Goal: Information Seeking & Learning: Find contact information

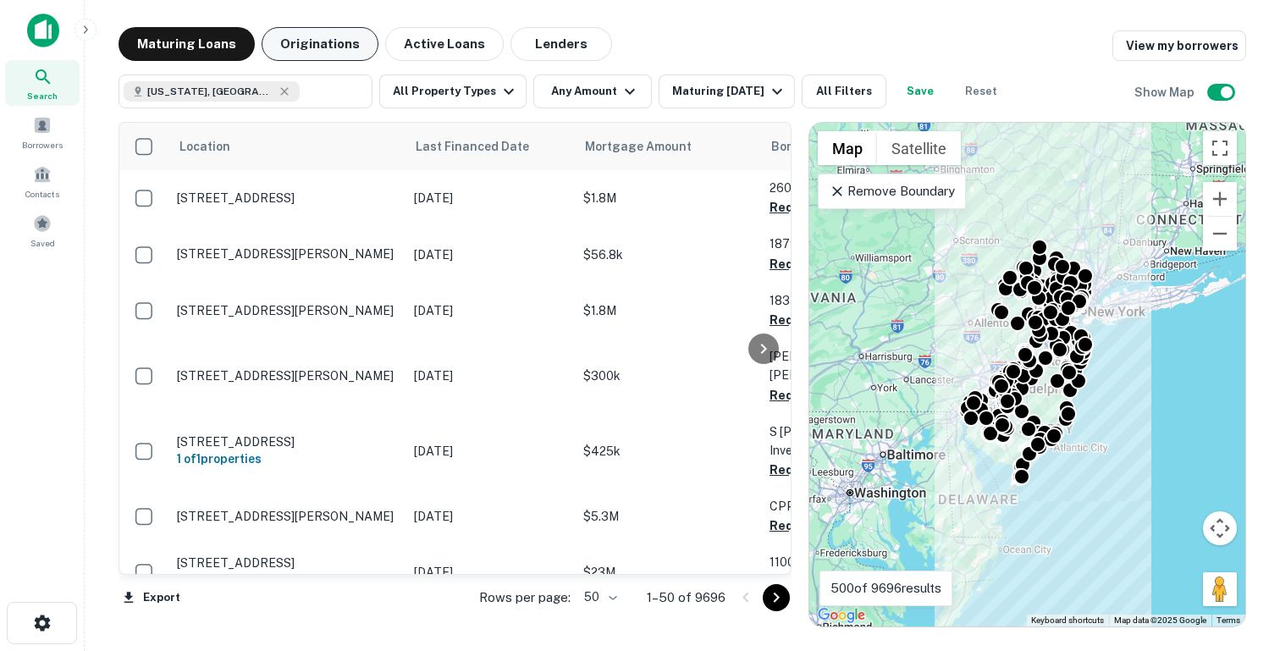
click at [334, 47] on button "Originations" at bounding box center [320, 44] width 117 height 34
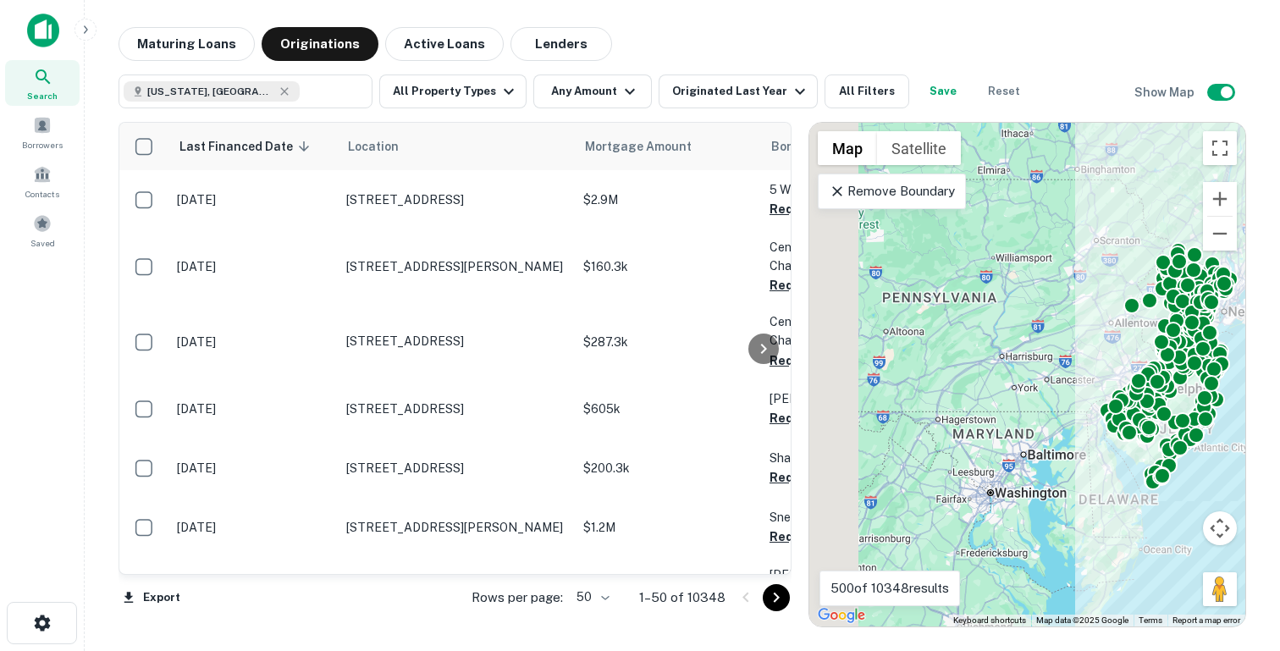
drag, startPoint x: 935, startPoint y: 303, endPoint x: 1079, endPoint y: 303, distance: 143.1
click at [1079, 303] on div "To activate drag with keyboard, press Alt + Enter. Once in keyboard drag state,…" at bounding box center [1027, 375] width 436 height 504
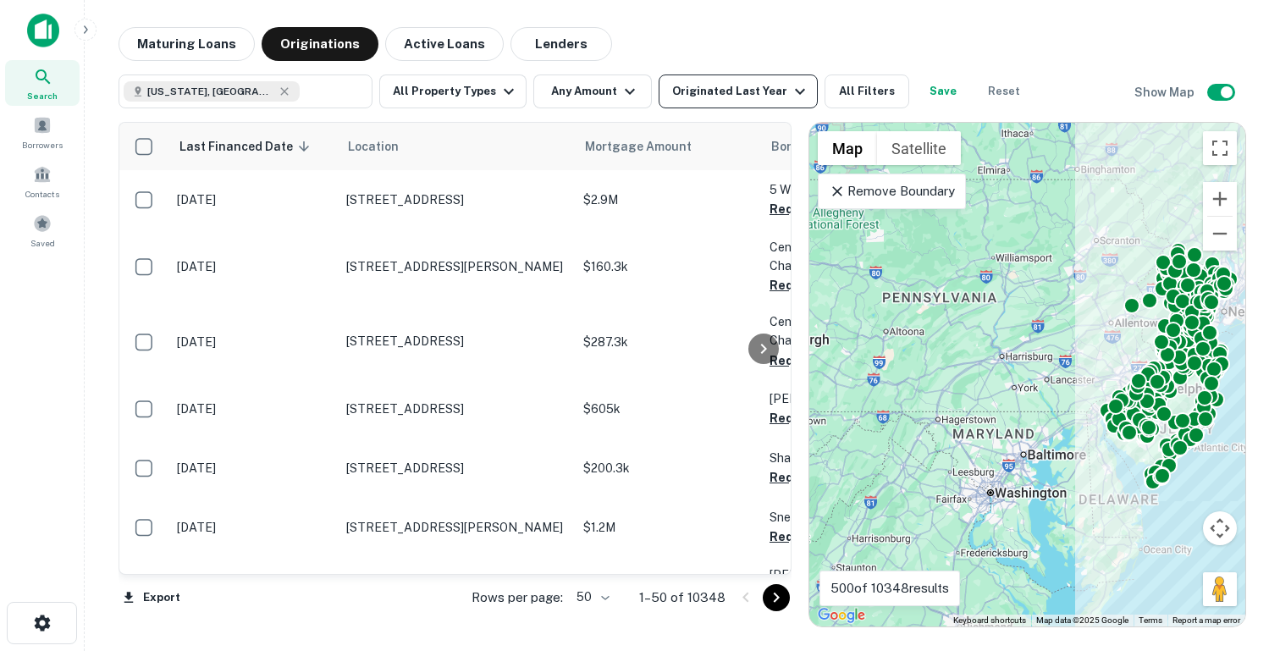
click at [698, 97] on div "Originated Last Year" at bounding box center [741, 91] width 138 height 20
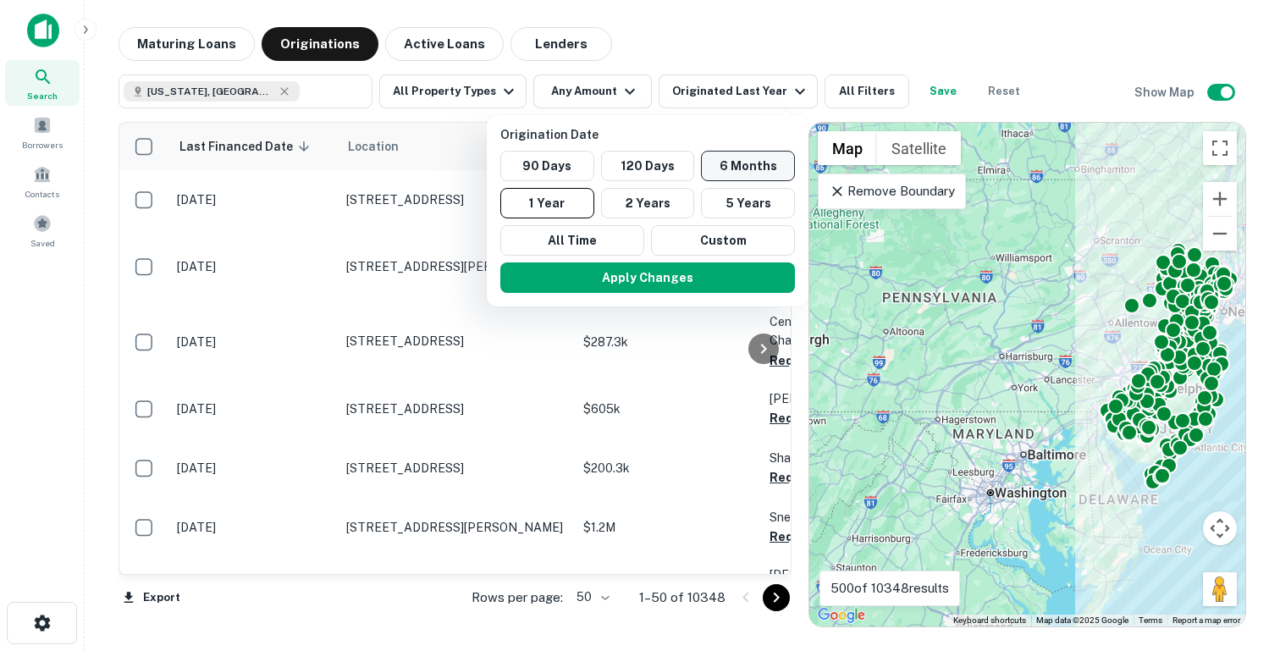
click at [728, 164] on button "6 Months" at bounding box center [748, 166] width 94 height 30
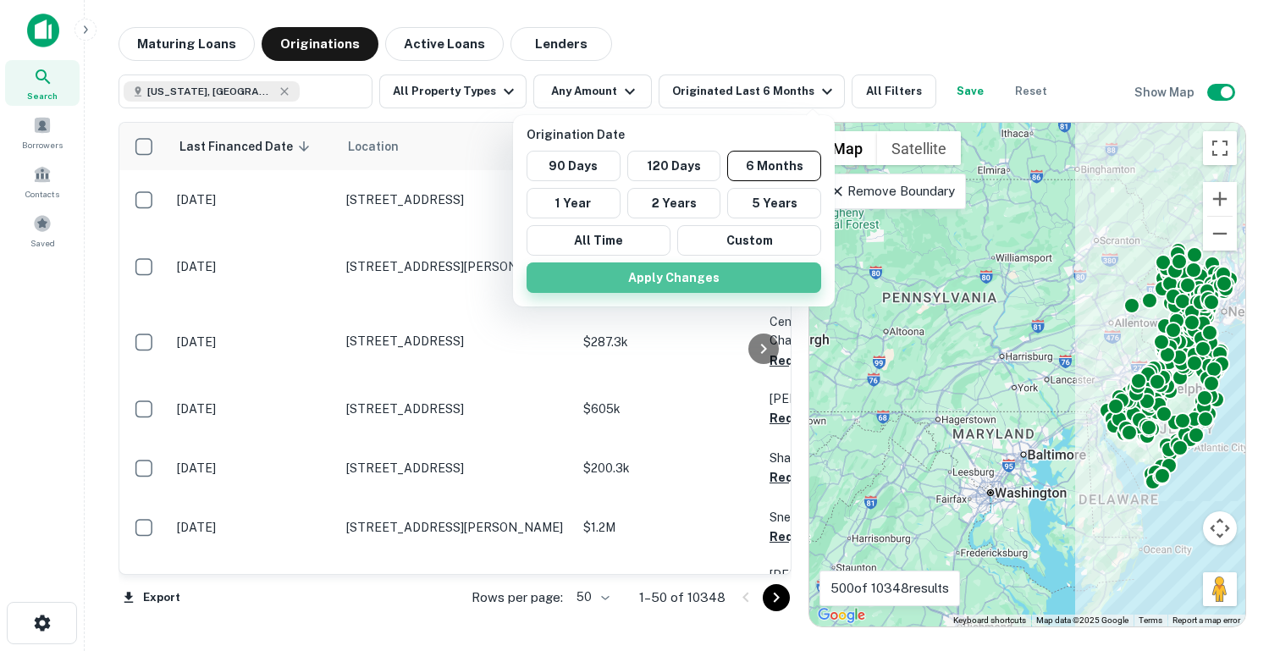
click at [635, 282] on button "Apply Changes" at bounding box center [674, 277] width 295 height 30
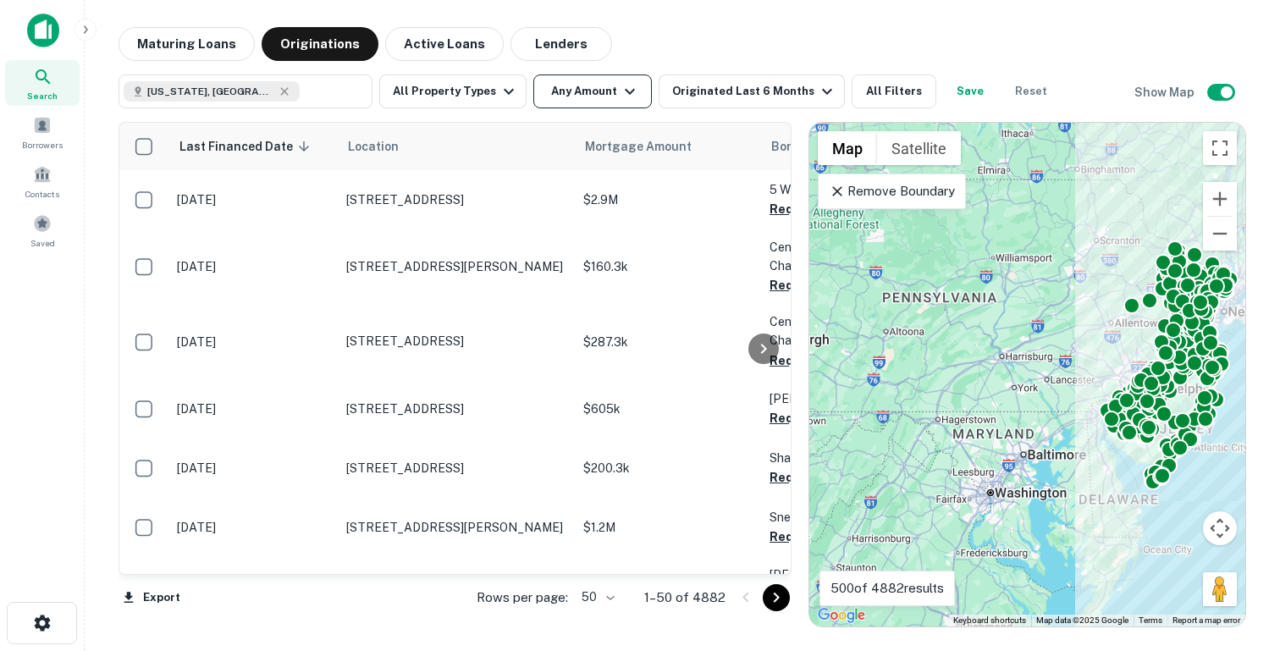
click at [544, 90] on button "Any Amount" at bounding box center [592, 91] width 119 height 34
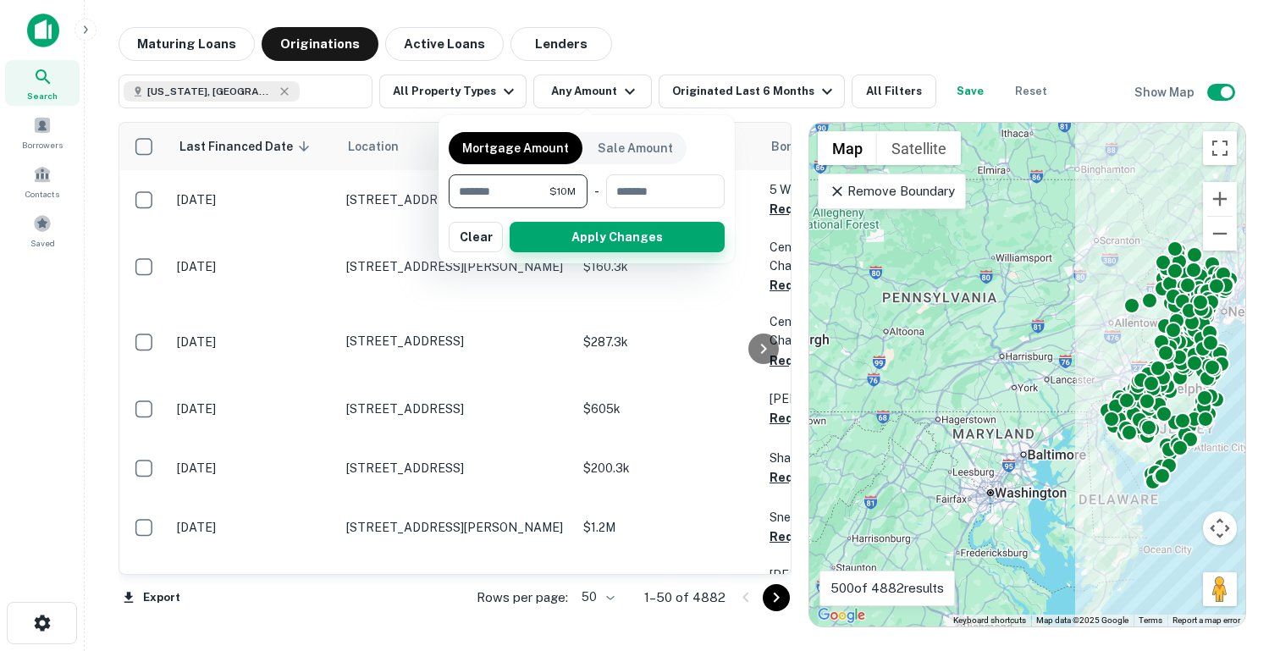
type input "********"
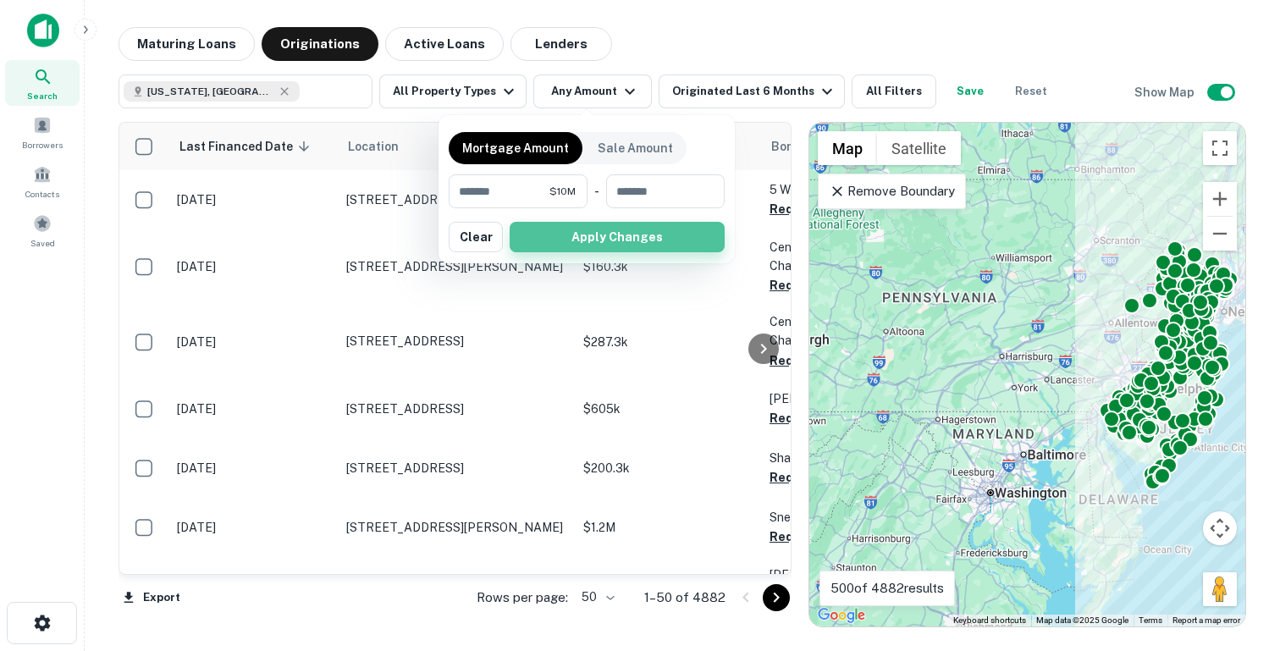
click at [578, 245] on button "Apply Changes" at bounding box center [617, 237] width 215 height 30
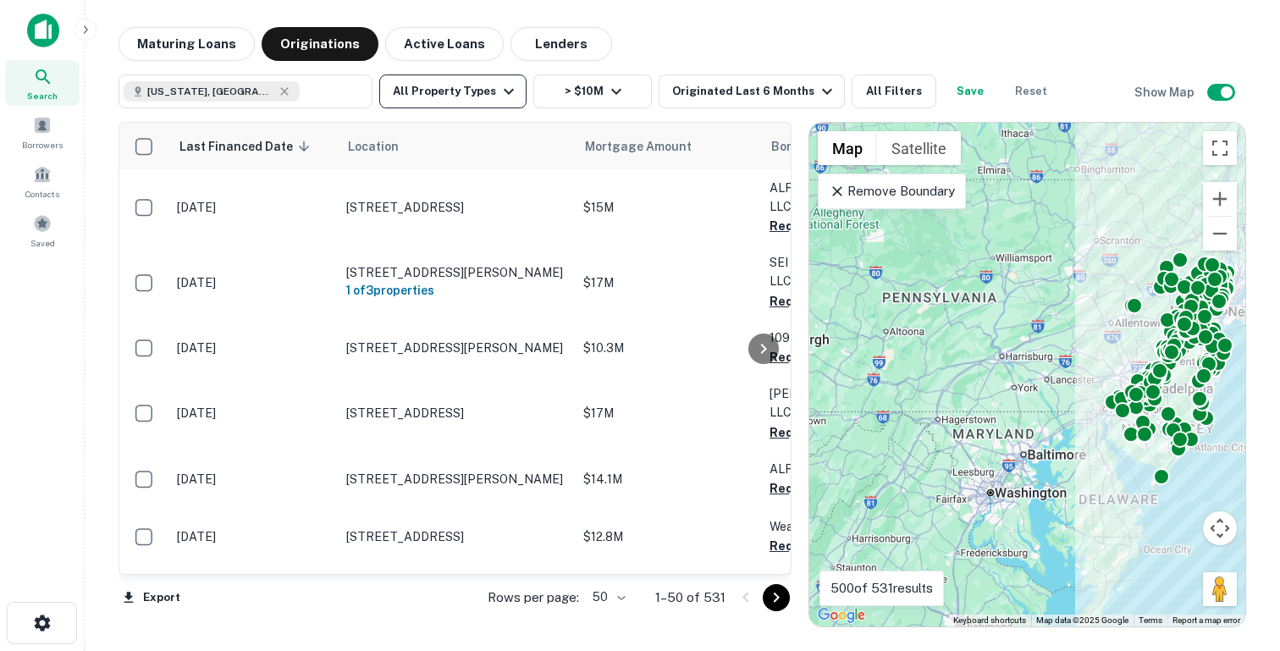
click at [472, 95] on button "All Property Types" at bounding box center [452, 91] width 147 height 34
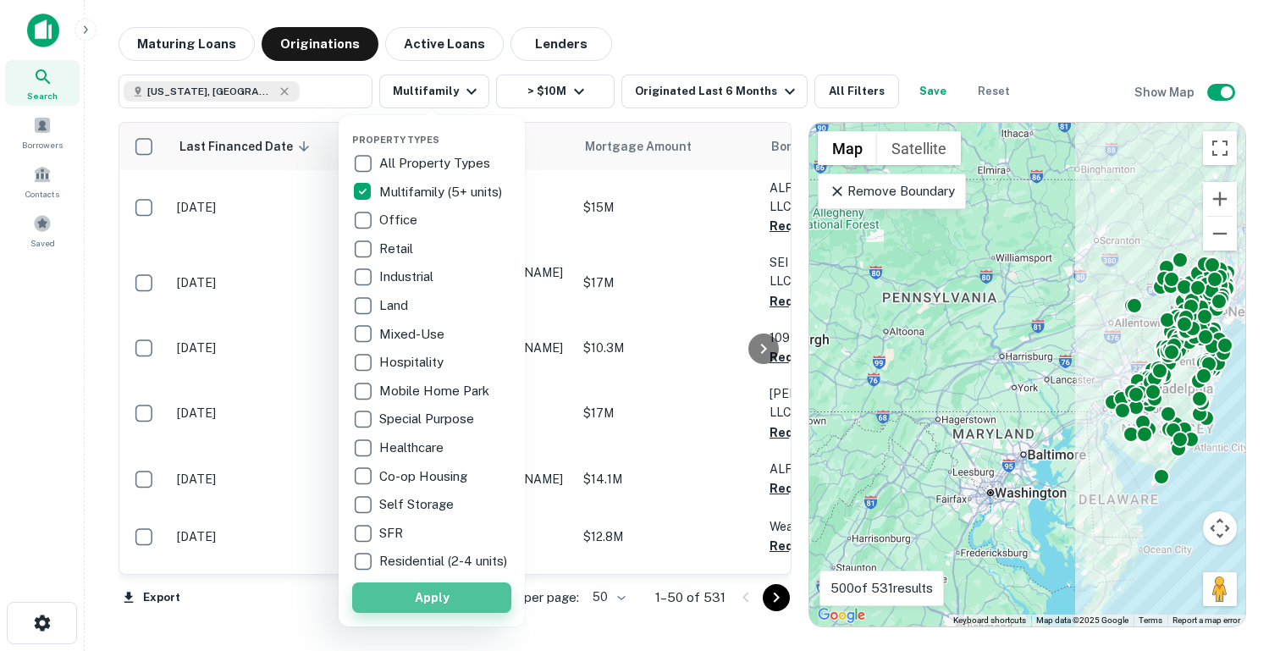
click at [403, 609] on button "Apply" at bounding box center [431, 597] width 159 height 30
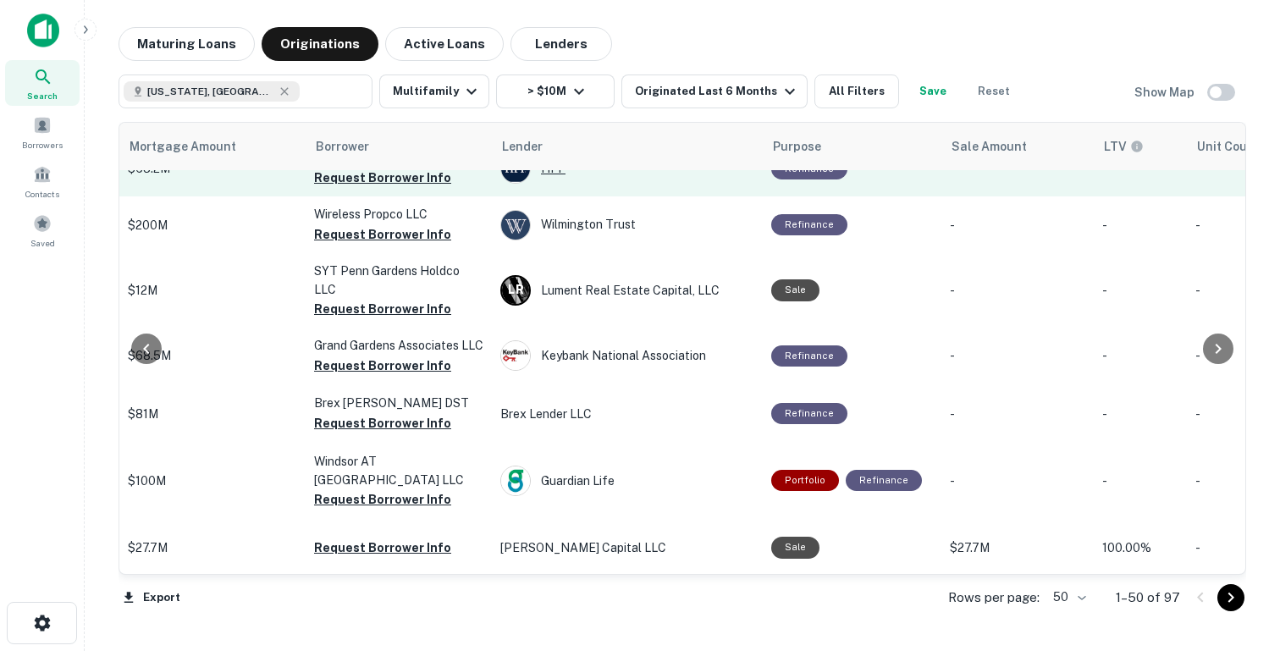
scroll to position [30, 455]
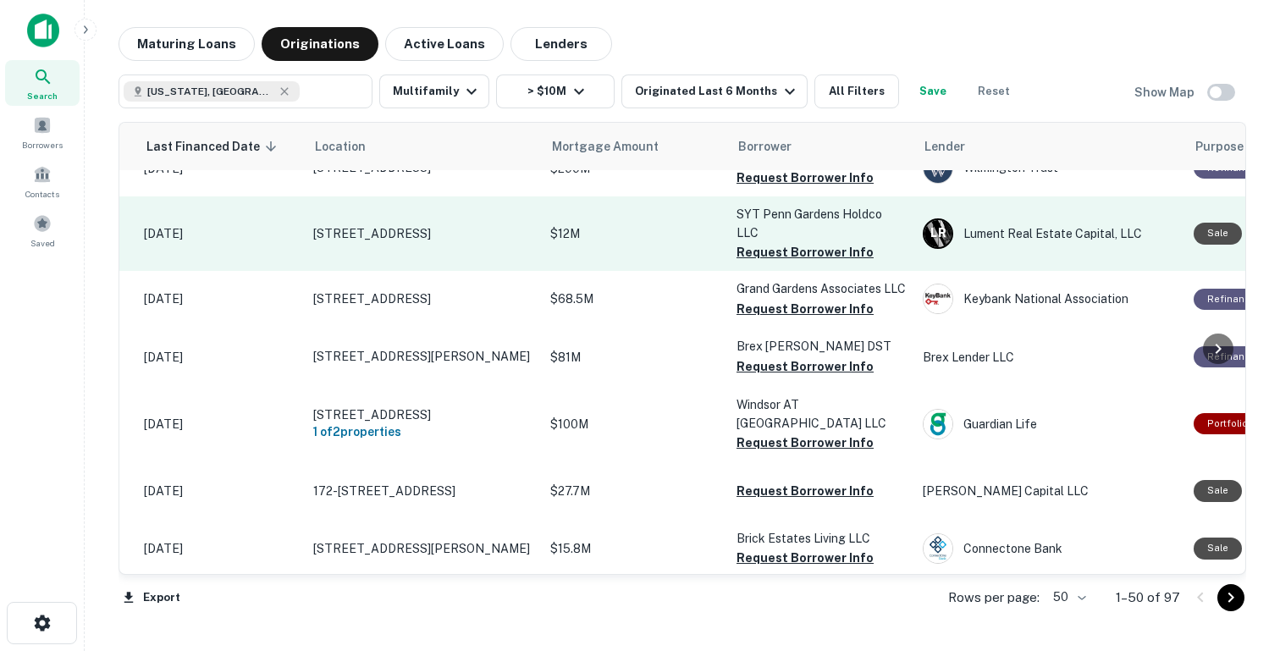
scroll to position [0, 33]
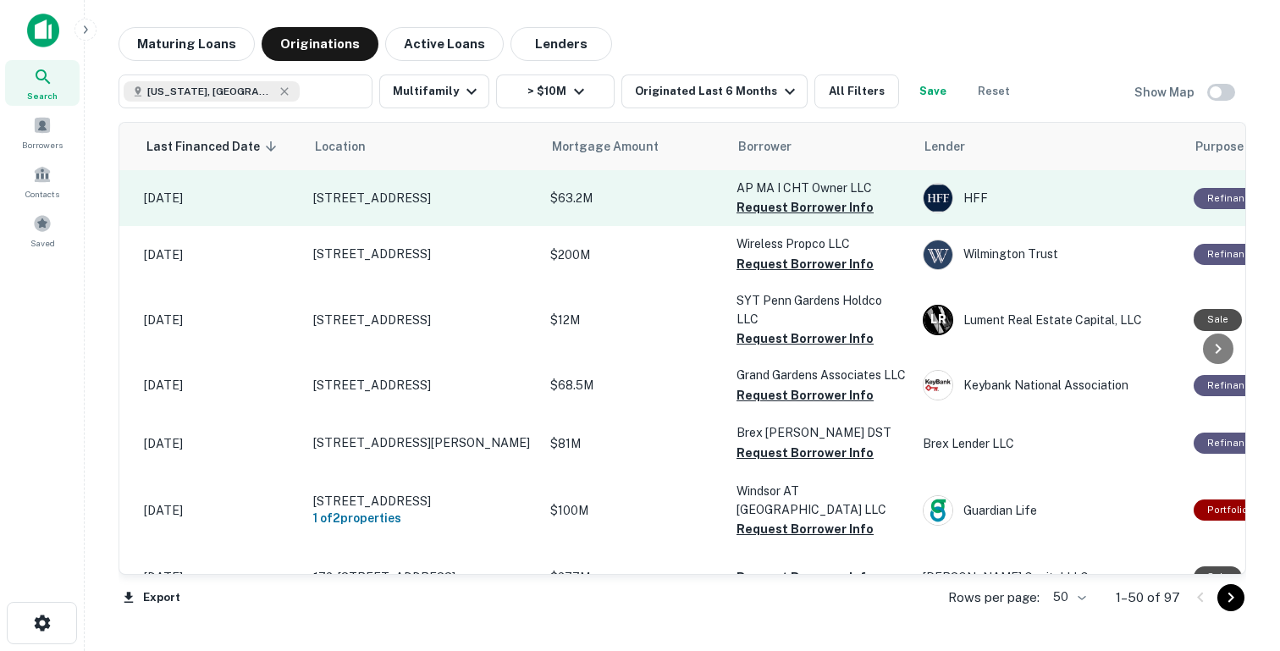
click at [639, 215] on td "$63.2M" at bounding box center [635, 198] width 186 height 56
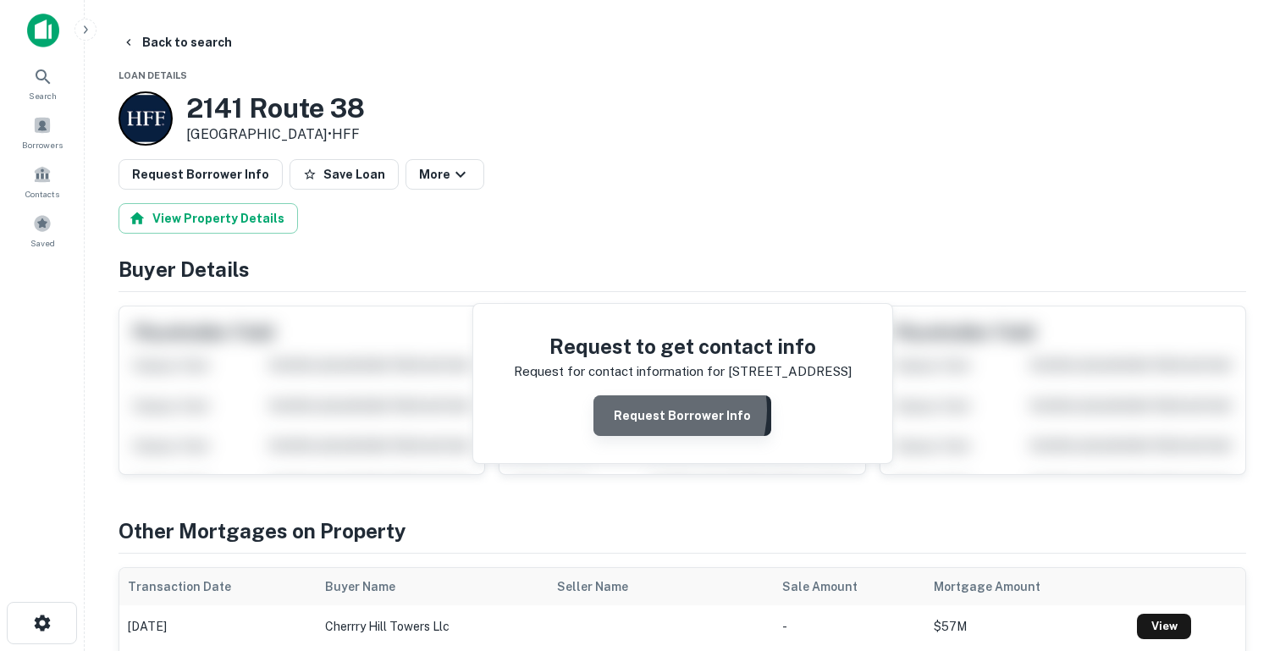
click at [656, 411] on button "Request Borrower Info" at bounding box center [682, 415] width 178 height 41
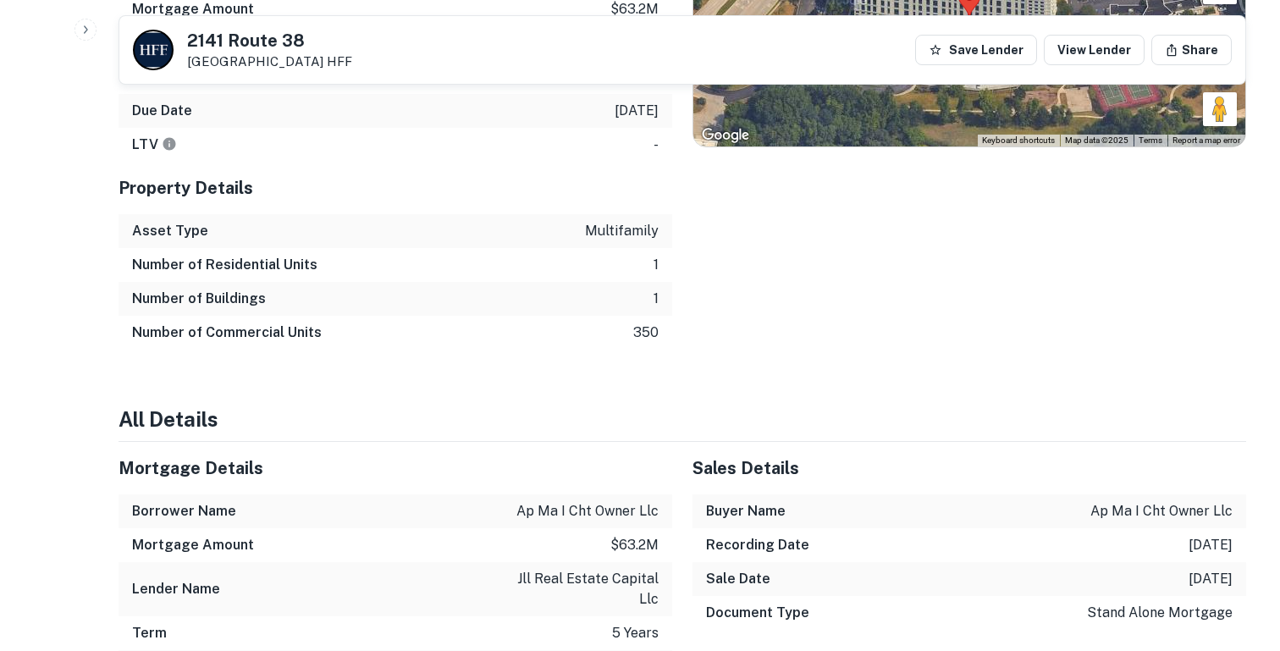
scroll to position [987, 0]
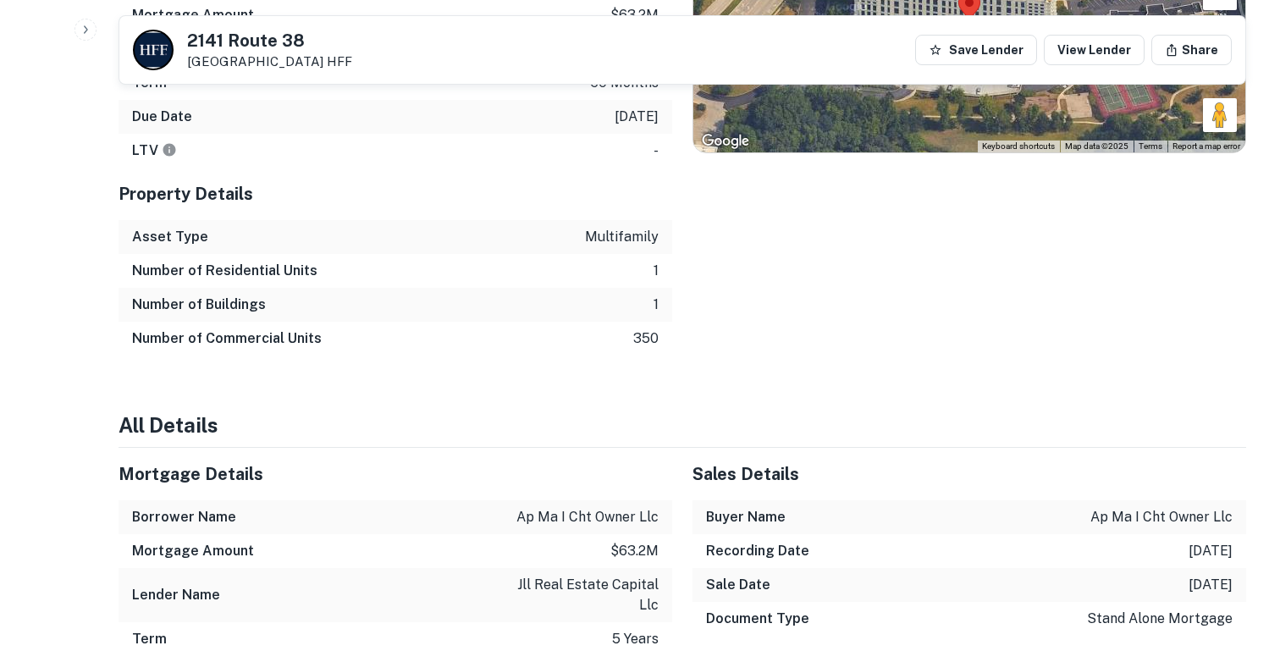
click at [651, 343] on p "350" at bounding box center [645, 338] width 25 height 20
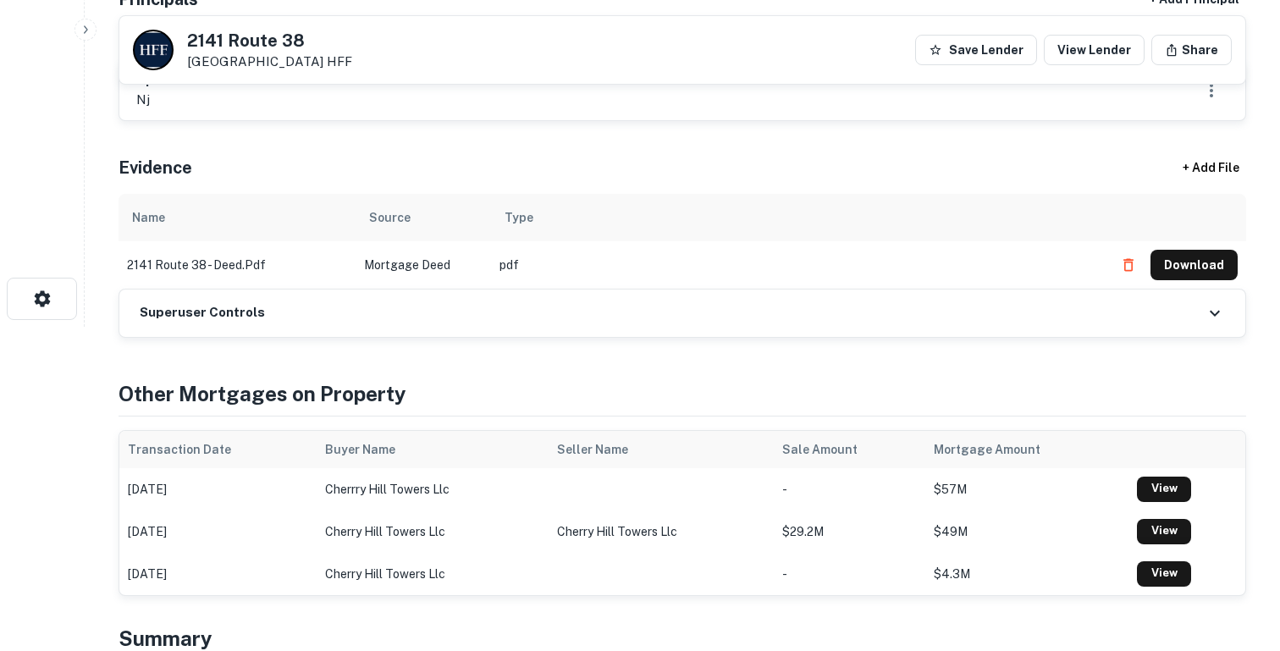
scroll to position [0, 0]
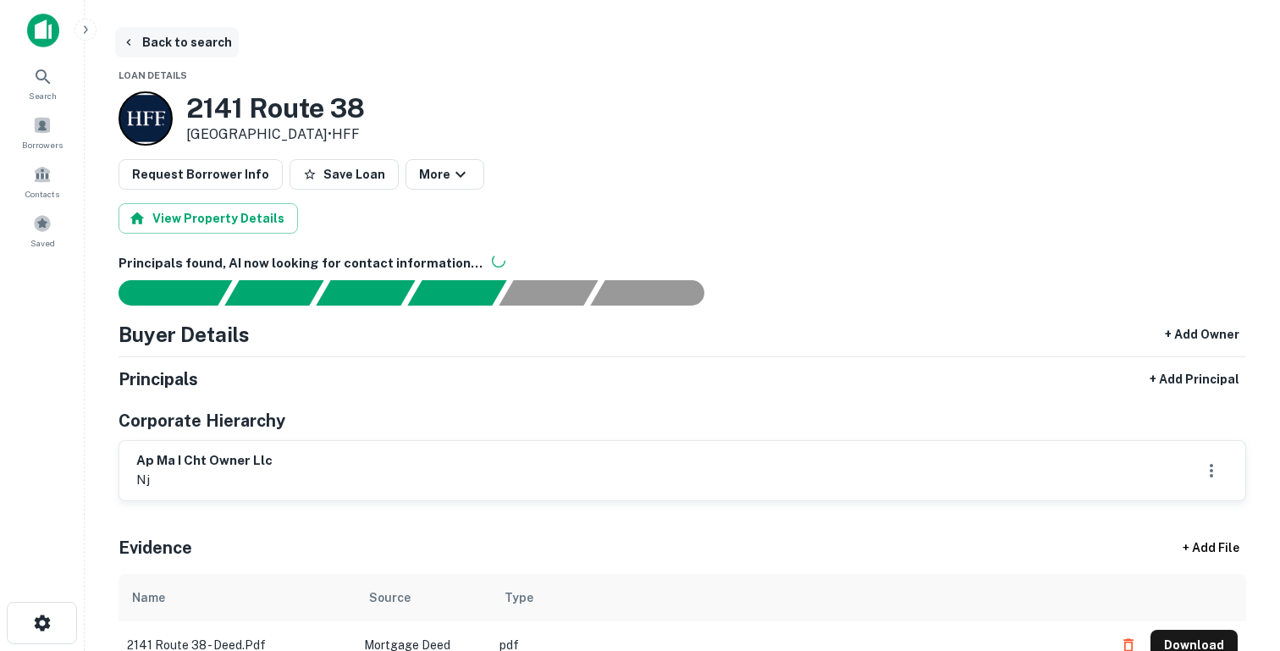
click at [203, 38] on button "Back to search" at bounding box center [177, 42] width 124 height 30
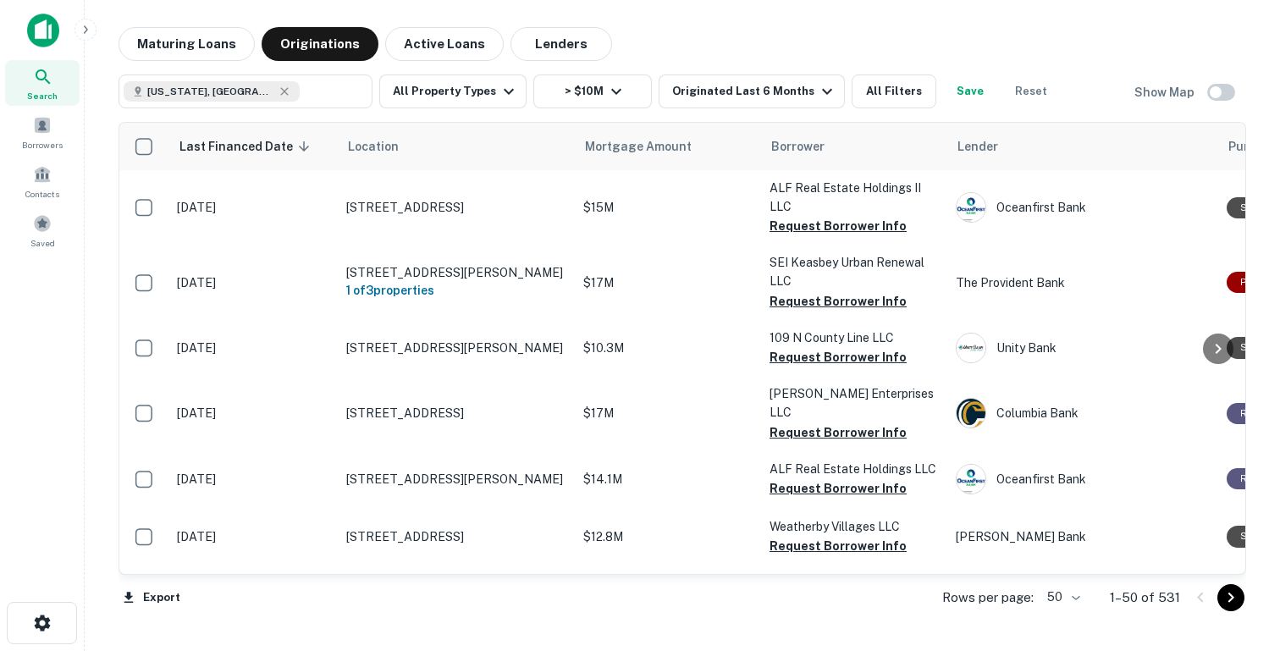
click at [963, 96] on button "Save" at bounding box center [970, 91] width 54 height 34
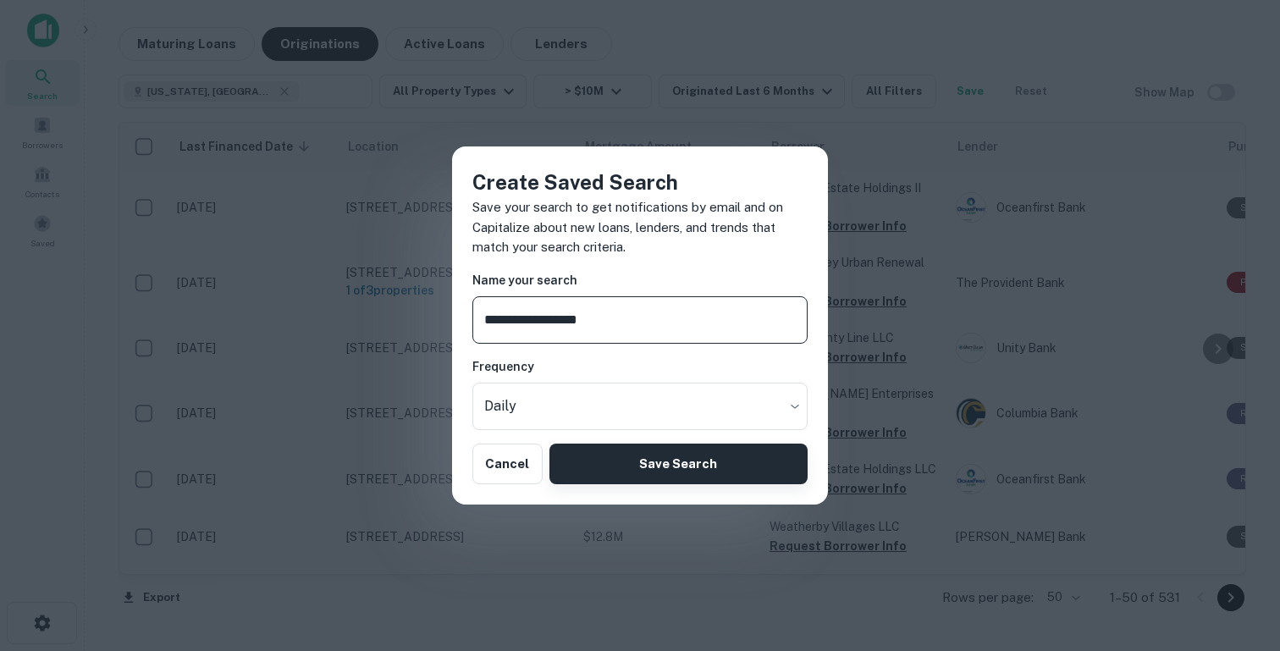
type input "**********"
click at [692, 457] on button "Save Search" at bounding box center [678, 464] width 258 height 41
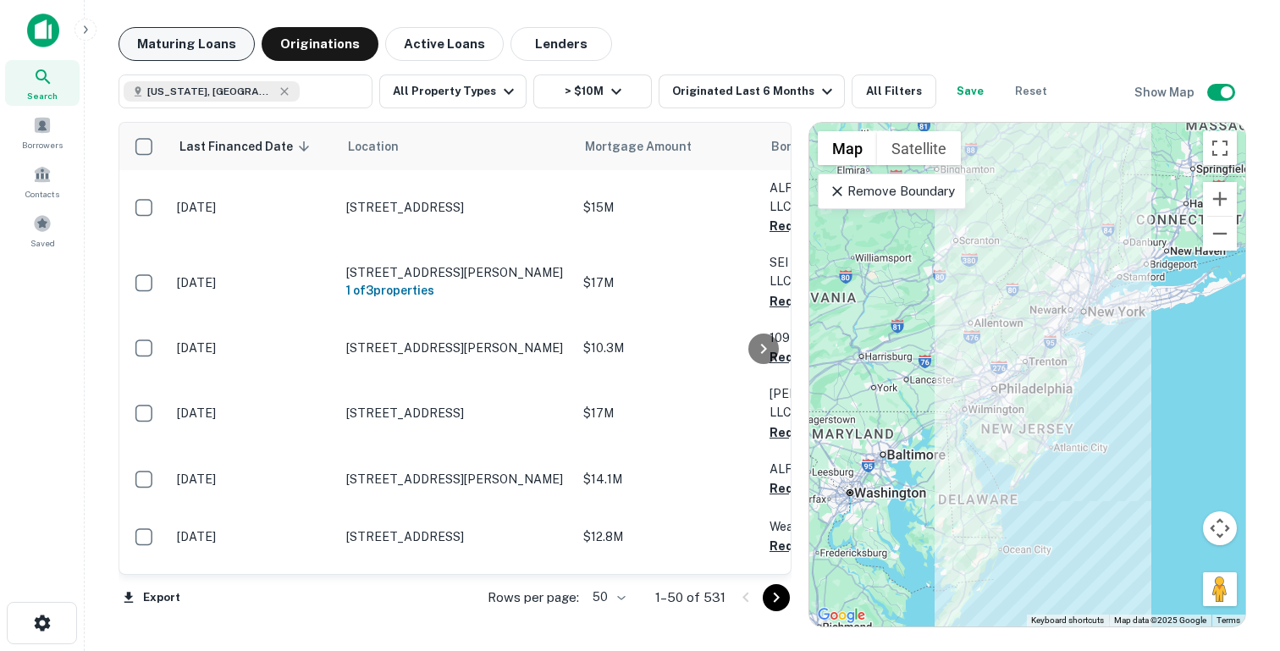
click at [198, 50] on button "Maturing Loans" at bounding box center [187, 44] width 136 height 34
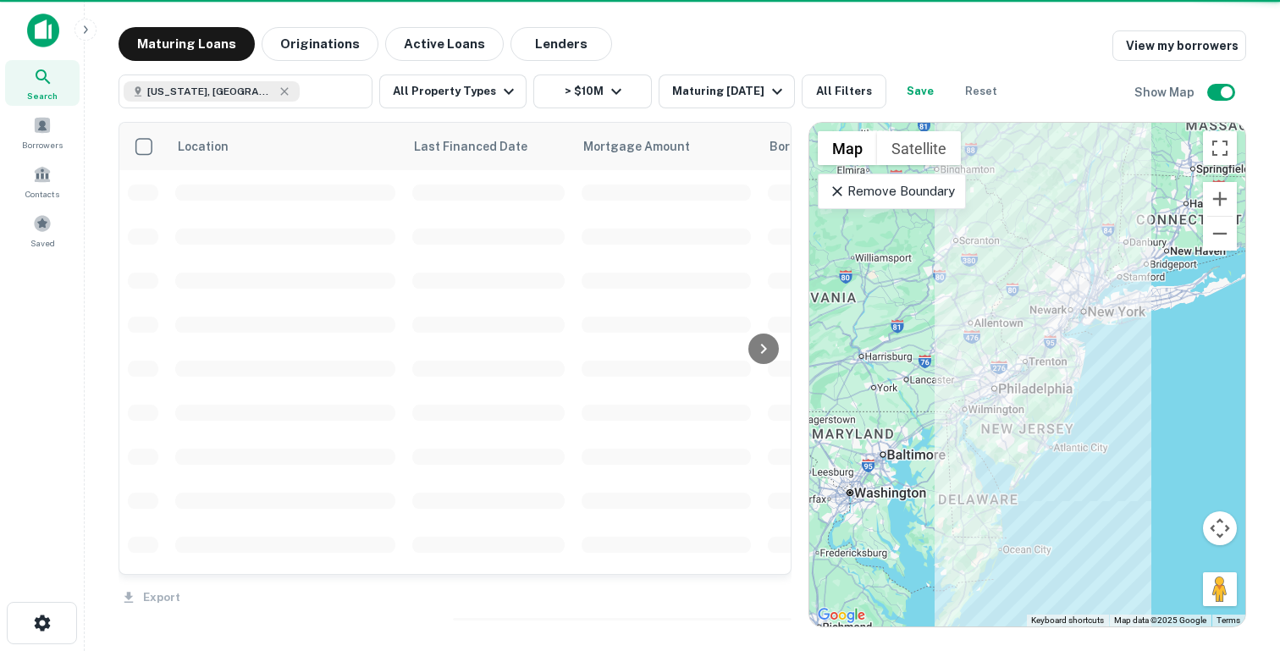
click at [960, 46] on div "Maturing Loans Originations Active Loans Lenders View my borrowers" at bounding box center [683, 44] width 1128 height 34
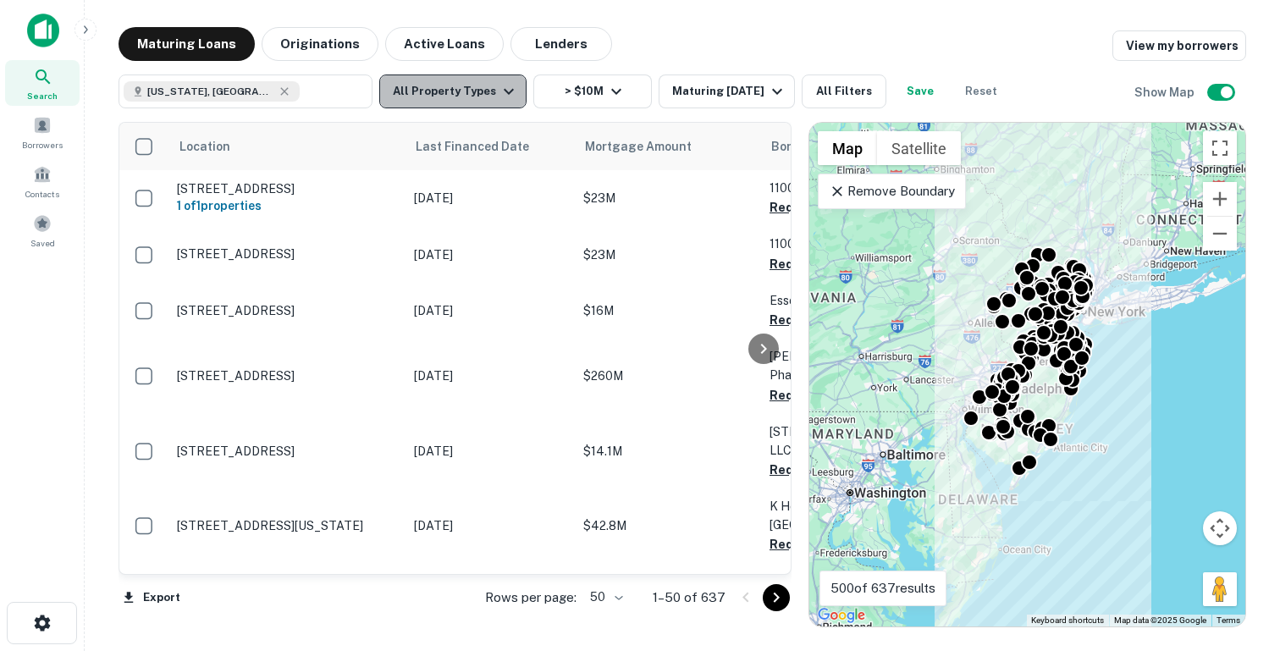
click at [480, 103] on button "All Property Types" at bounding box center [452, 91] width 147 height 34
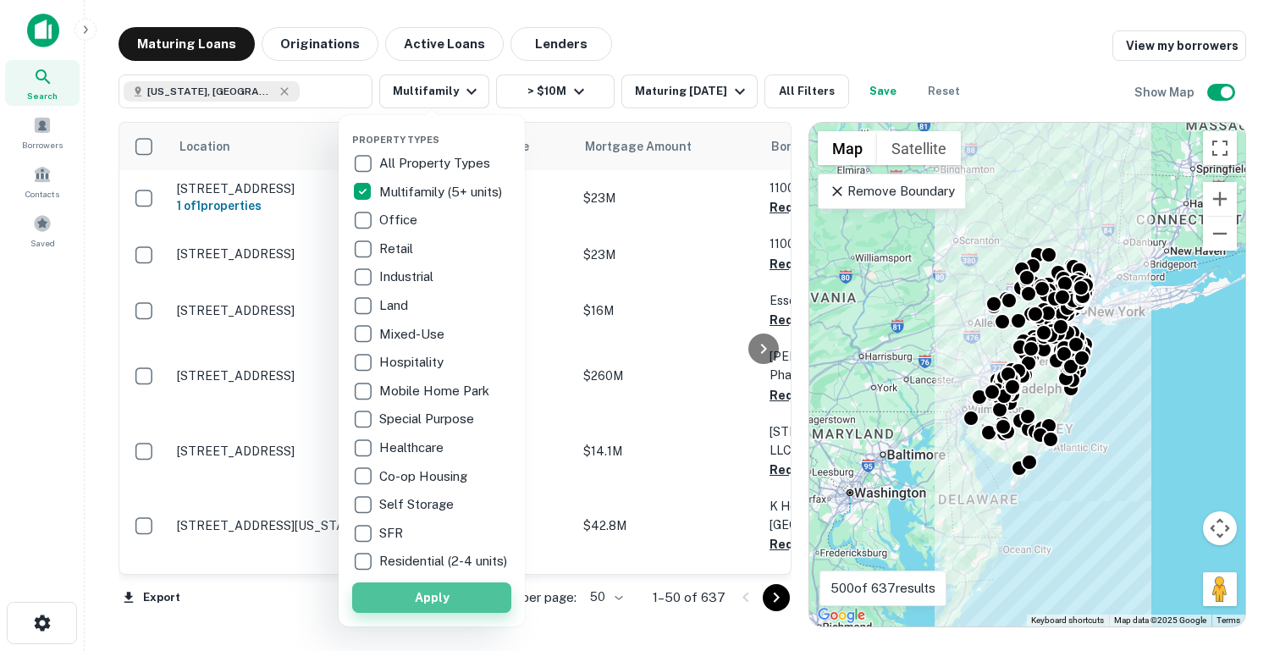
click at [401, 601] on button "Apply" at bounding box center [431, 597] width 159 height 30
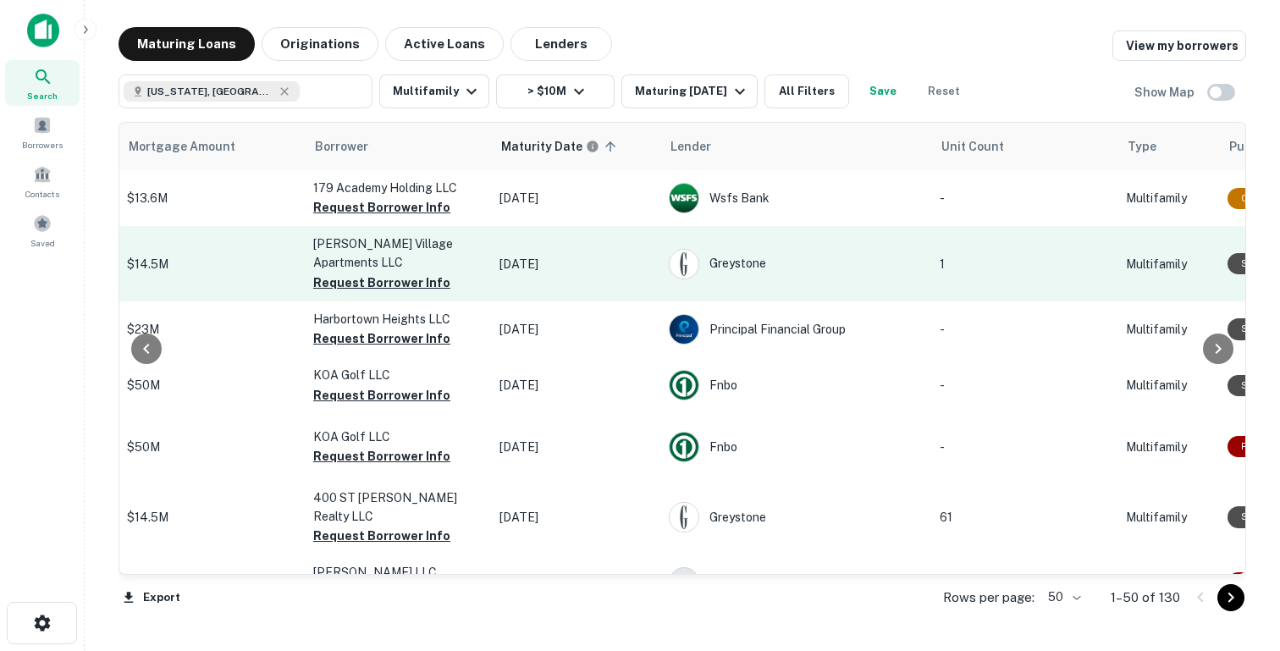
scroll to position [0, 359]
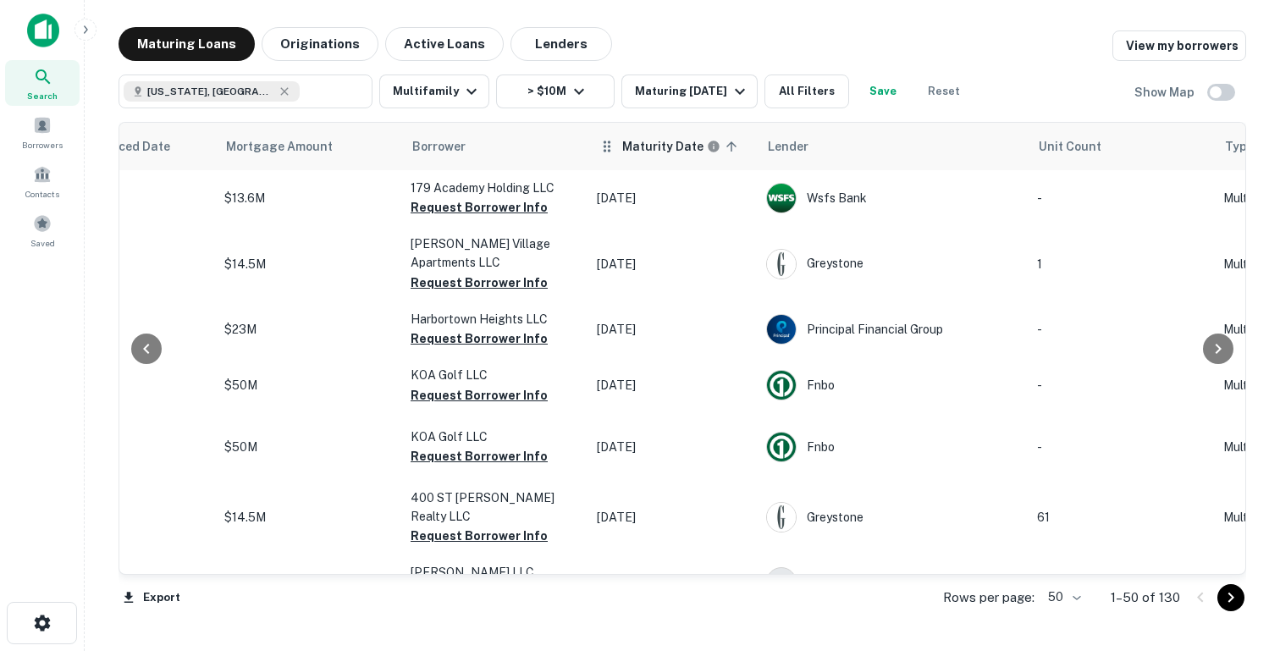
click at [726, 147] on icon at bounding box center [731, 146] width 15 height 15
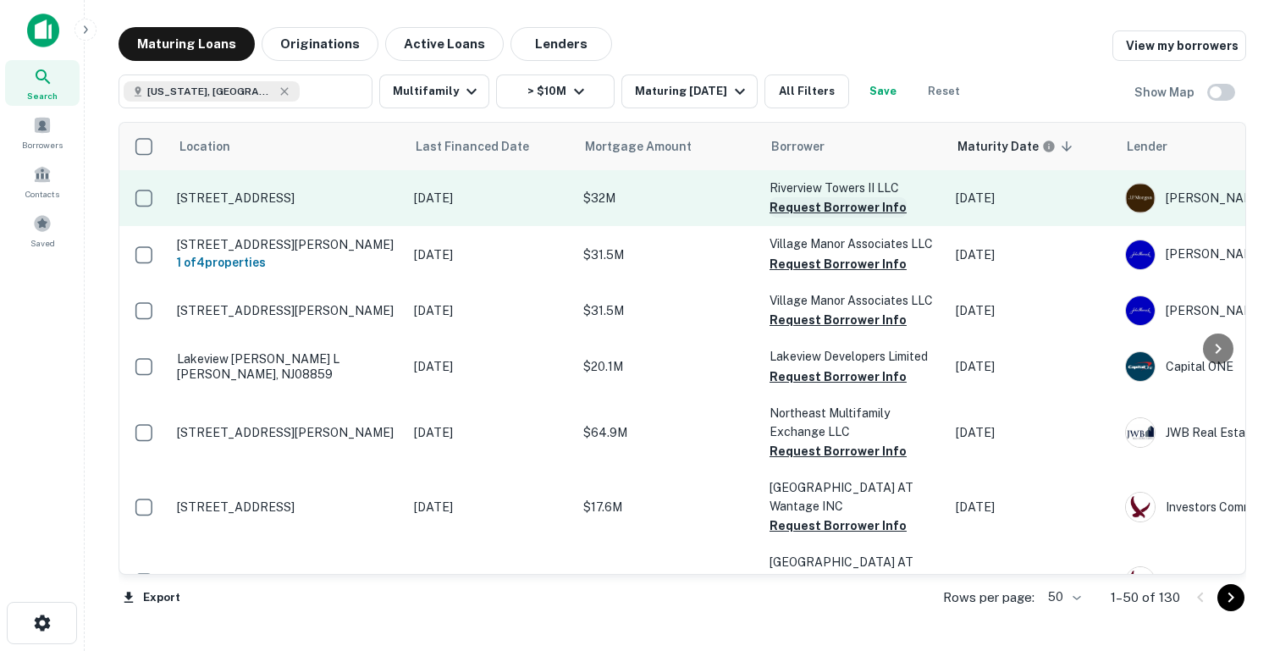
click at [800, 211] on button "Request Borrower Info" at bounding box center [838, 207] width 137 height 20
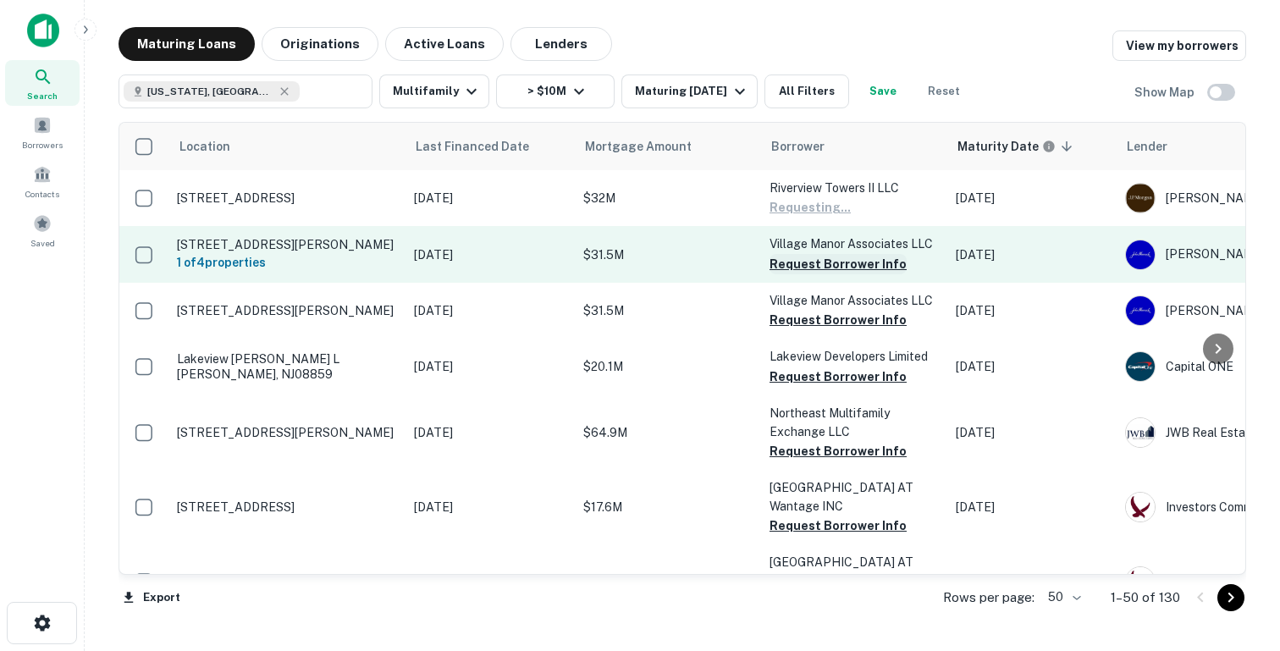
click at [785, 267] on button "Request Borrower Info" at bounding box center [838, 264] width 137 height 20
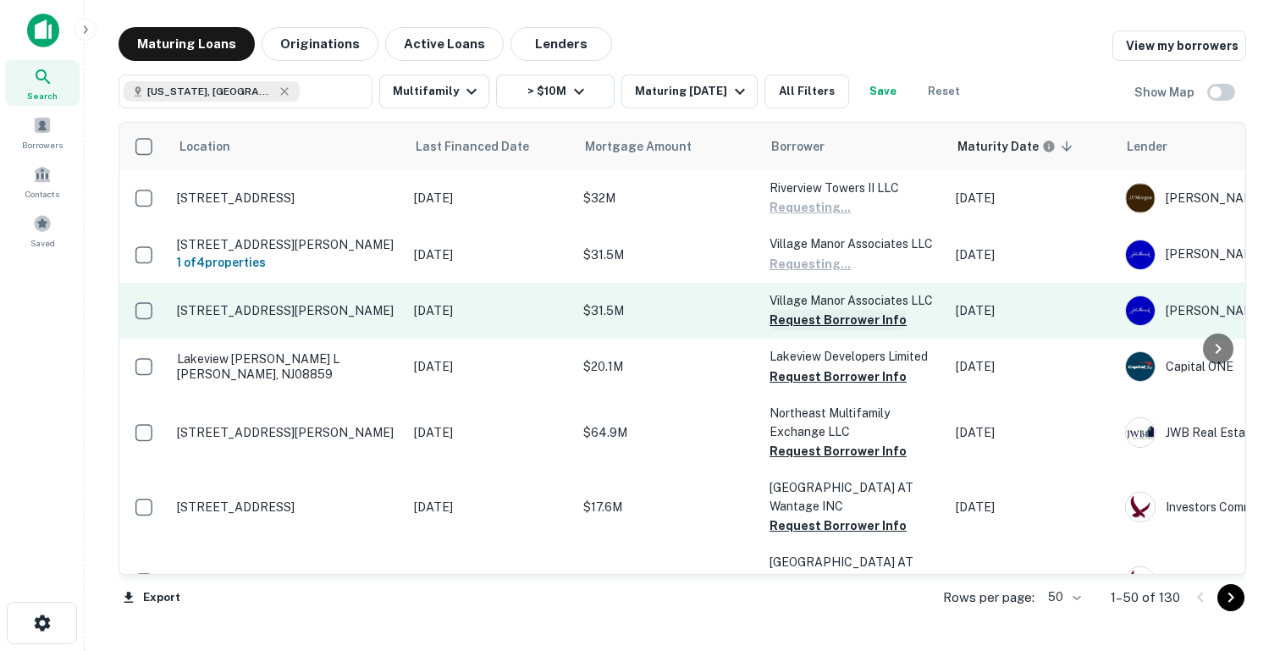
click at [796, 317] on button "Request Borrower Info" at bounding box center [838, 320] width 137 height 20
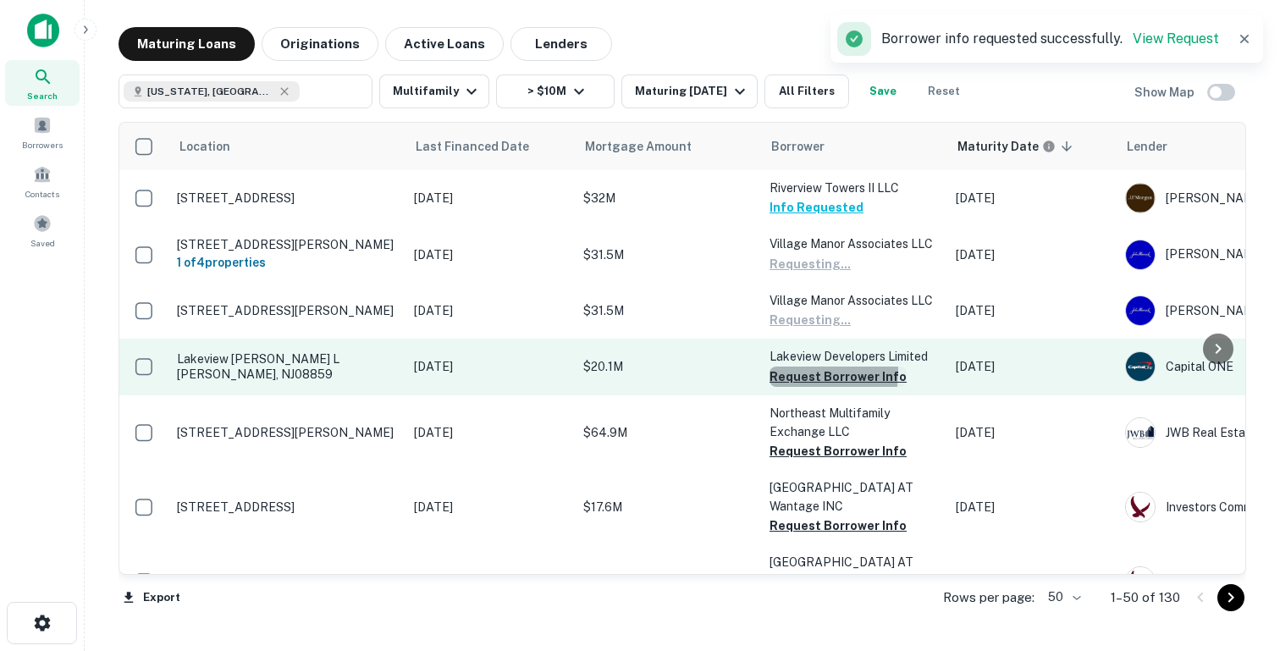
click at [794, 373] on button "Request Borrower Info" at bounding box center [838, 377] width 137 height 20
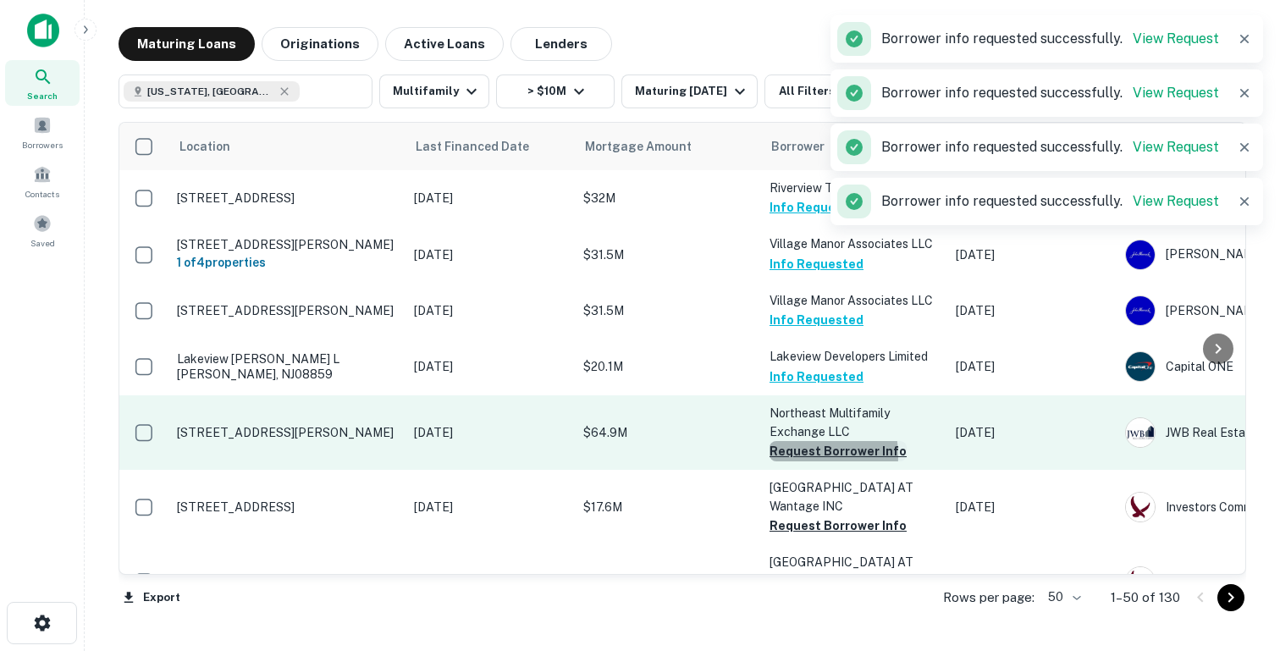
click at [795, 456] on button "Request Borrower Info" at bounding box center [838, 451] width 137 height 20
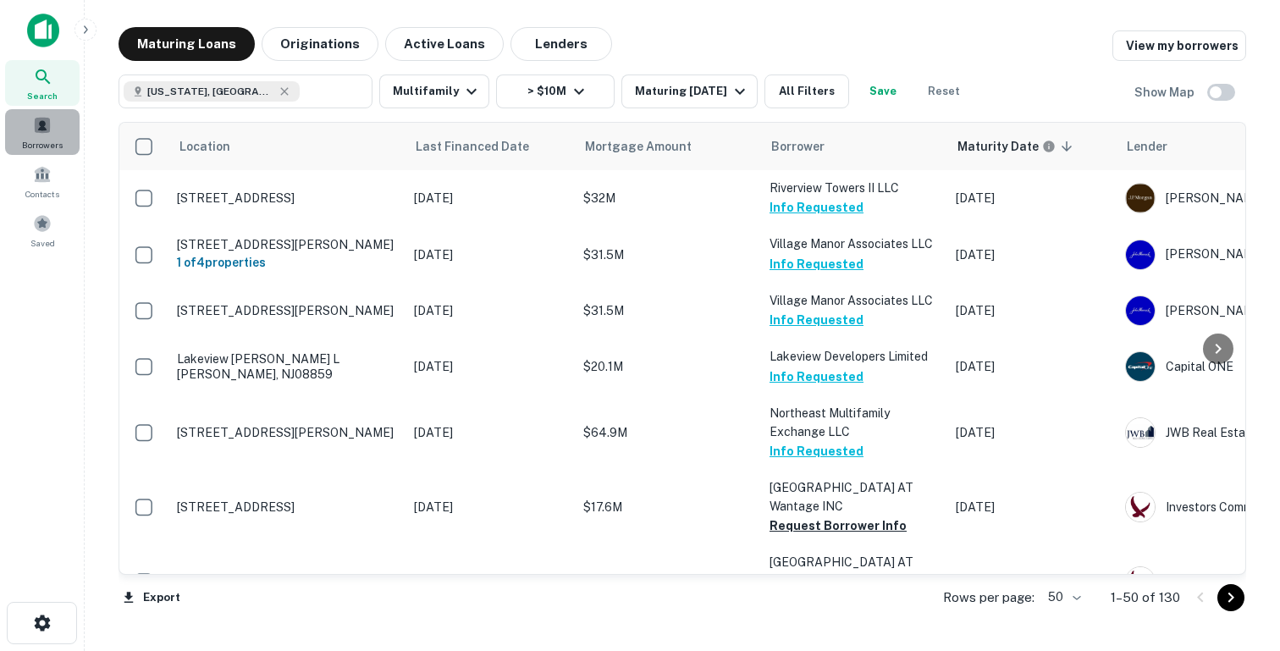
click at [50, 141] on span "Borrowers" at bounding box center [42, 145] width 41 height 14
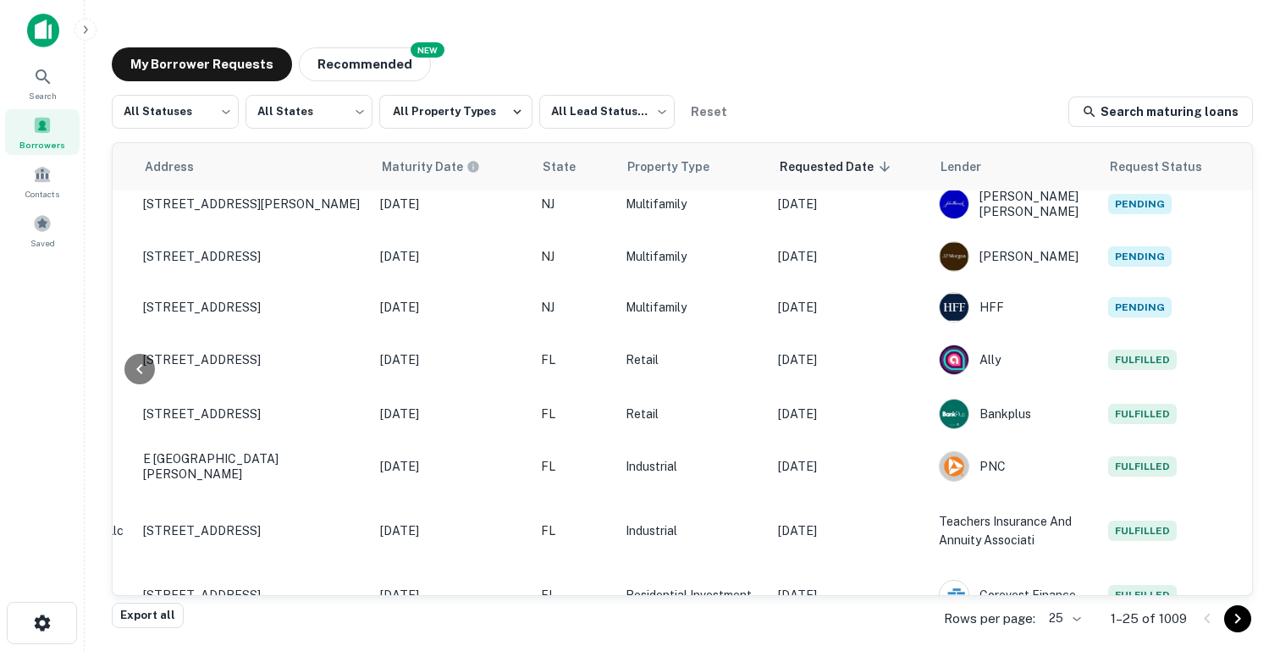
scroll to position [371, 679]
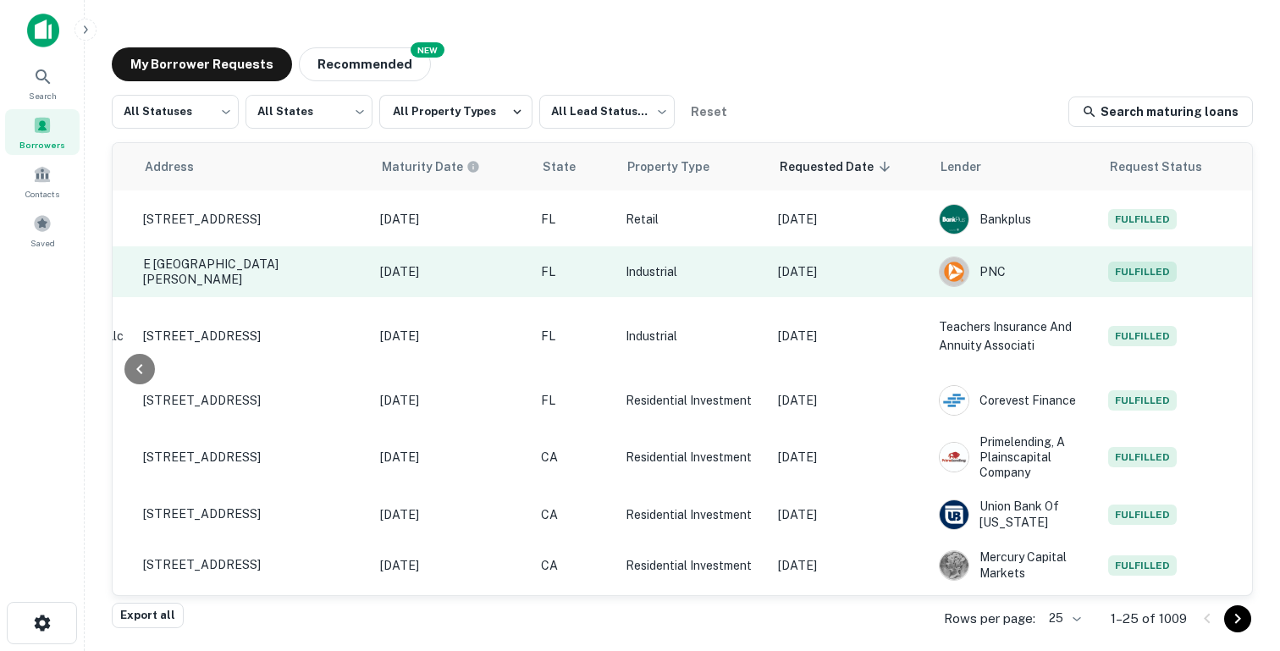
click at [890, 265] on p "Aug 20, 2025" at bounding box center [850, 271] width 144 height 19
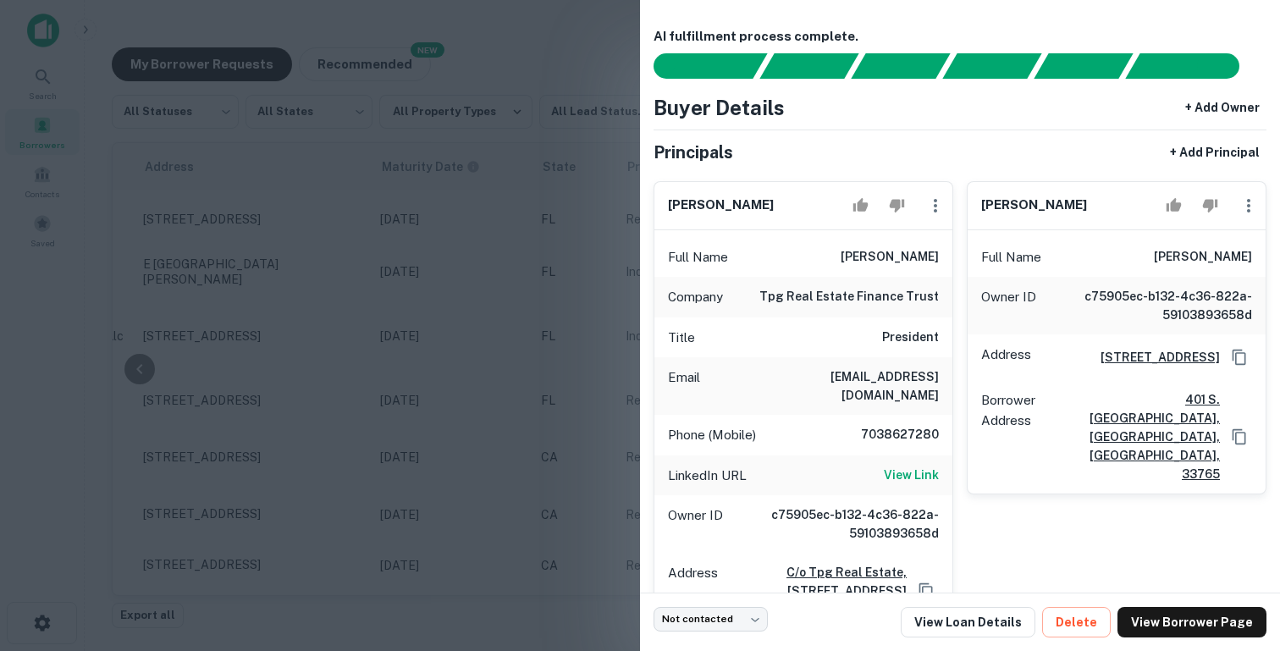
click at [493, 415] on div at bounding box center [640, 325] width 1280 height 651
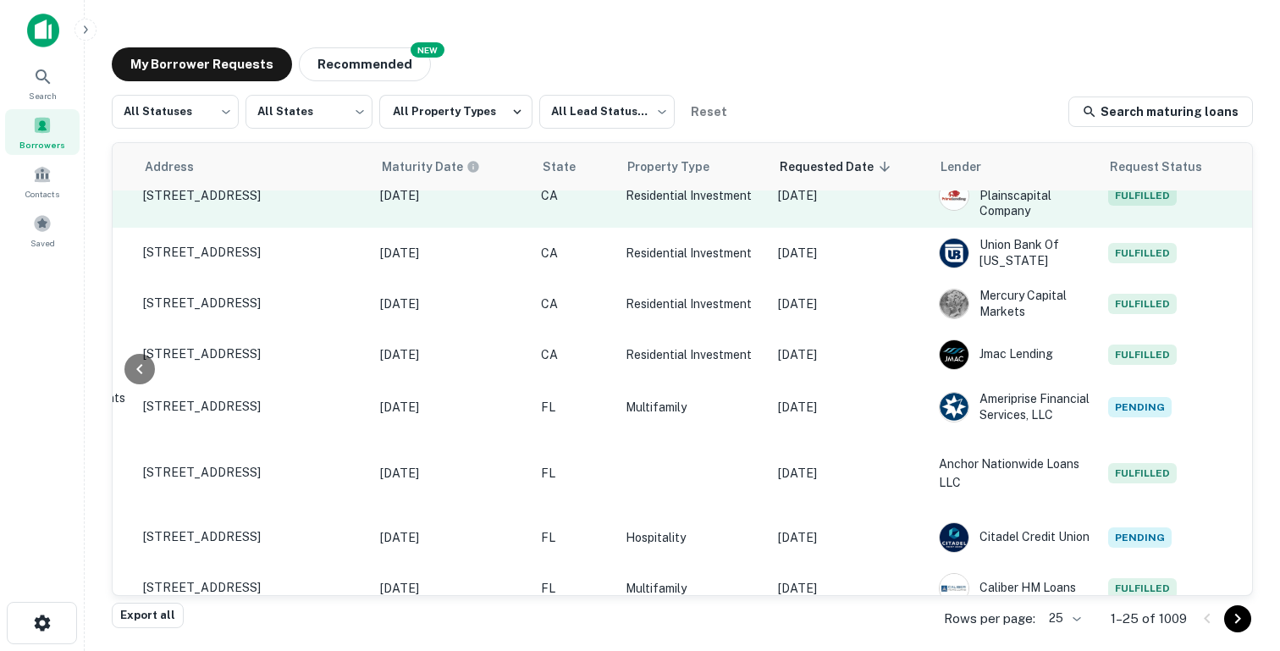
scroll to position [885, 679]
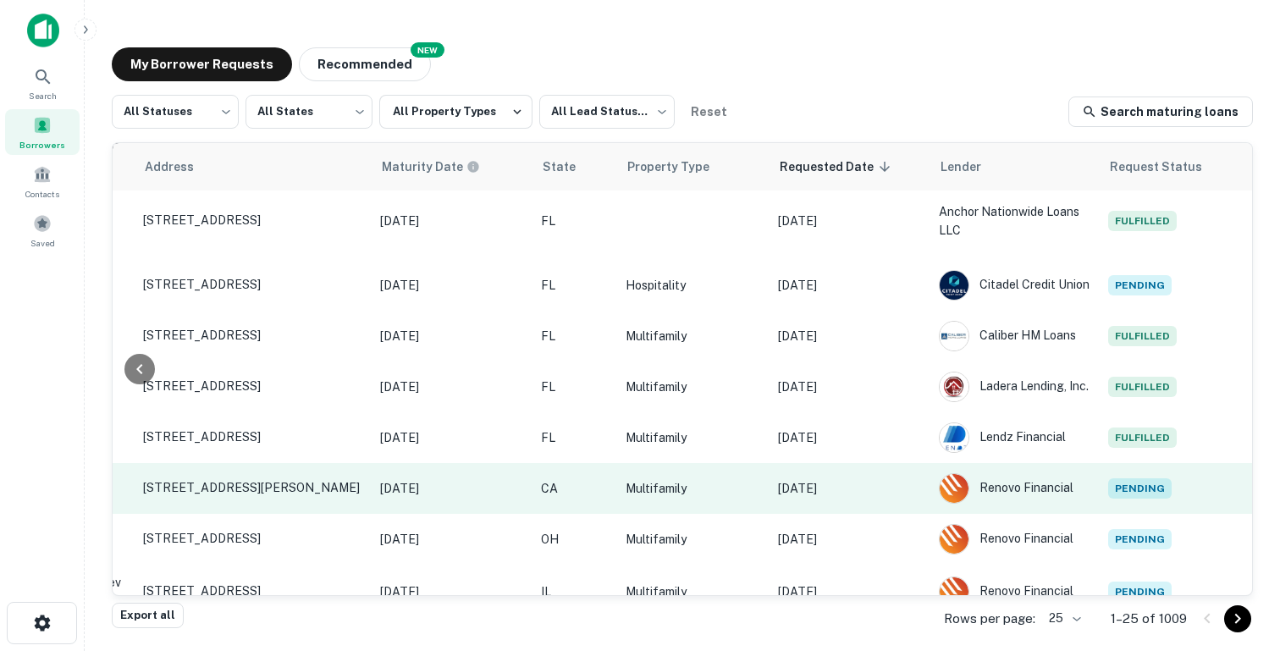
drag, startPoint x: 881, startPoint y: 439, endPoint x: 848, endPoint y: 514, distance: 82.3
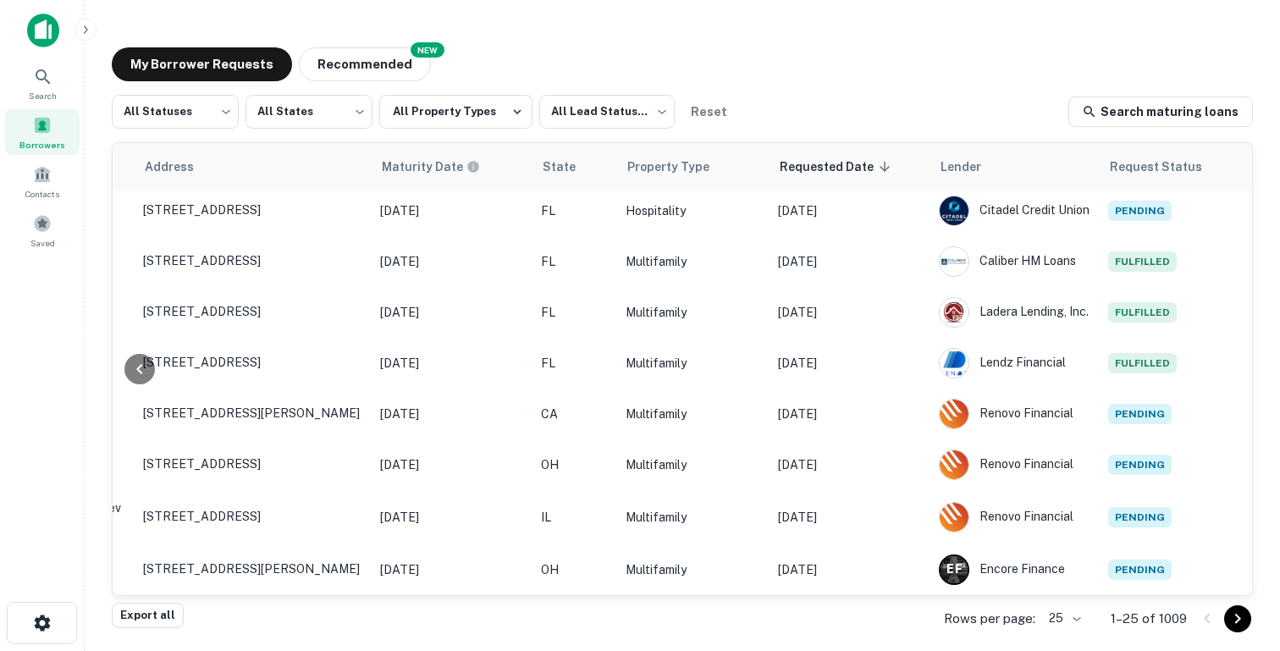
click at [1069, 619] on body "Search Borrowers Contacts Saved My Borrower Requests NEW Recommended All Status…" at bounding box center [640, 325] width 1280 height 651
click at [1065, 499] on li "50" at bounding box center [1065, 493] width 58 height 30
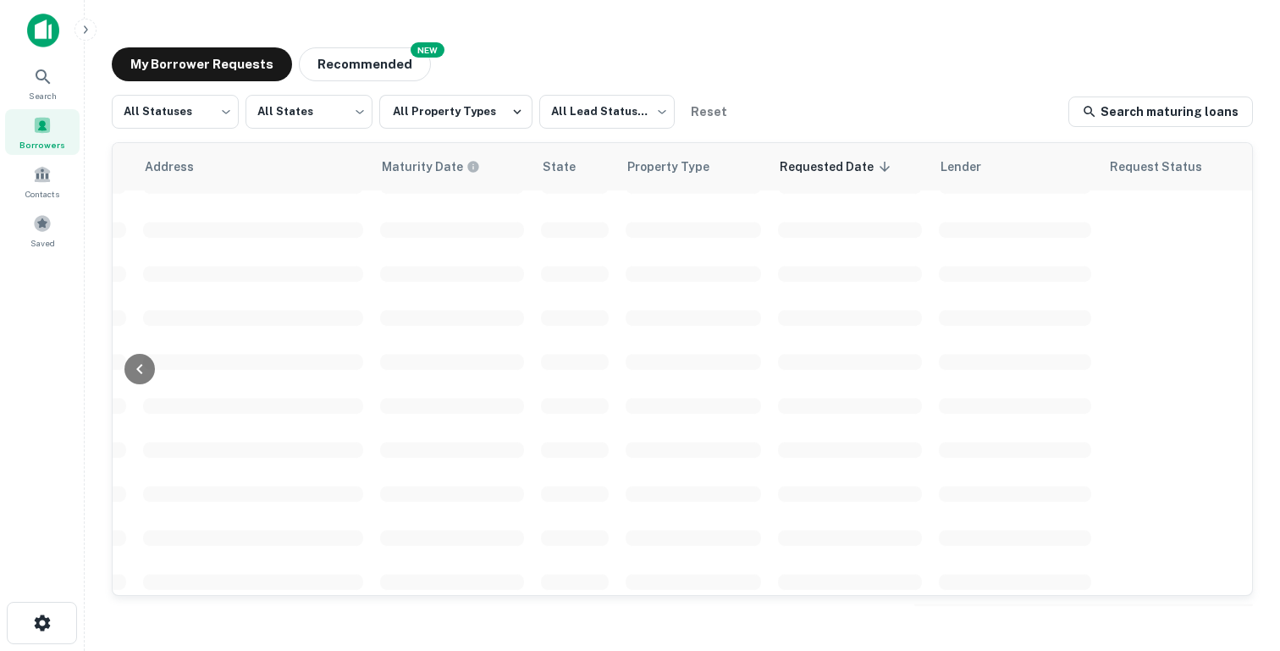
scroll to position [696, 677]
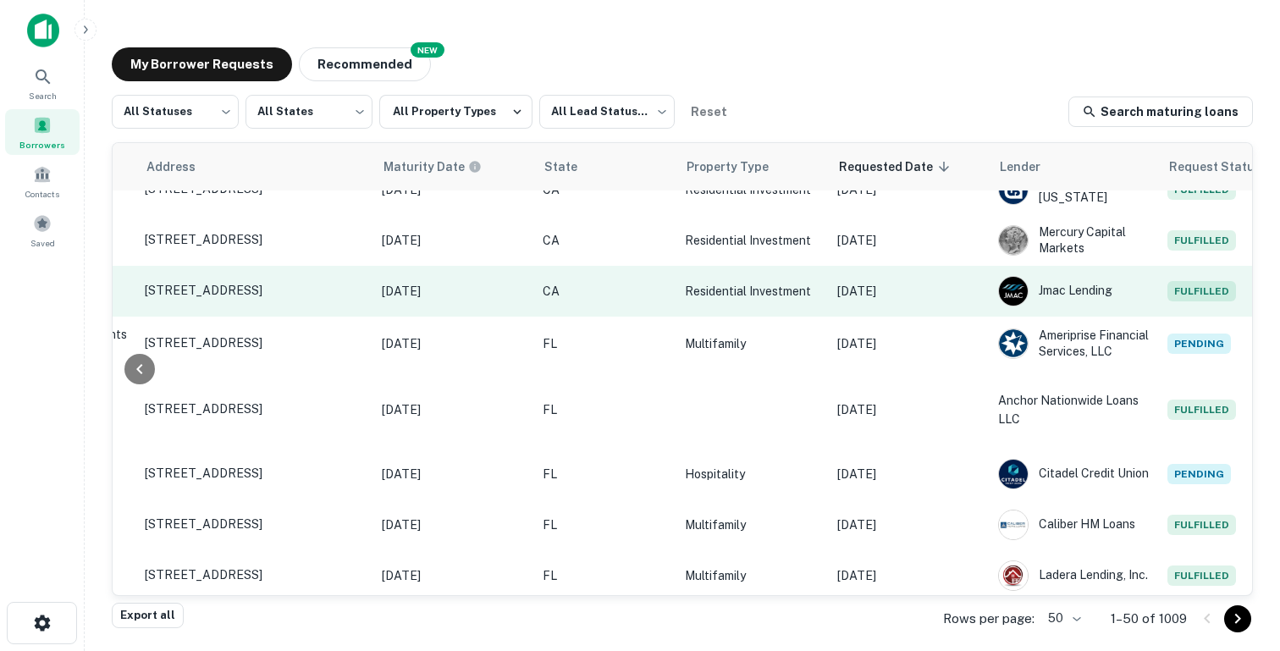
click at [898, 288] on p "Aug 20, 2025" at bounding box center [909, 291] width 144 height 19
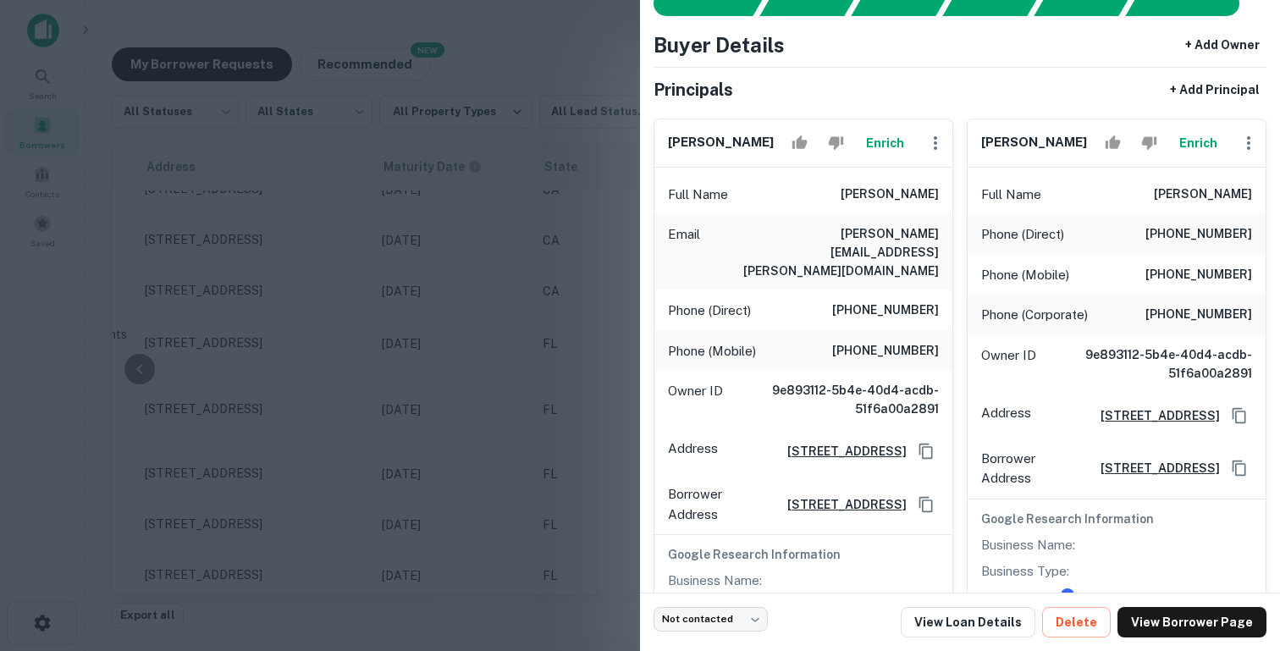
scroll to position [73, 0]
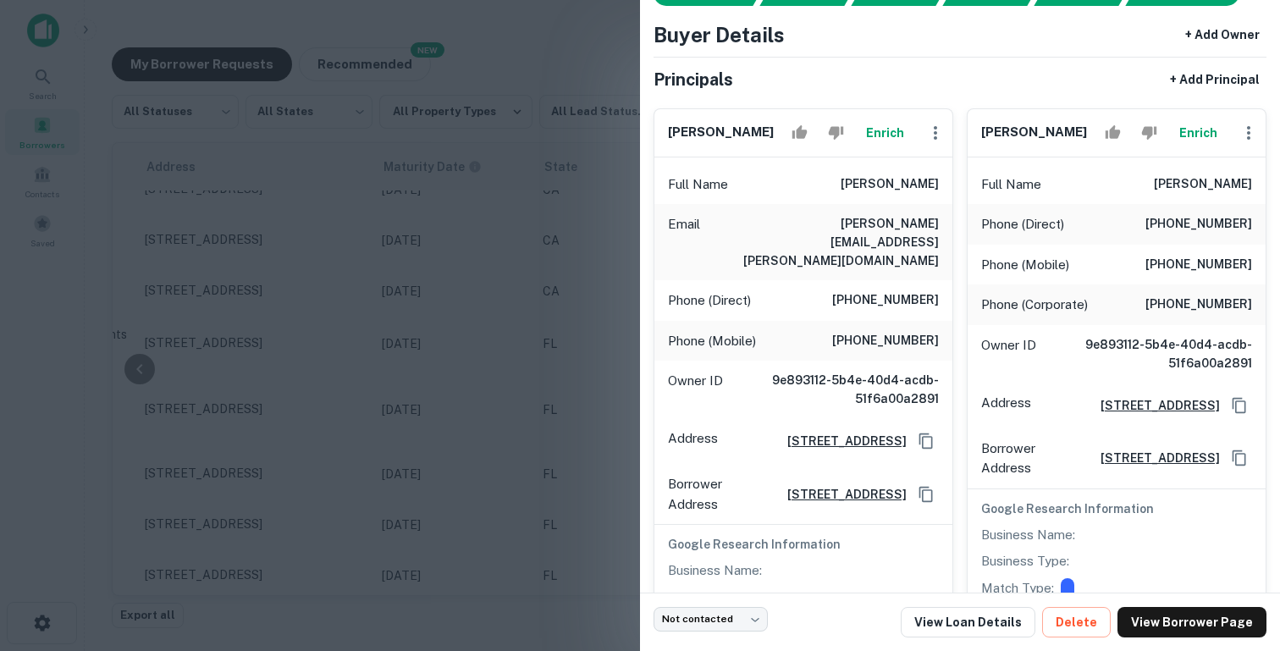
click at [558, 331] on div at bounding box center [640, 325] width 1280 height 651
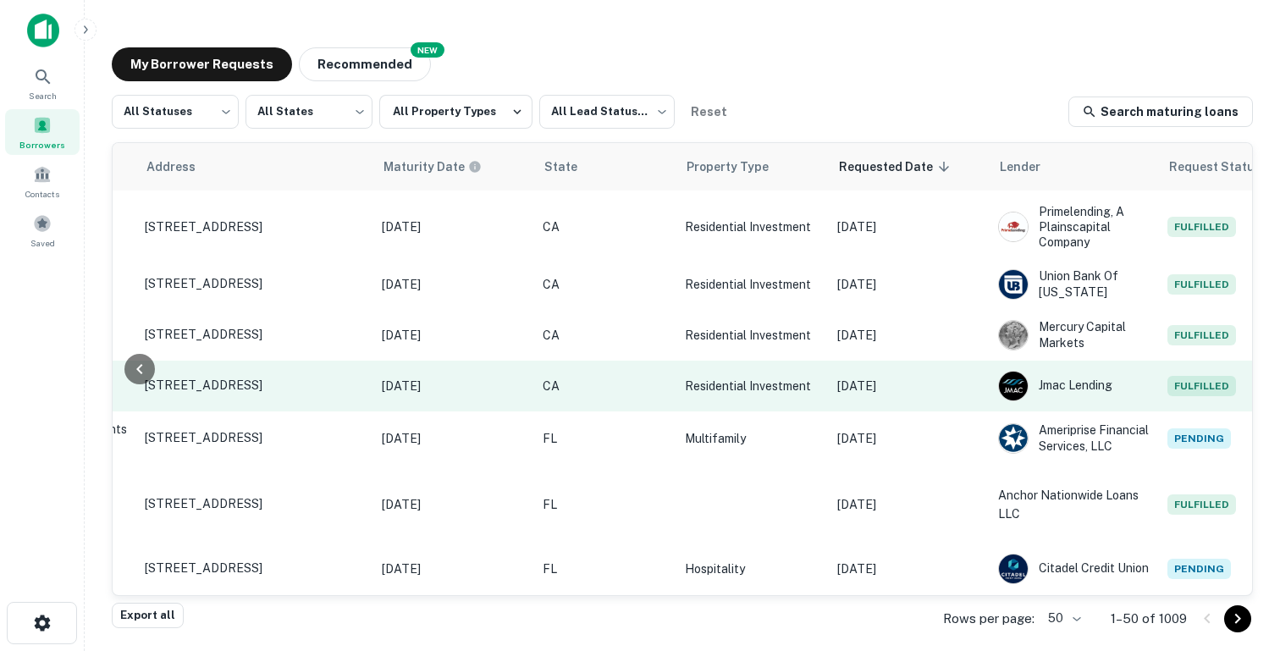
scroll to position [591, 677]
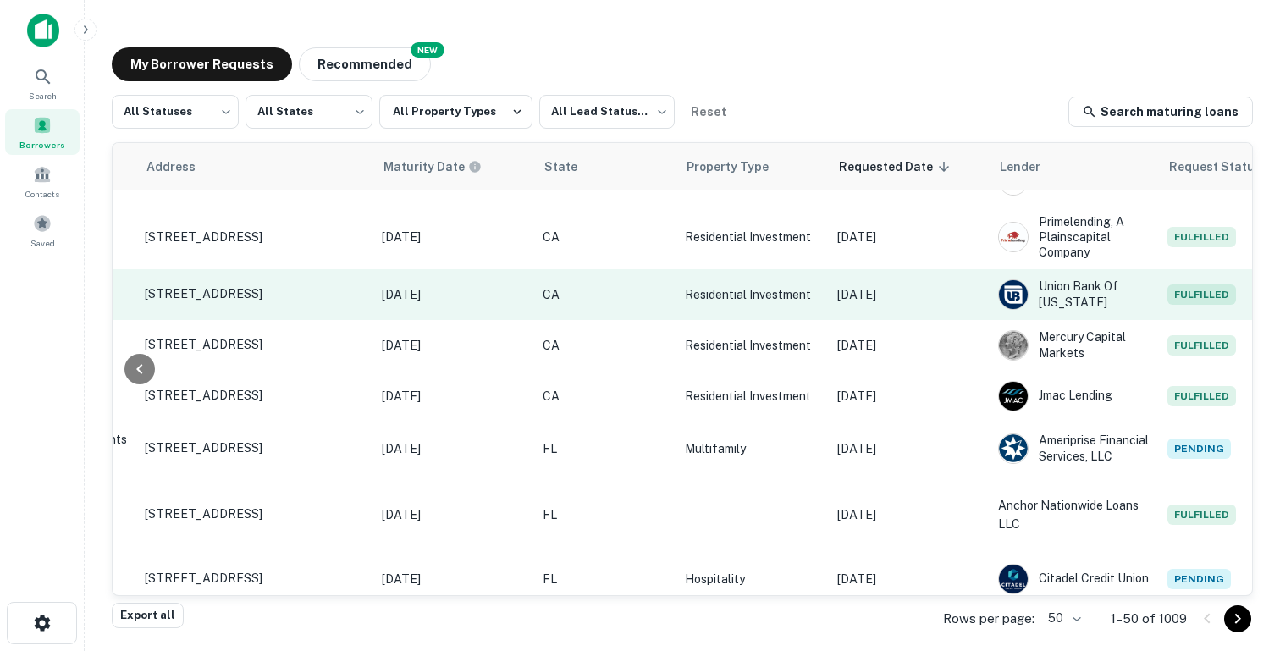
click at [913, 306] on td "Aug 20, 2025" at bounding box center [909, 294] width 161 height 51
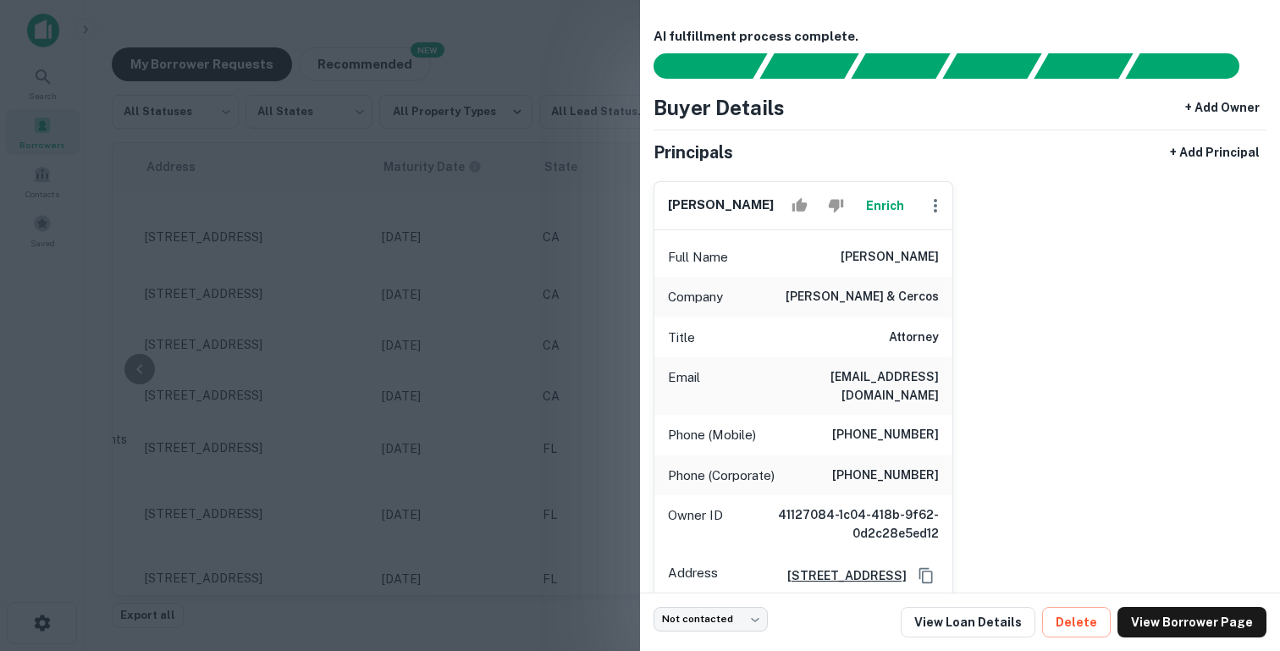
click at [400, 333] on div at bounding box center [640, 325] width 1280 height 651
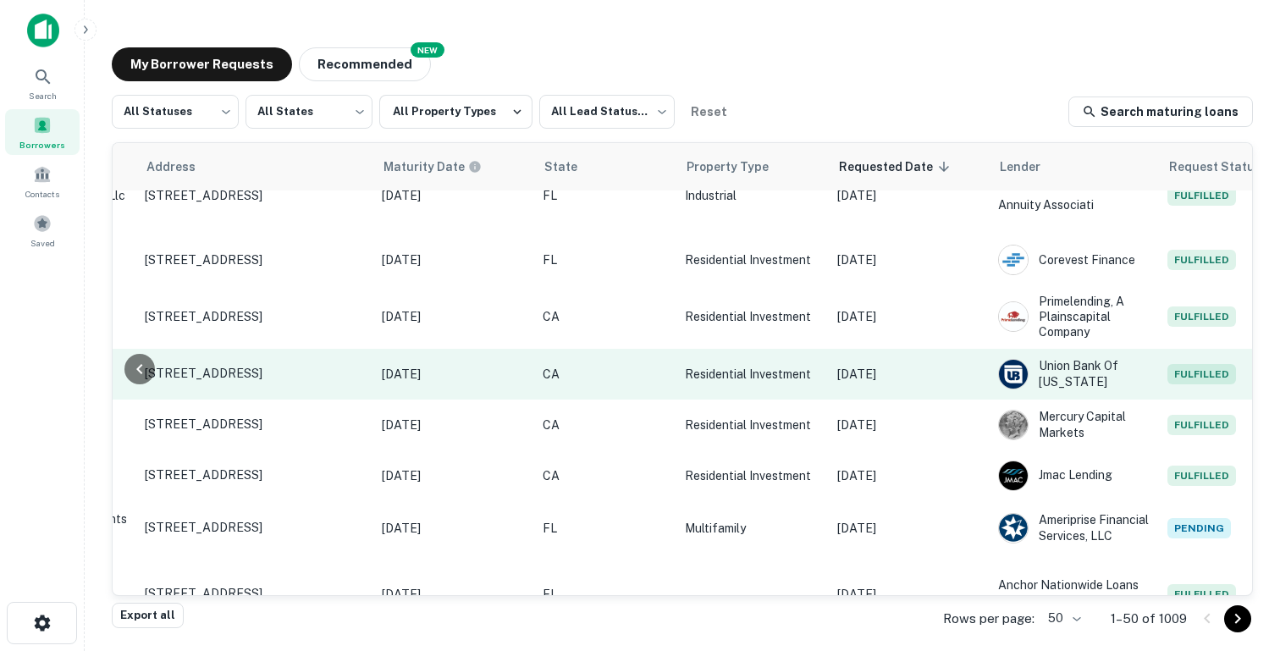
scroll to position [500, 677]
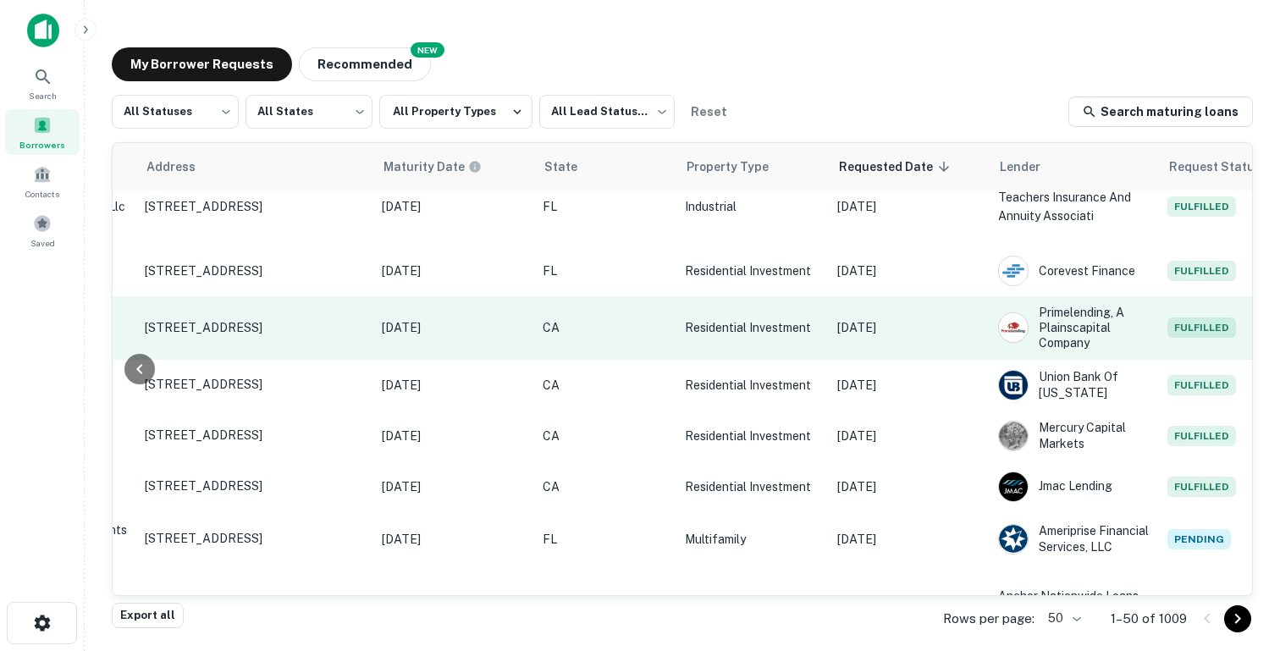
click at [897, 310] on td "Aug 20, 2025" at bounding box center [909, 327] width 161 height 63
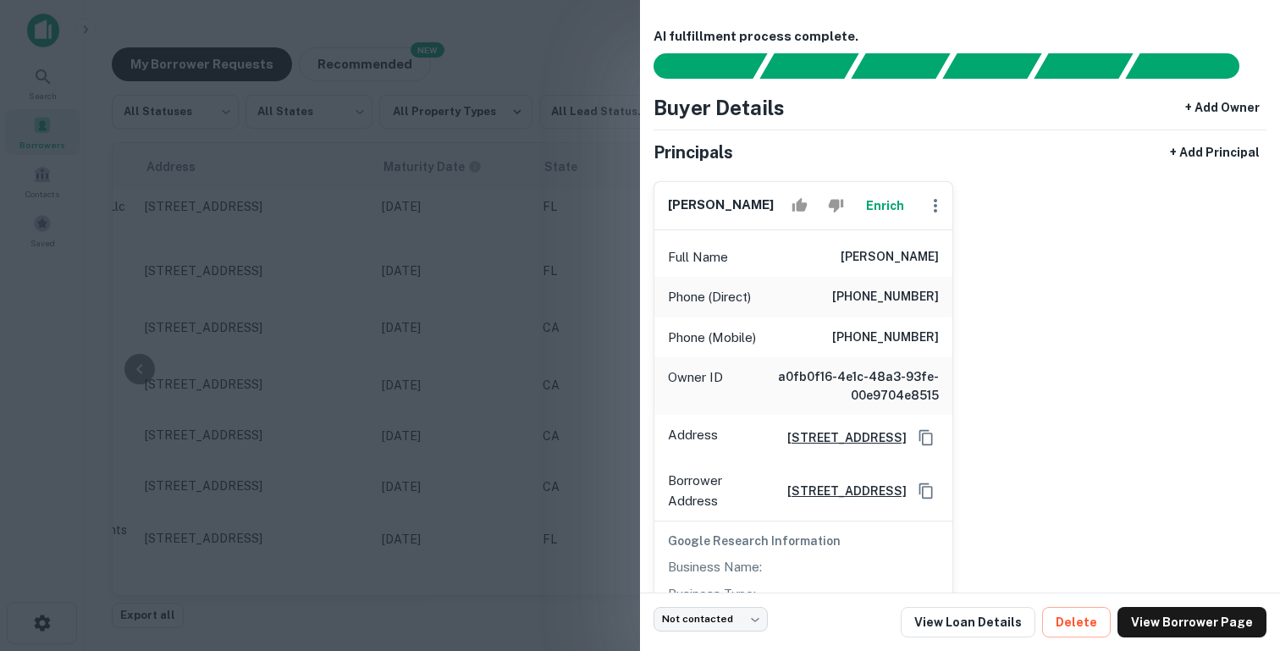
click at [384, 339] on div at bounding box center [640, 325] width 1280 height 651
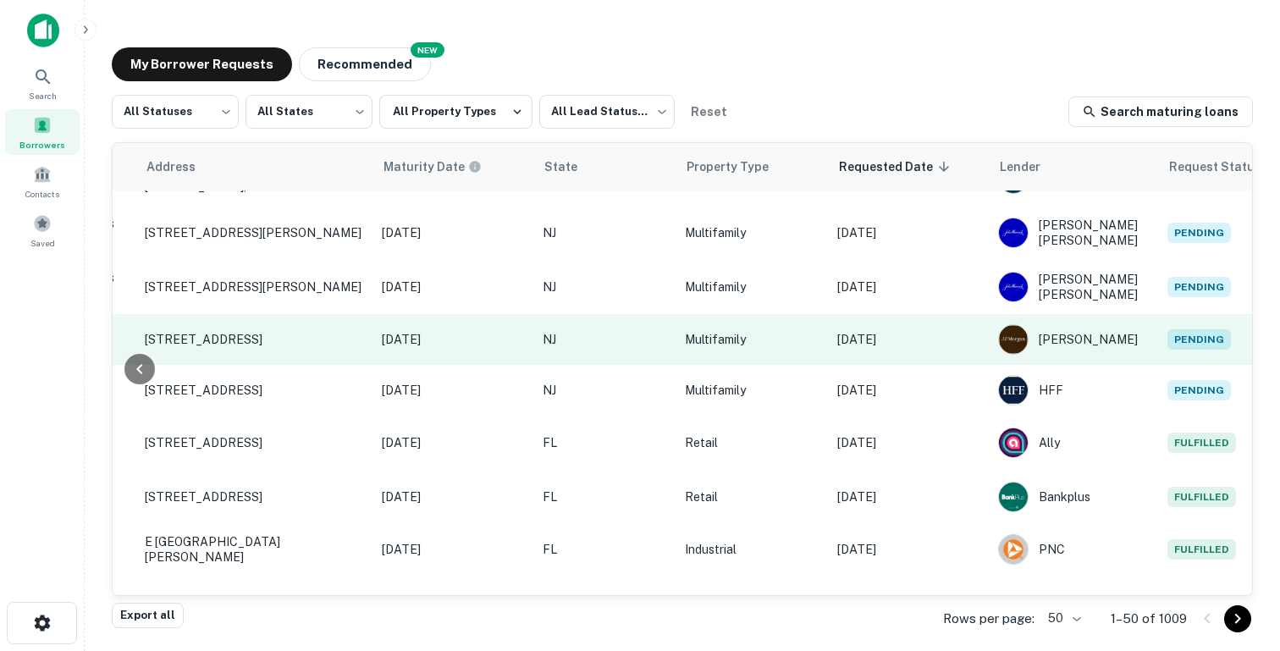
scroll to position [152, 677]
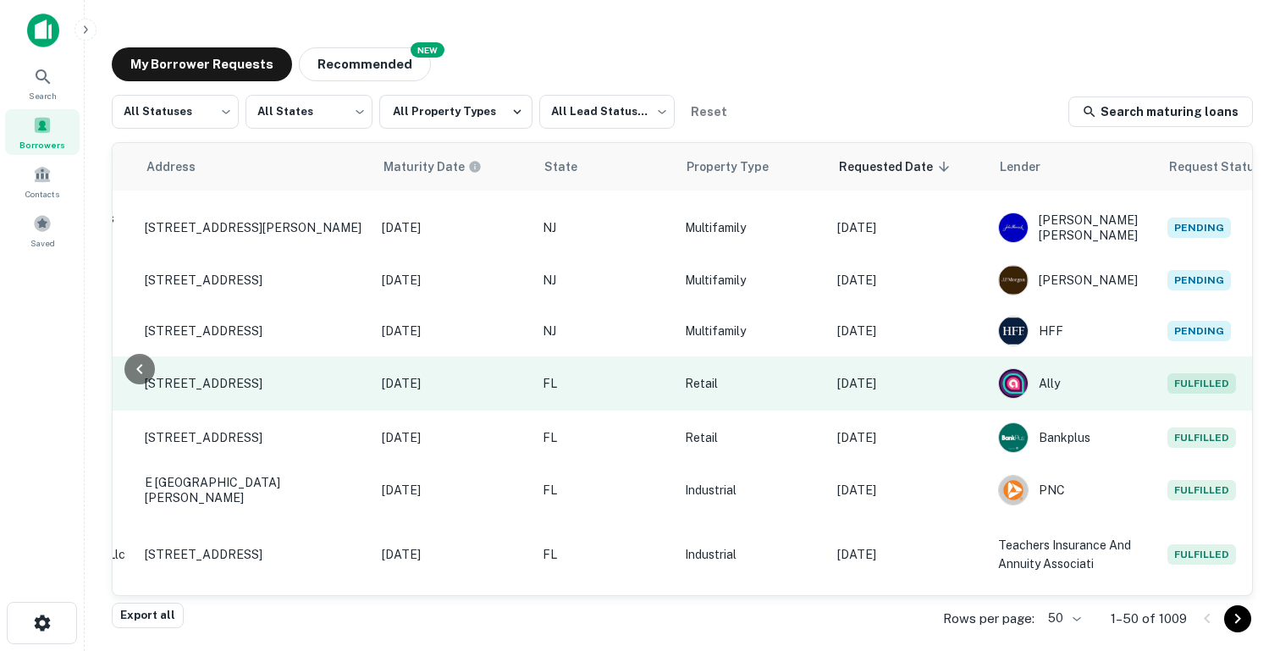
click at [886, 400] on td "Aug 20, 2025" at bounding box center [909, 383] width 161 height 54
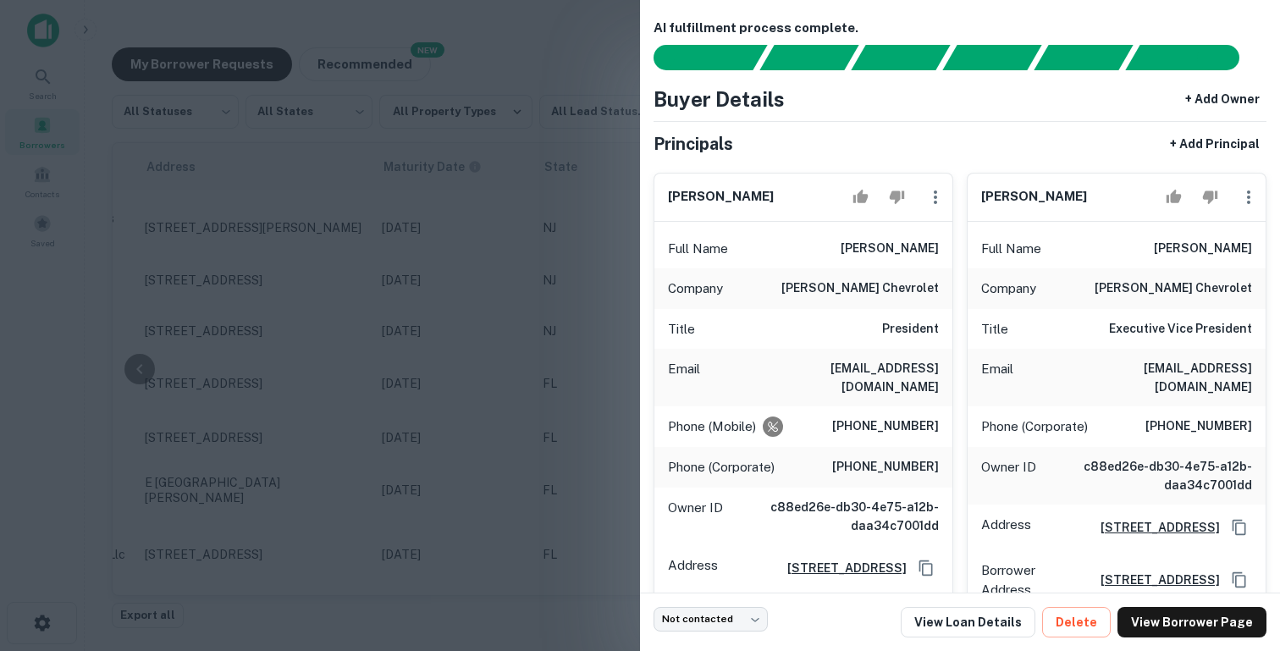
scroll to position [0, 0]
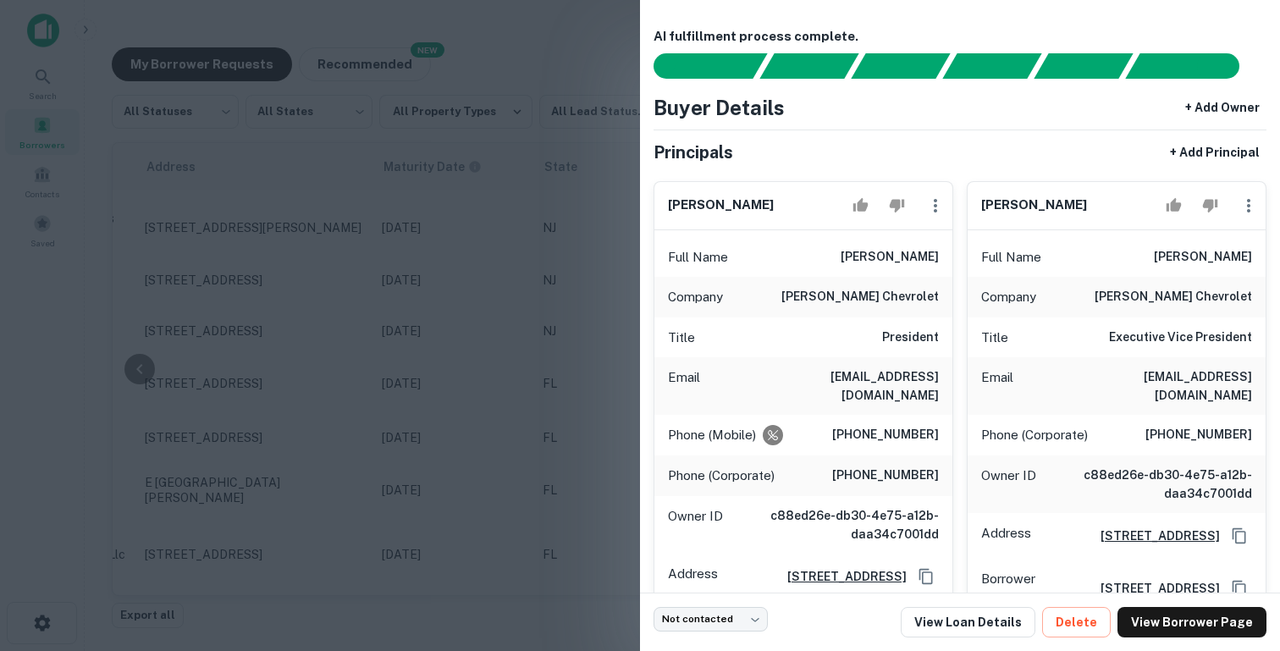
click at [441, 230] on div at bounding box center [640, 325] width 1280 height 651
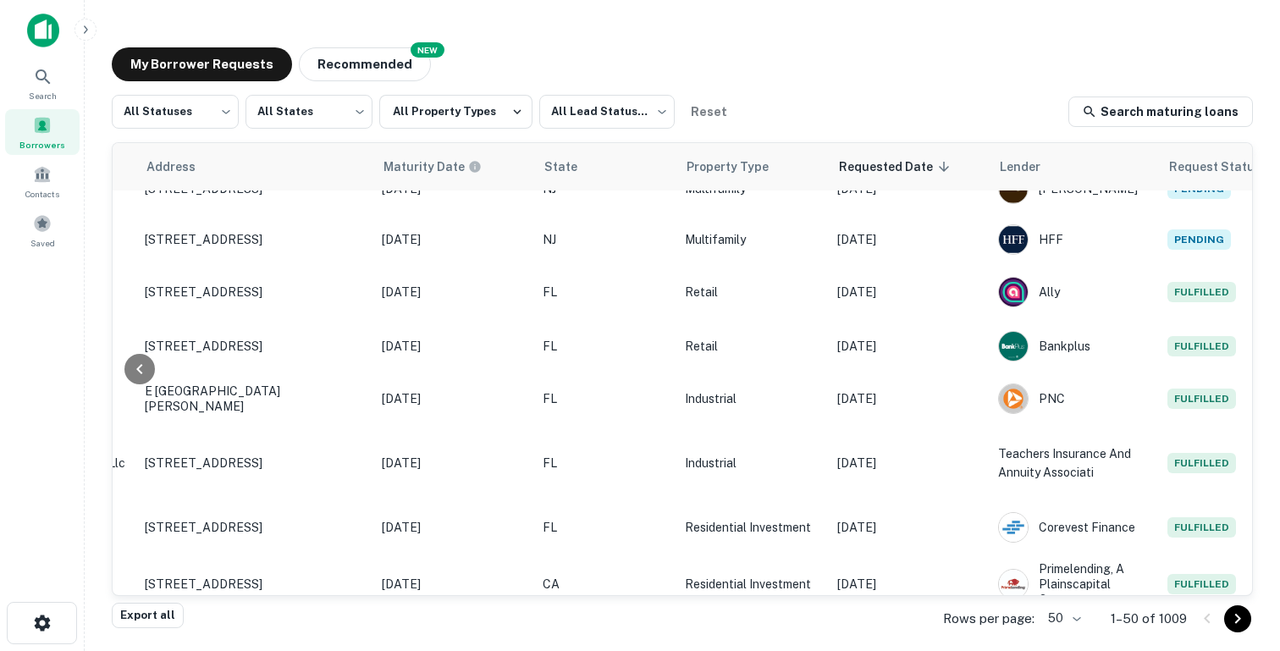
scroll to position [245, 677]
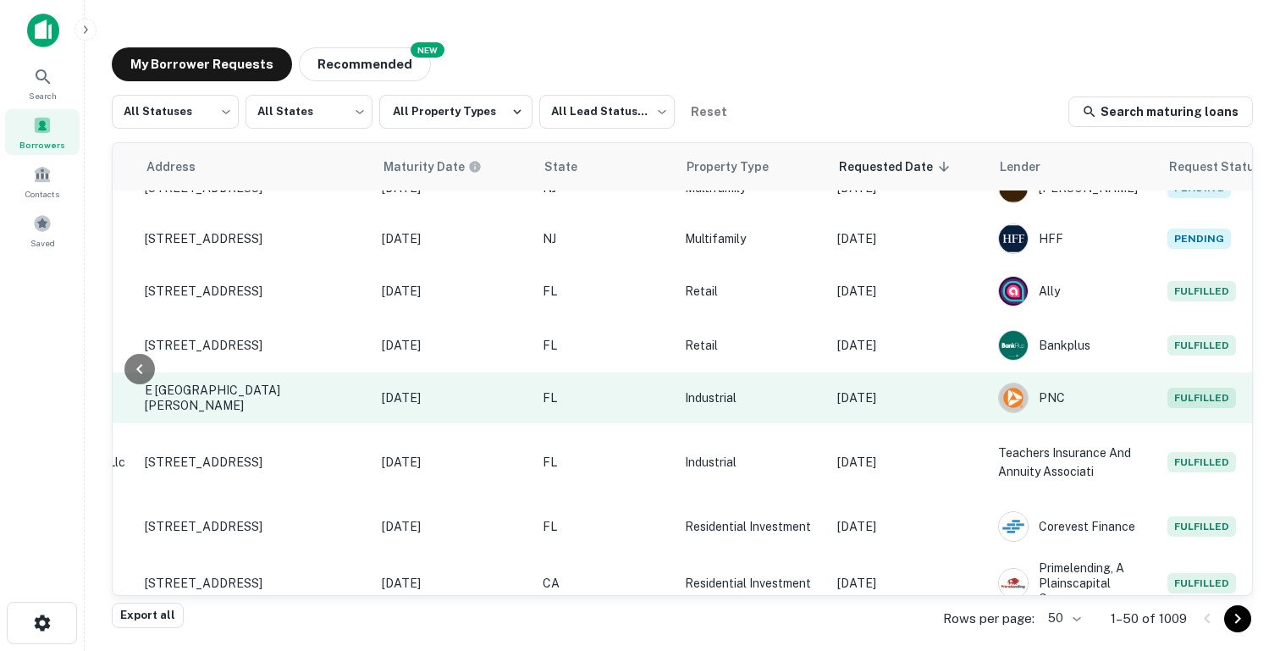
click at [919, 409] on td "Aug 20, 2025" at bounding box center [909, 397] width 161 height 51
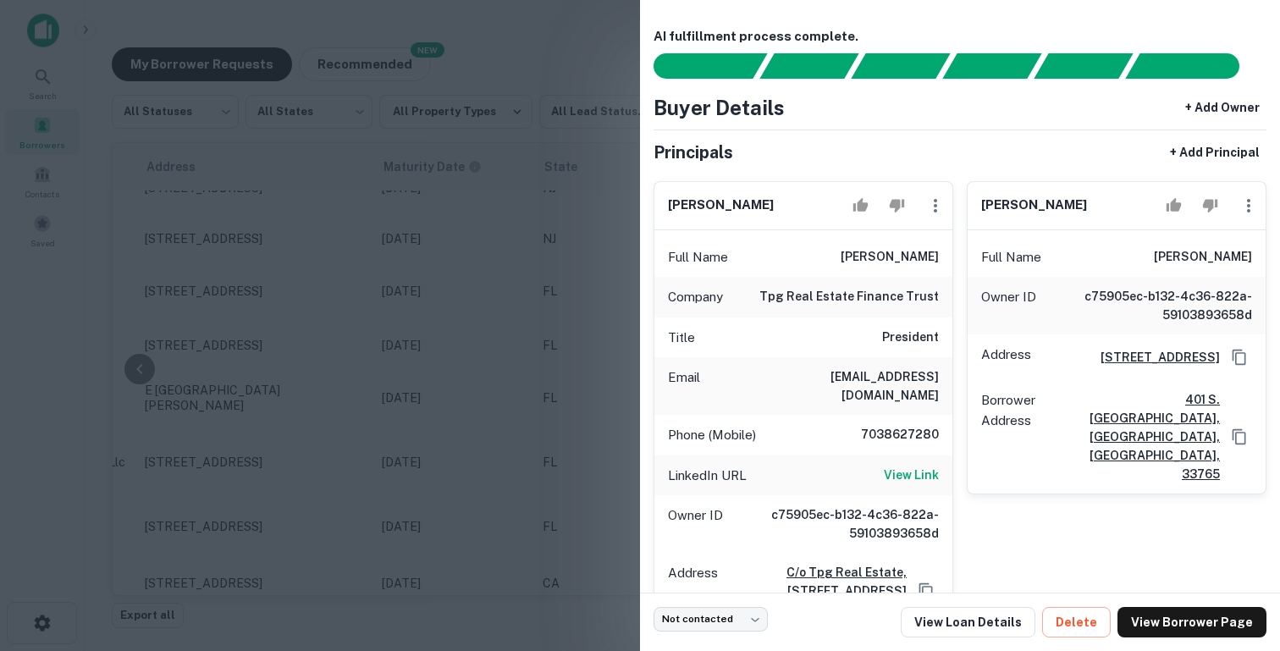
click at [390, 172] on div at bounding box center [640, 325] width 1280 height 651
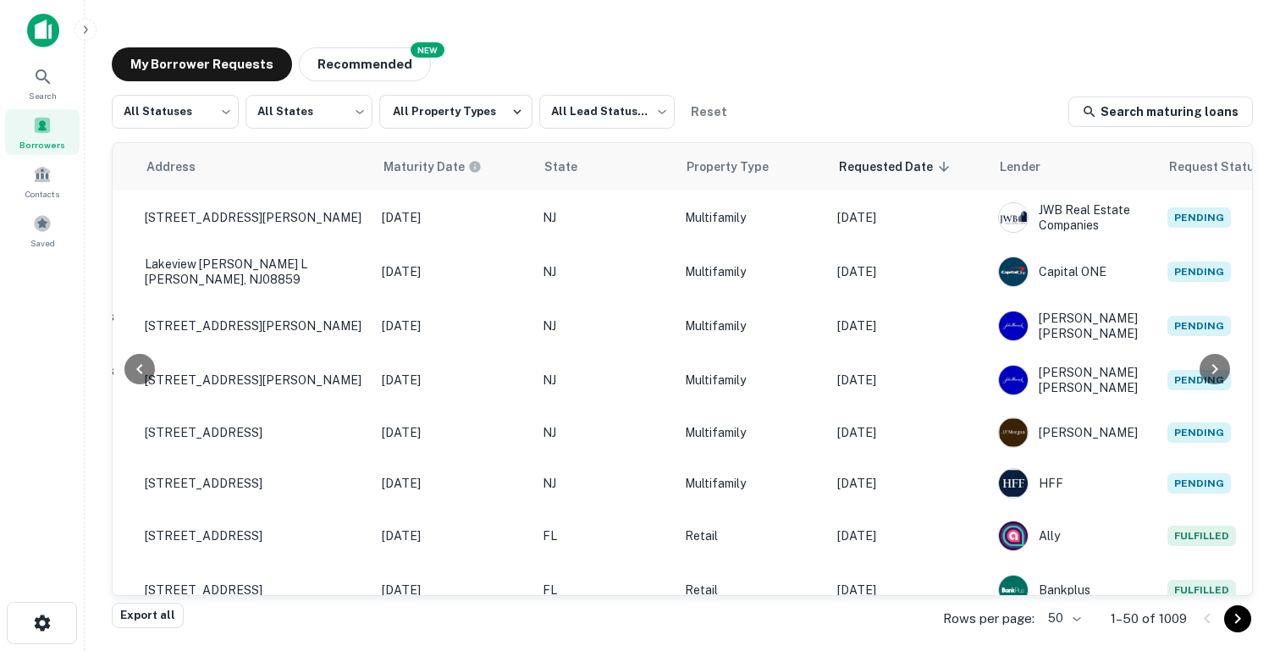
scroll to position [0, 0]
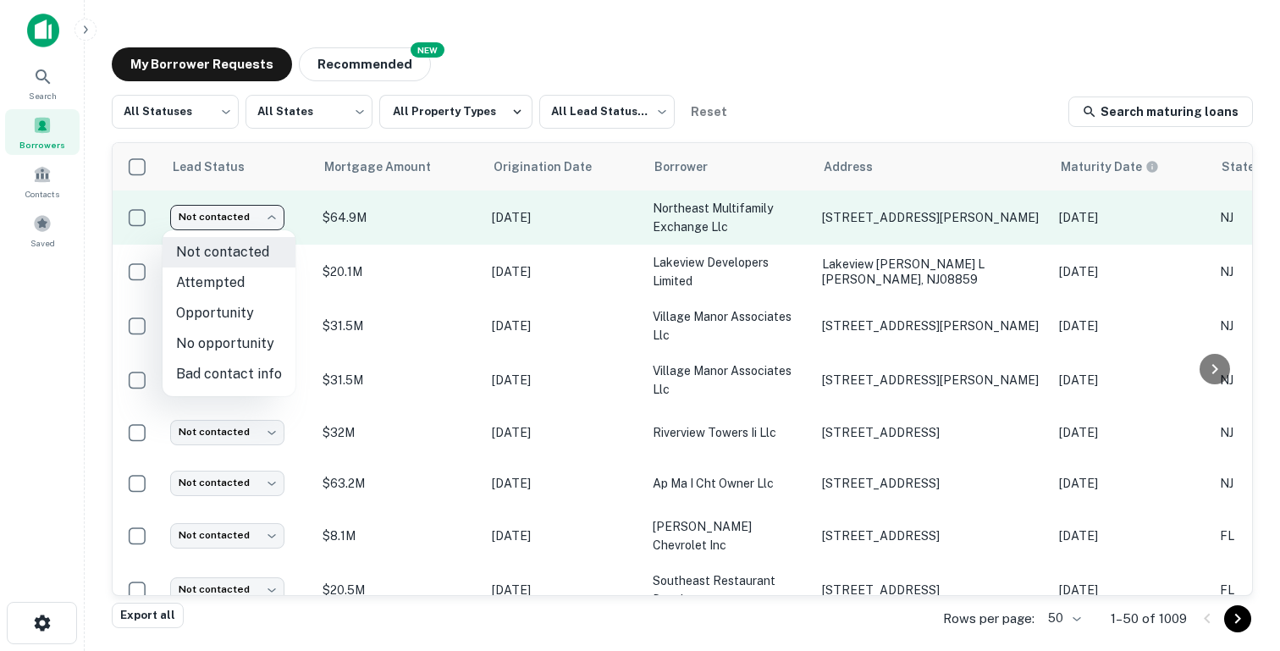
click at [275, 214] on body "Search Borrowers Contacts Saved My Borrower Requests NEW Recommended All Status…" at bounding box center [640, 325] width 1280 height 651
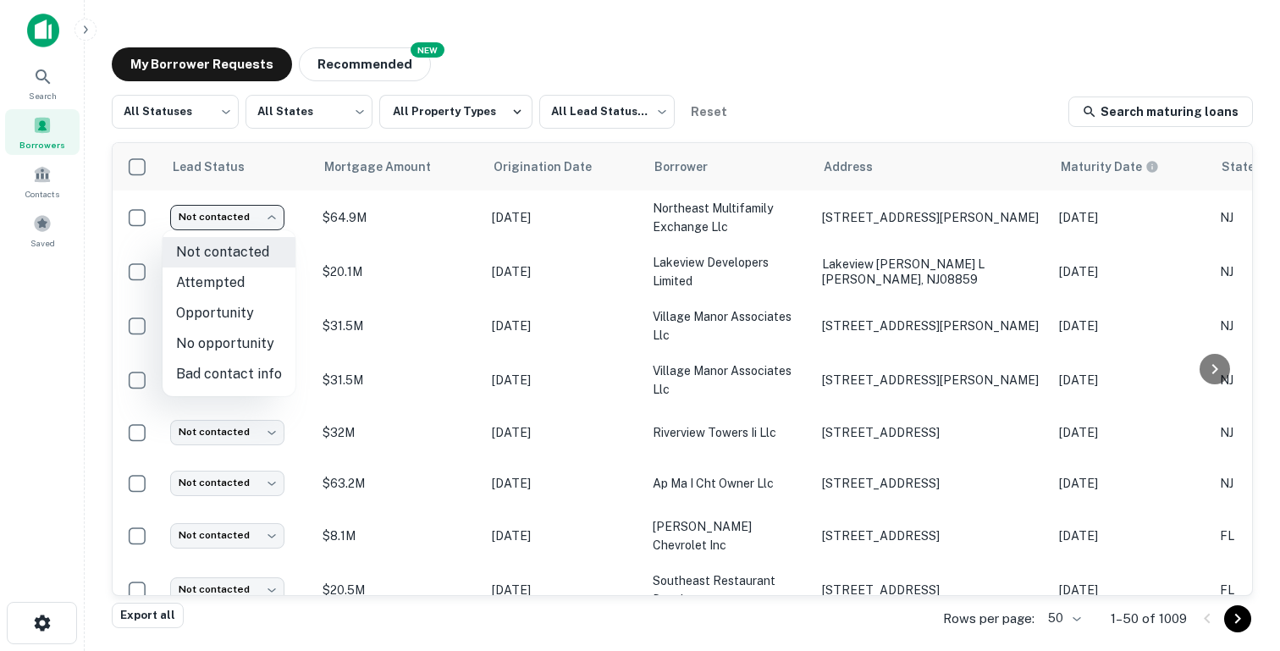
click at [186, 26] on div at bounding box center [640, 325] width 1280 height 651
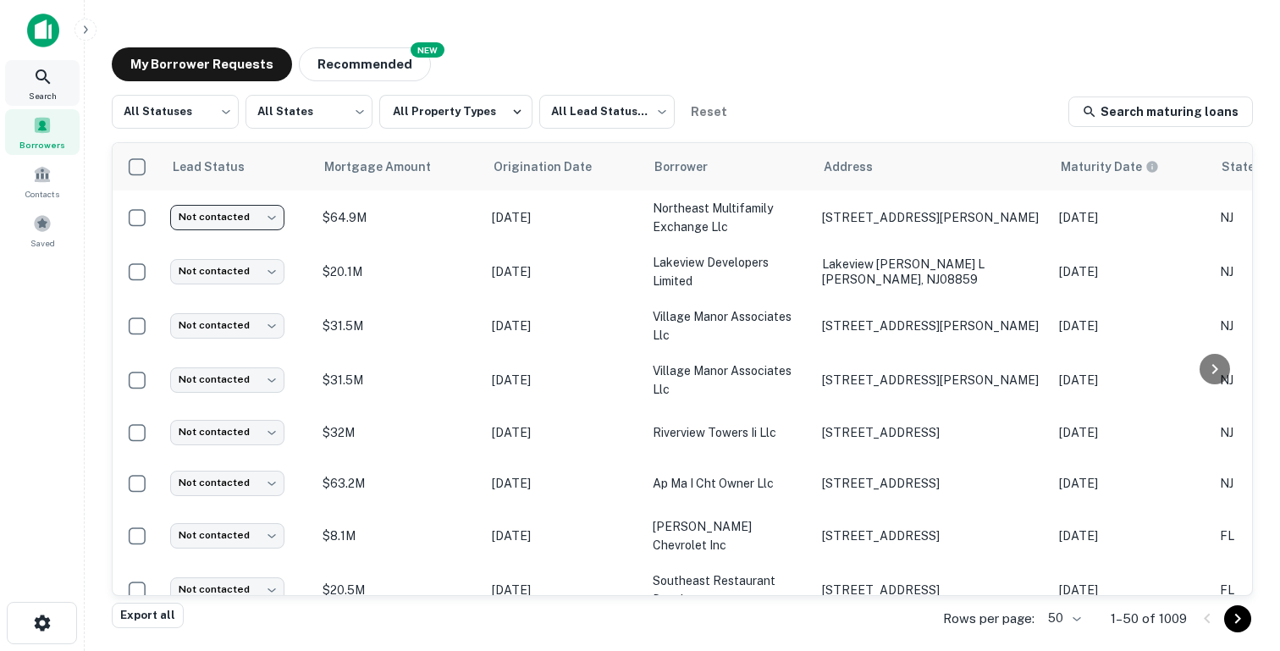
click at [47, 79] on icon at bounding box center [43, 77] width 20 height 20
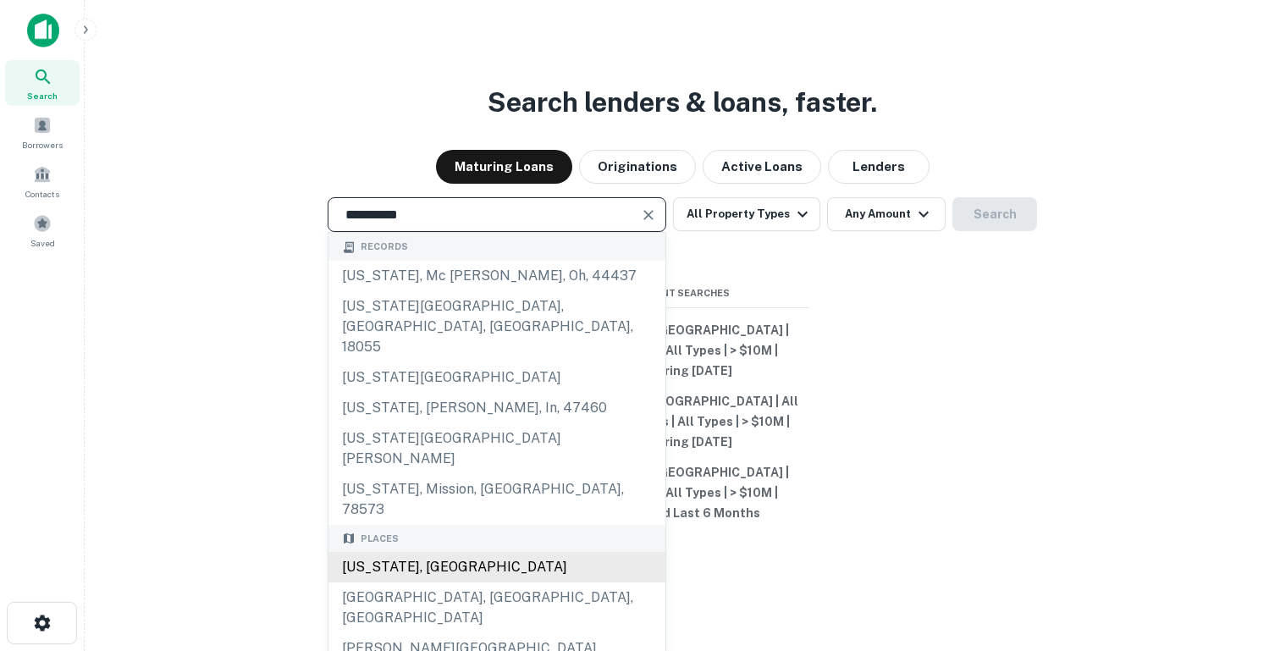
click at [395, 552] on div "[US_STATE], [GEOGRAPHIC_DATA]" at bounding box center [496, 567] width 337 height 30
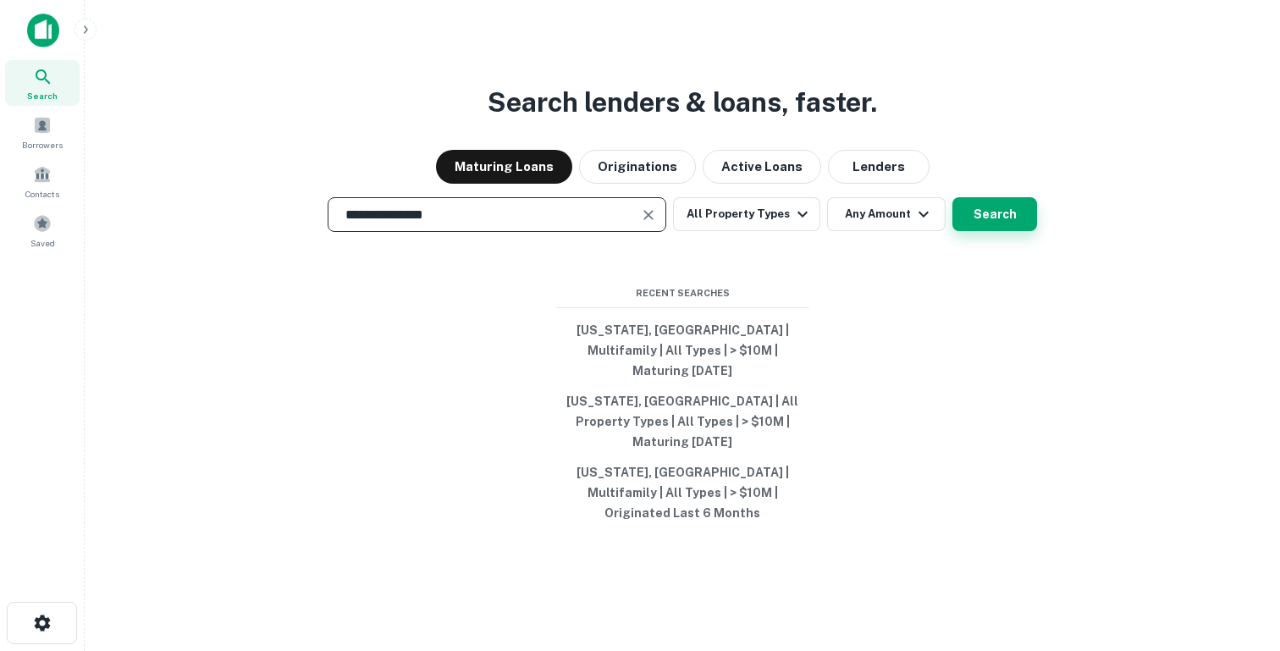
type input "**********"
click at [994, 231] on button "Search" at bounding box center [994, 214] width 85 height 34
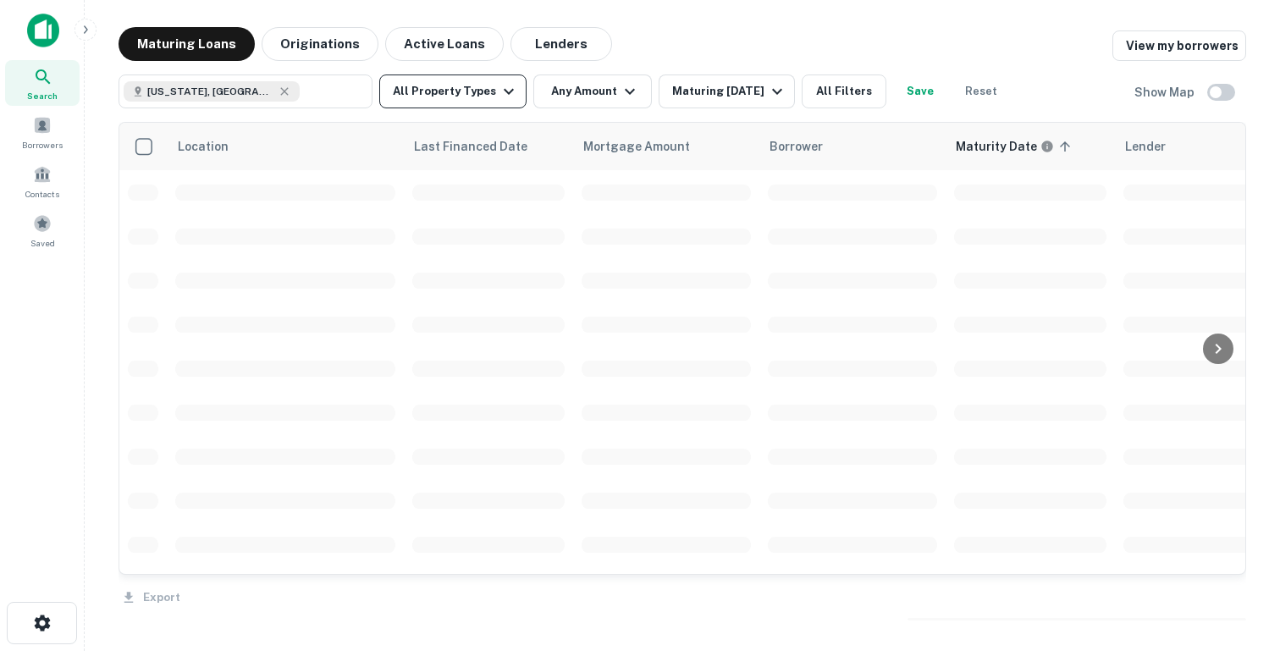
click at [479, 89] on button "All Property Types" at bounding box center [452, 91] width 147 height 34
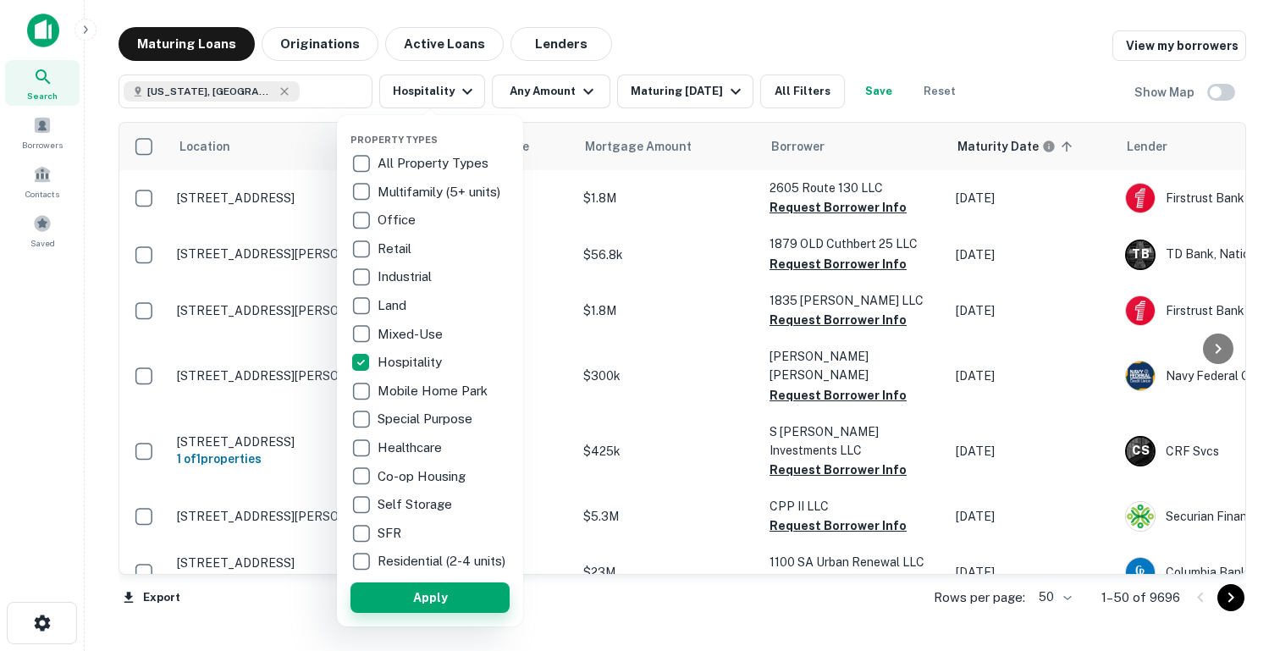
click at [418, 606] on button "Apply" at bounding box center [429, 597] width 159 height 30
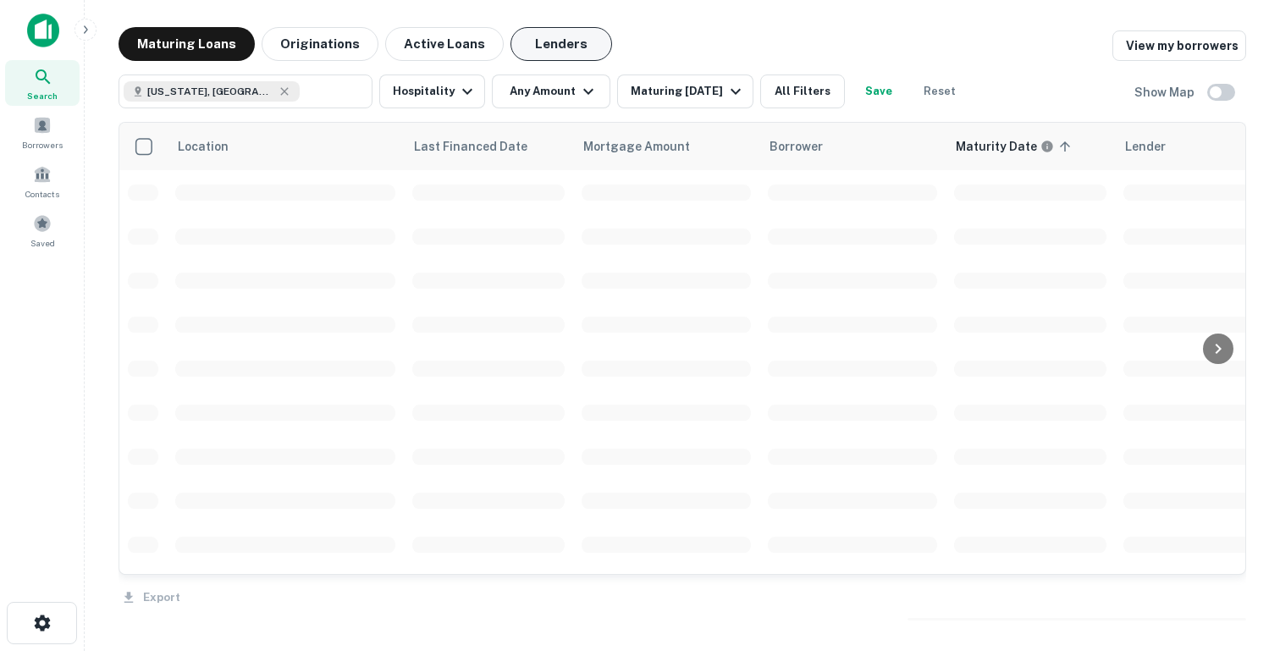
click at [543, 47] on button "Lenders" at bounding box center [561, 44] width 102 height 34
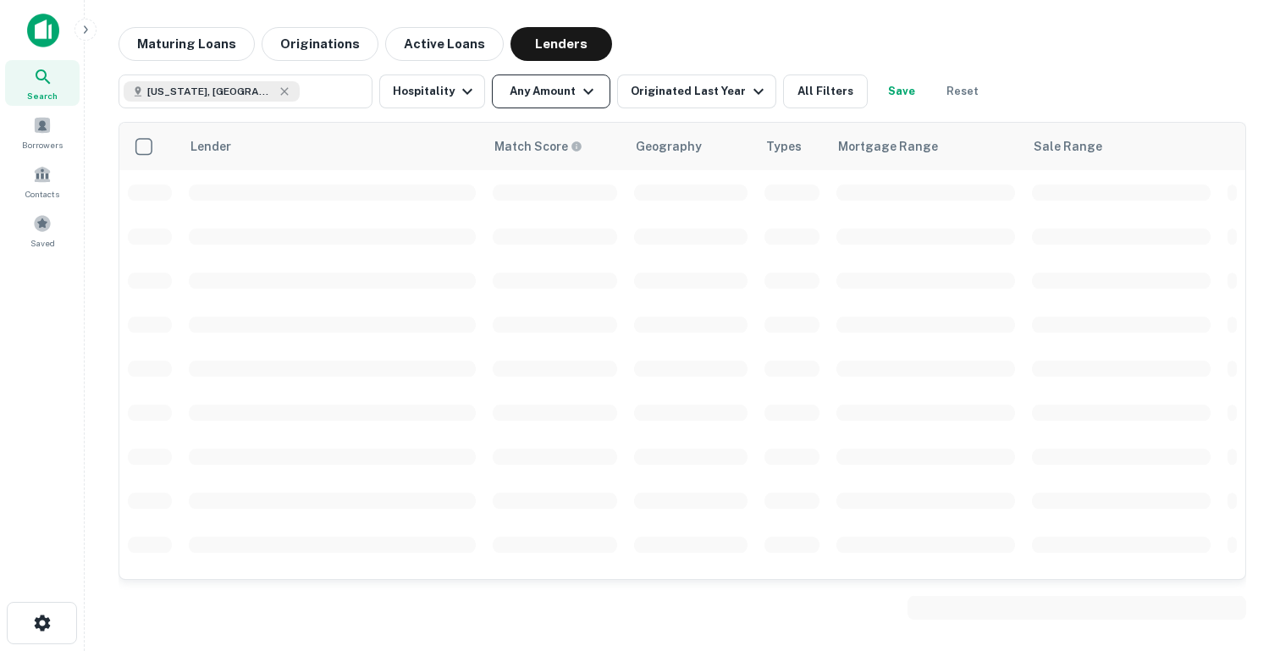
click at [578, 86] on icon "button" at bounding box center [588, 91] width 20 height 20
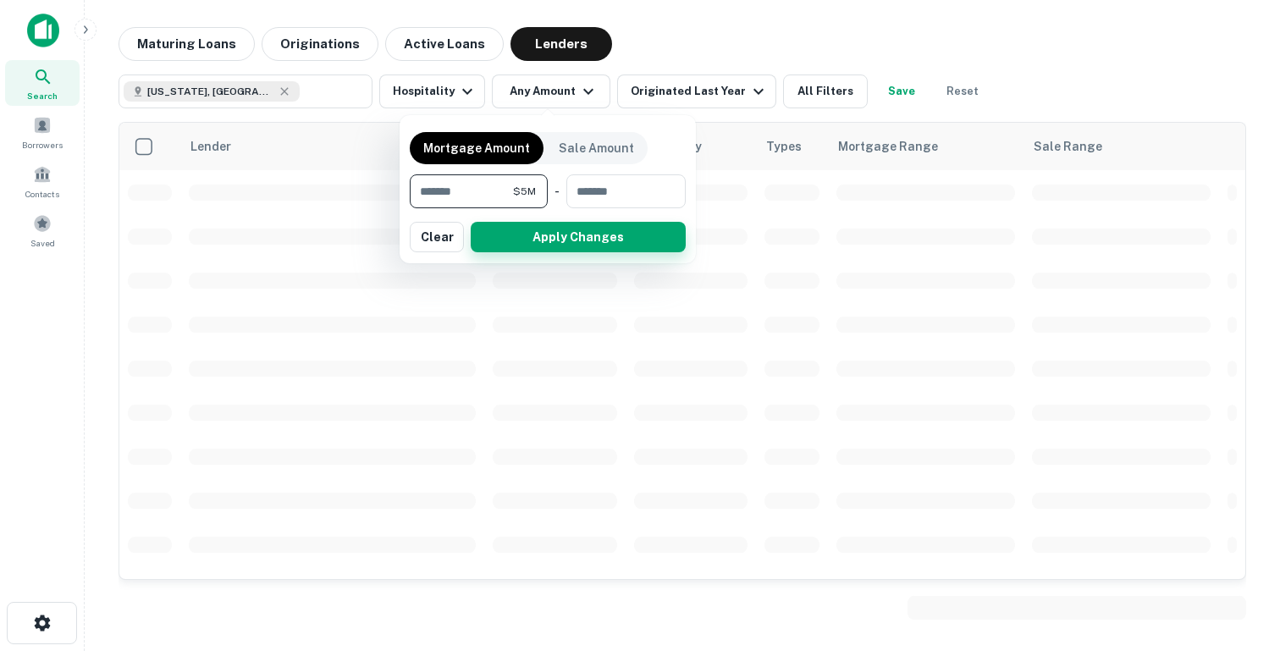
type input "*******"
click at [545, 223] on button "Apply Changes" at bounding box center [578, 237] width 215 height 30
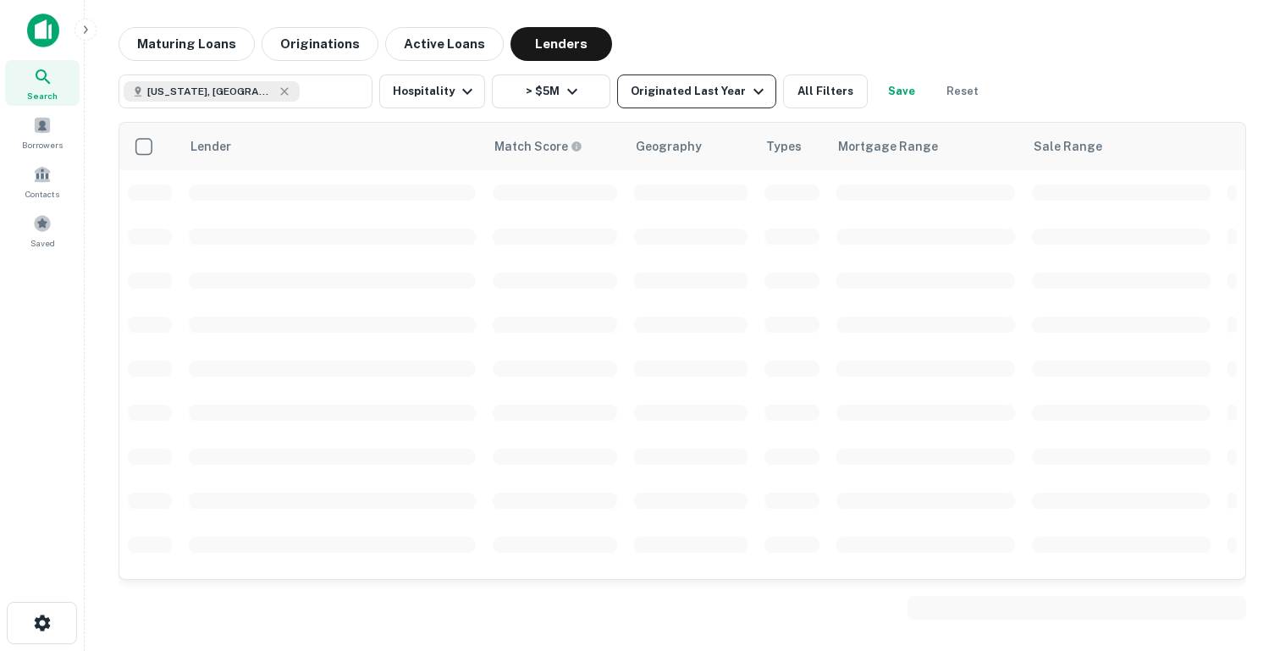
click at [687, 94] on div "Originated Last Year" at bounding box center [700, 91] width 138 height 20
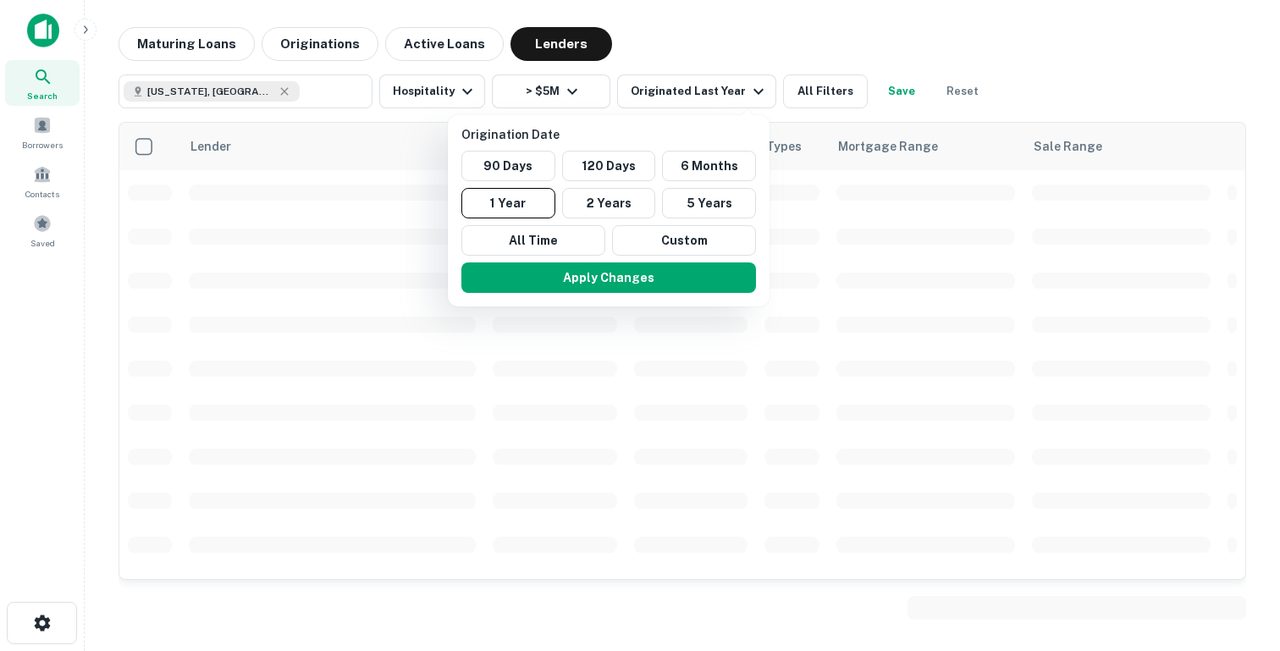
click at [715, 22] on div at bounding box center [640, 325] width 1280 height 651
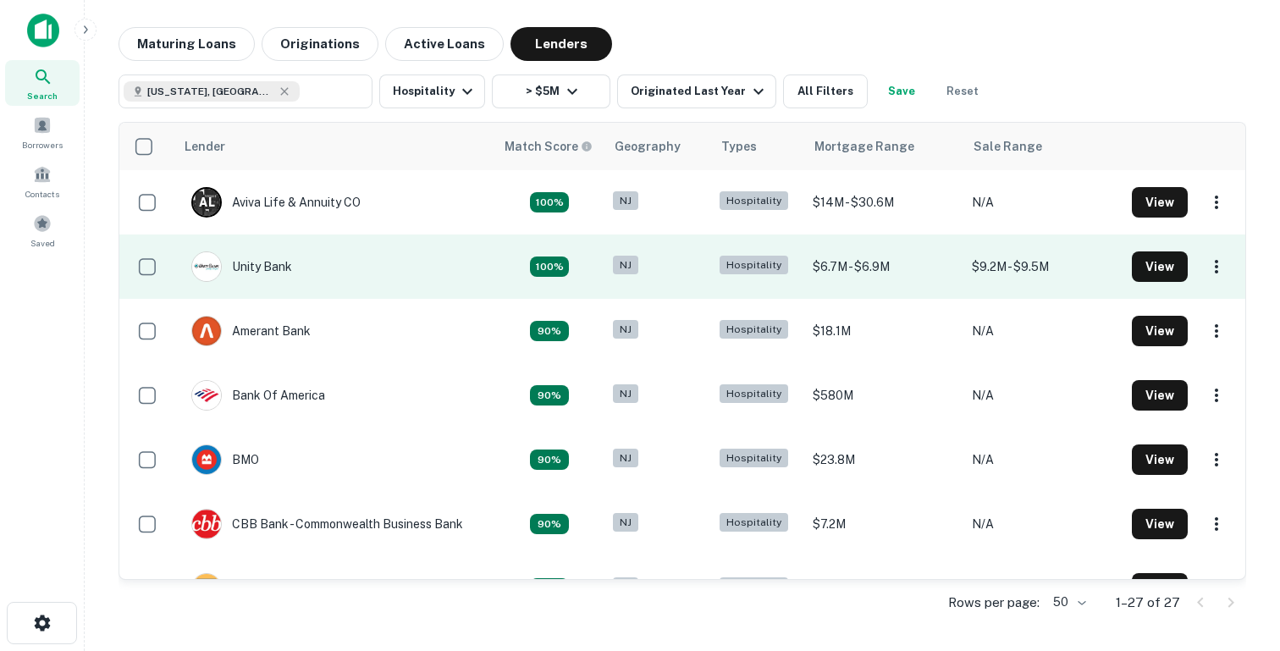
click at [395, 271] on td "Unity Bank" at bounding box center [334, 267] width 320 height 64
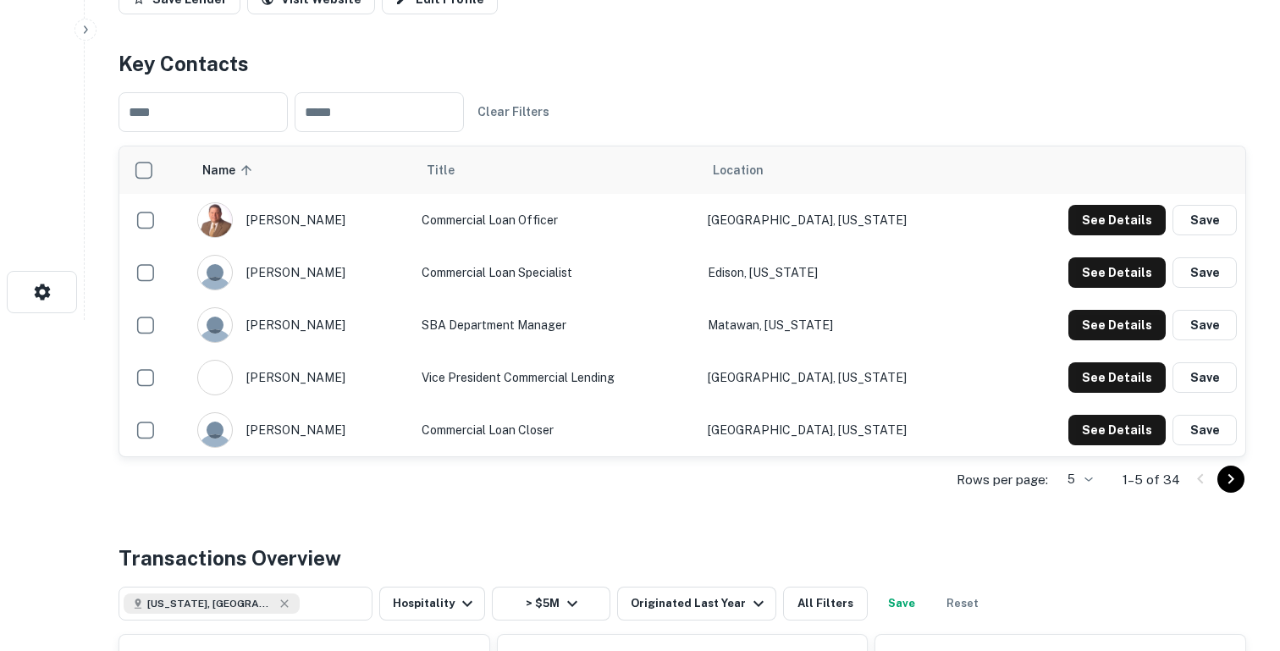
scroll to position [332, 0]
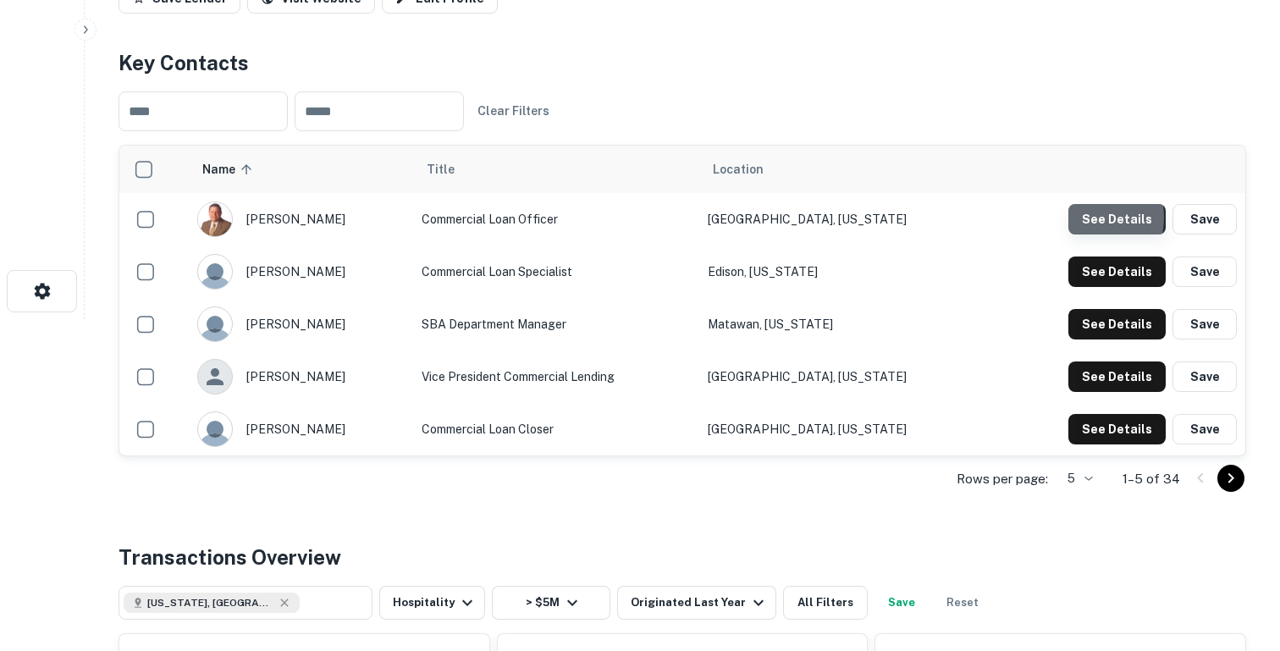
click at [1090, 204] on button "See Details" at bounding box center [1116, 219] width 97 height 30
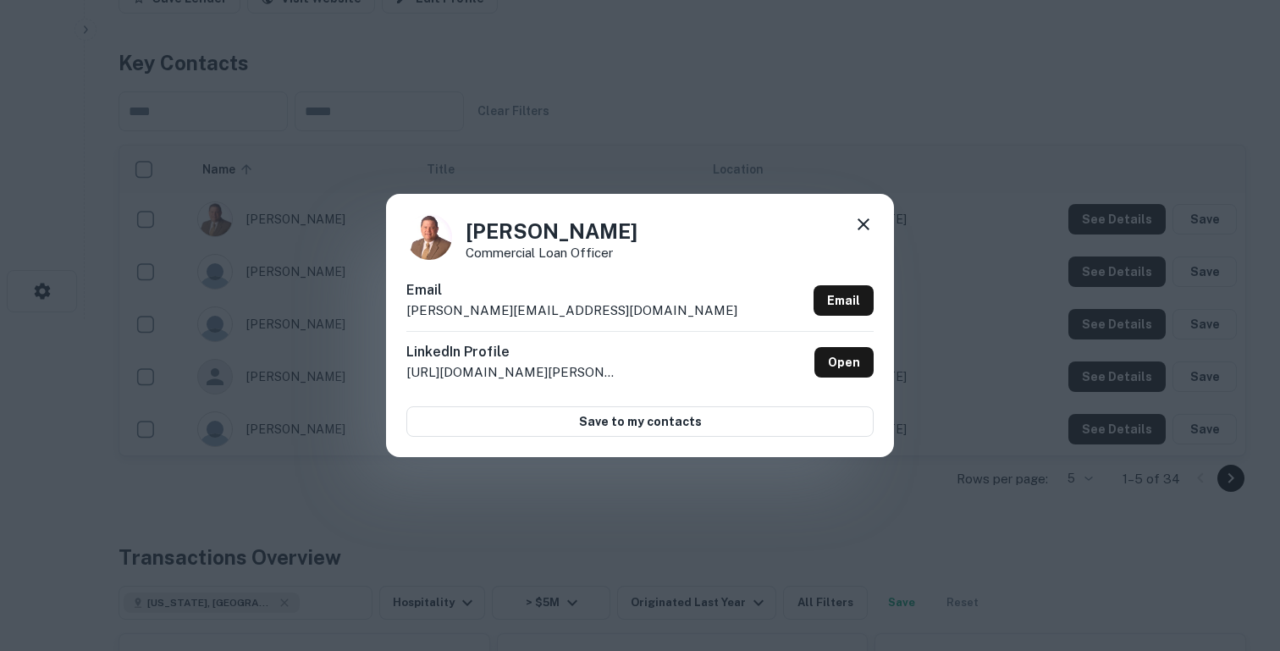
click at [716, 134] on div "Frederick Gladstone Commercial Loan Officer Email frederick.gladstone@unitybank…" at bounding box center [640, 325] width 1280 height 651
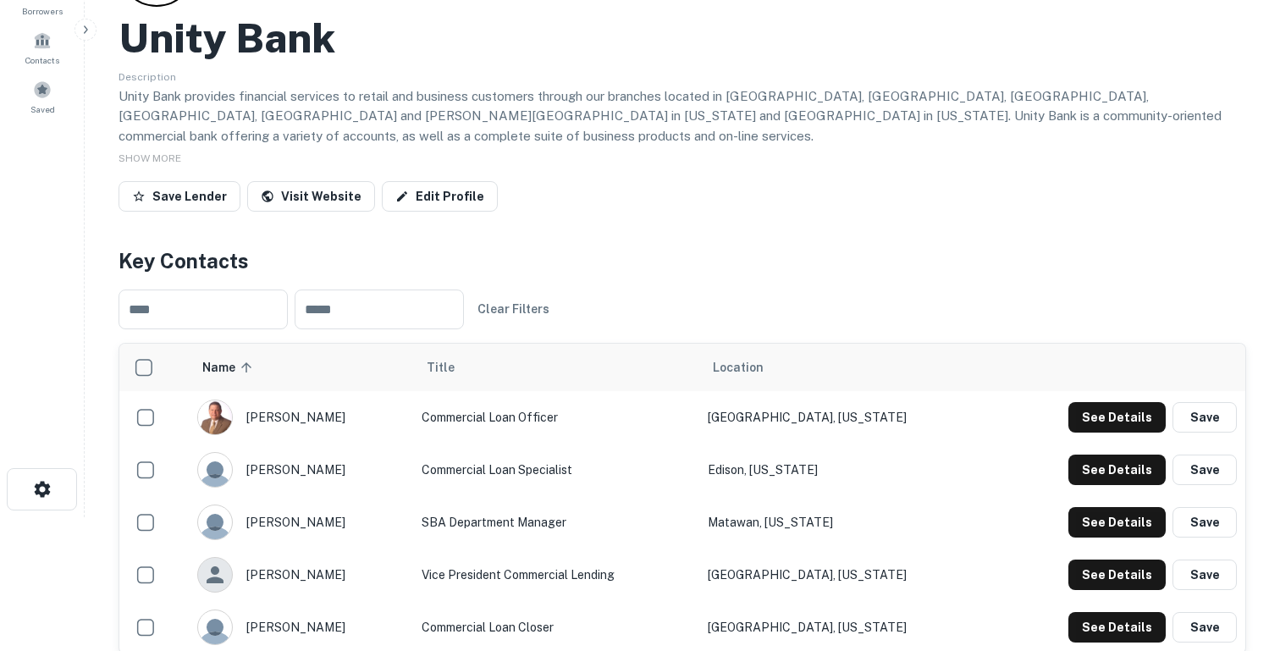
scroll to position [0, 0]
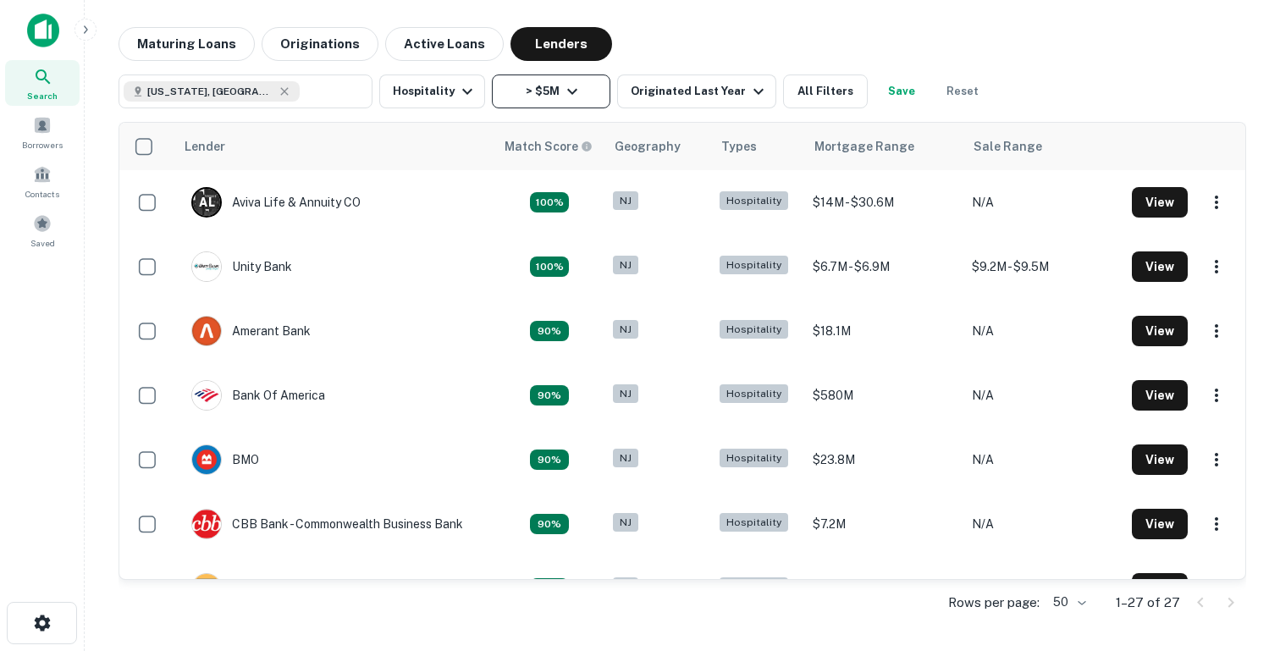
click at [573, 85] on icon "button" at bounding box center [572, 91] width 20 height 20
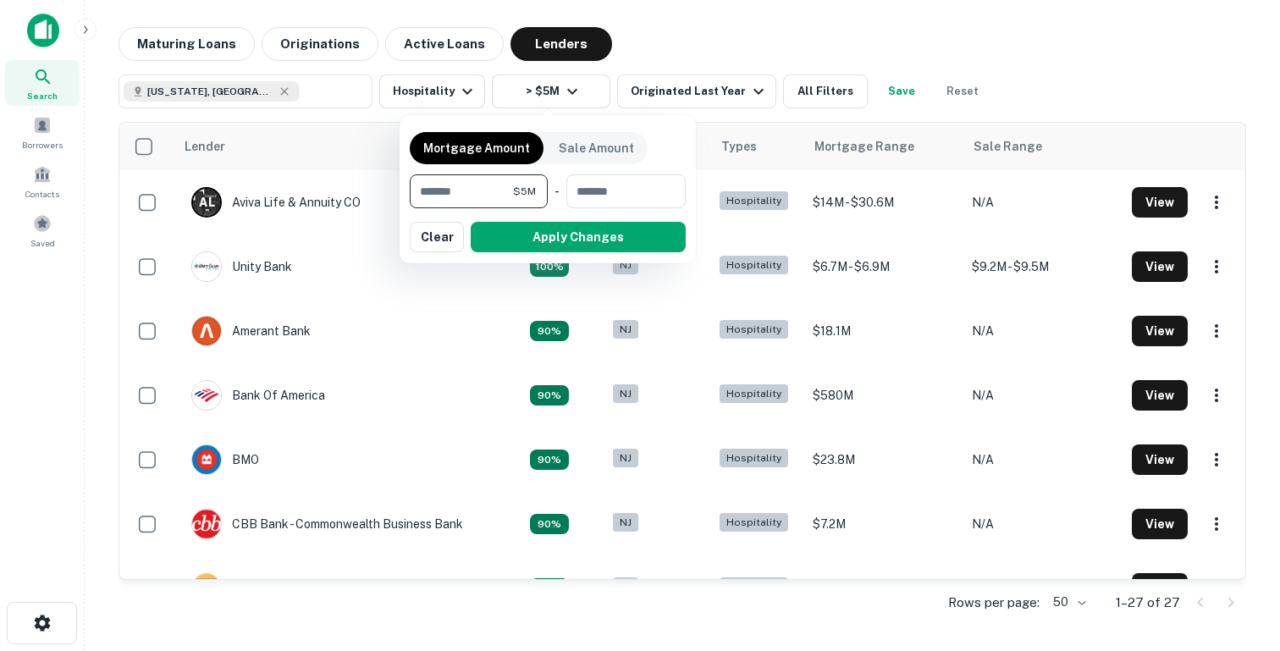
click at [438, 202] on input "*******" at bounding box center [461, 191] width 103 height 34
type input "********"
click at [513, 235] on button "Apply Changes" at bounding box center [578, 237] width 215 height 30
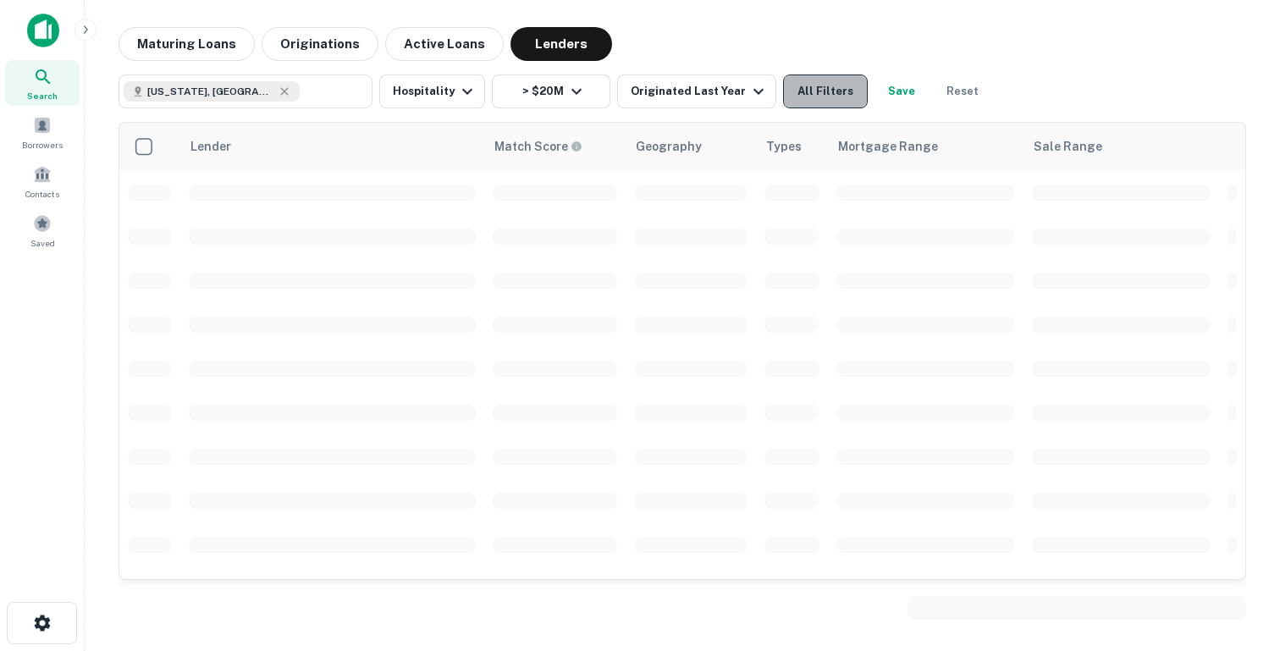
click at [835, 91] on button "All Filters" at bounding box center [825, 91] width 85 height 34
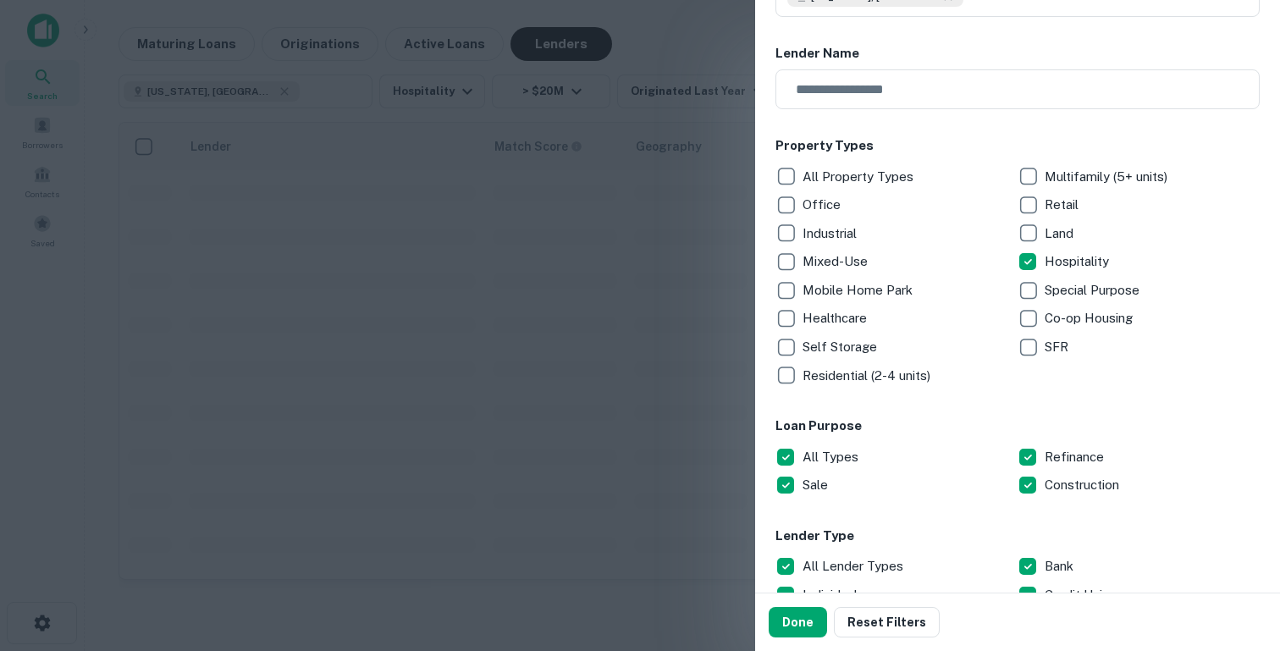
scroll to position [165, 0]
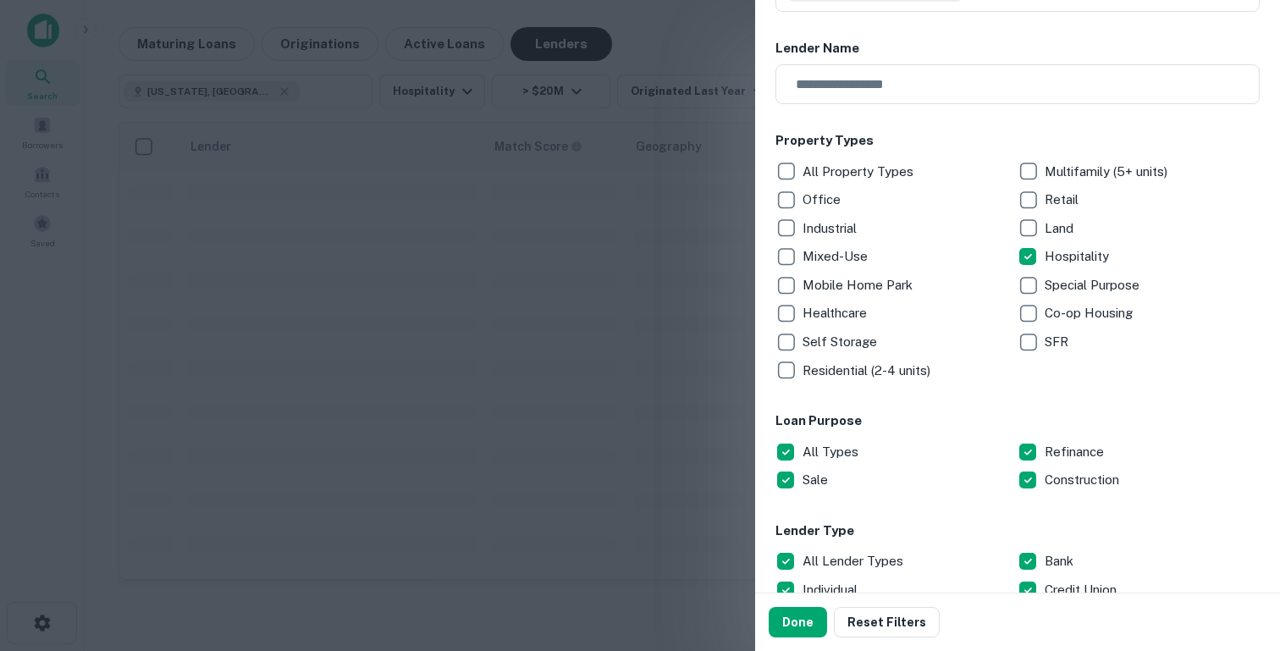
click at [811, 433] on div "Loan Purpose All Types Refinance Sale Construction" at bounding box center [1017, 452] width 484 height 83
click at [807, 622] on button "Done" at bounding box center [798, 622] width 58 height 30
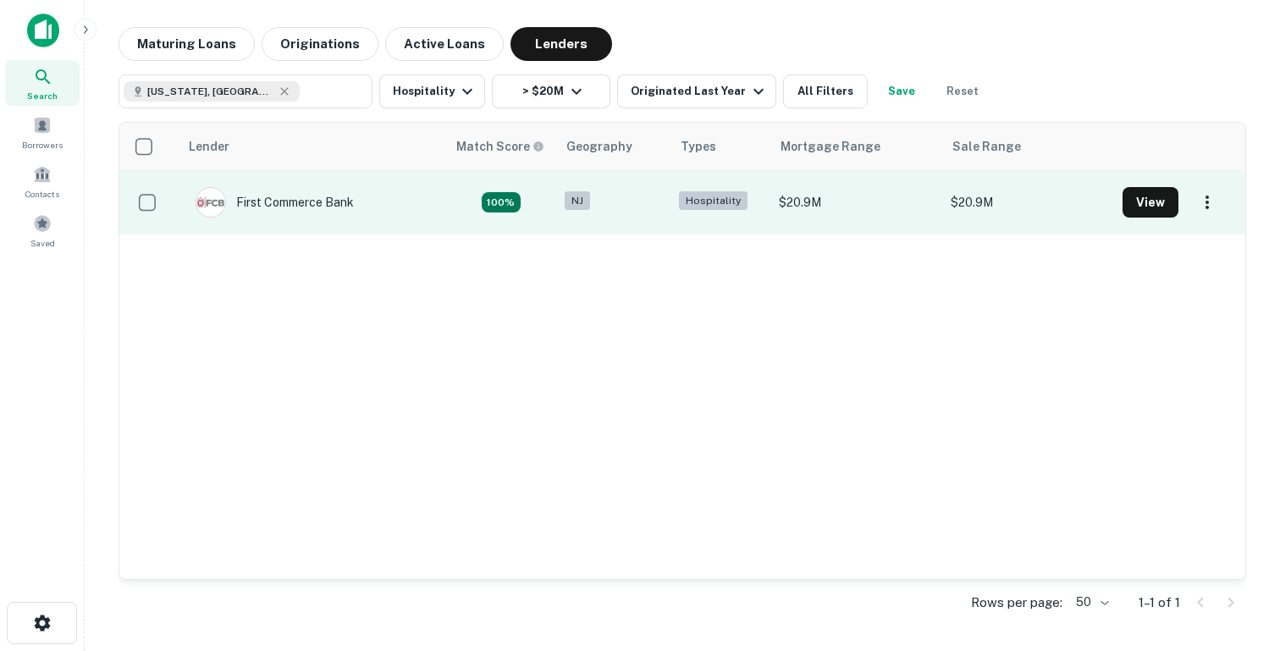
click at [397, 204] on td "First Commerce Bank" at bounding box center [312, 202] width 267 height 64
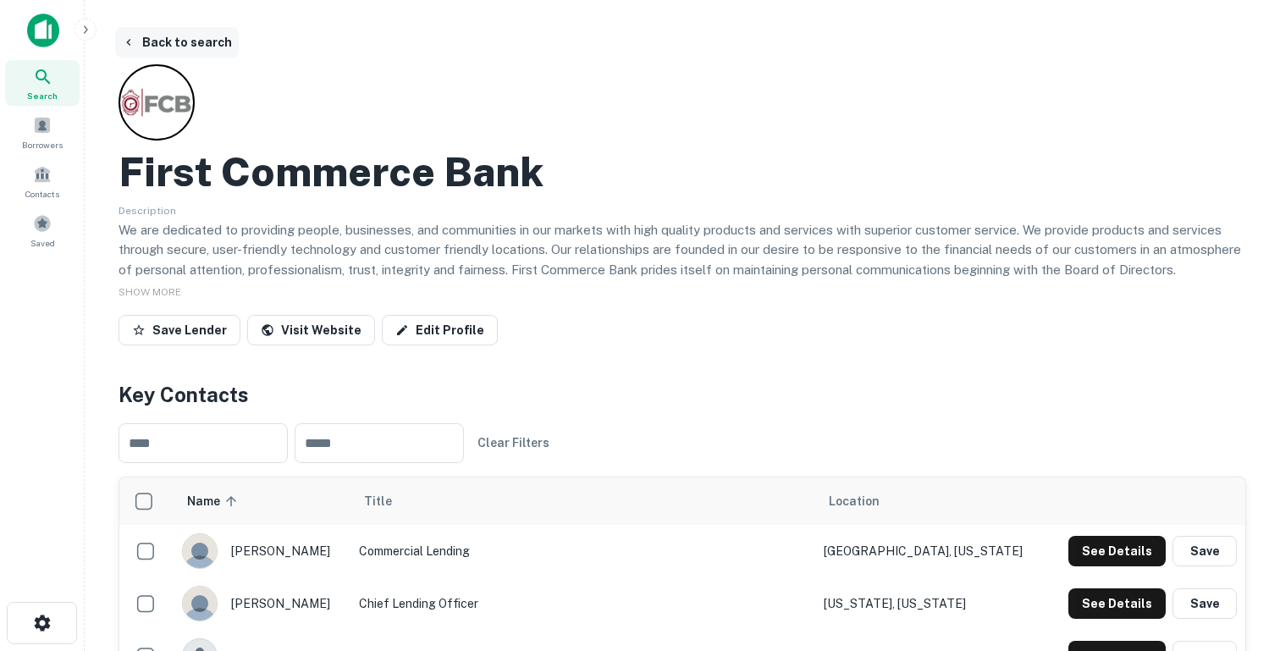
click at [160, 34] on button "Back to search" at bounding box center [177, 42] width 124 height 30
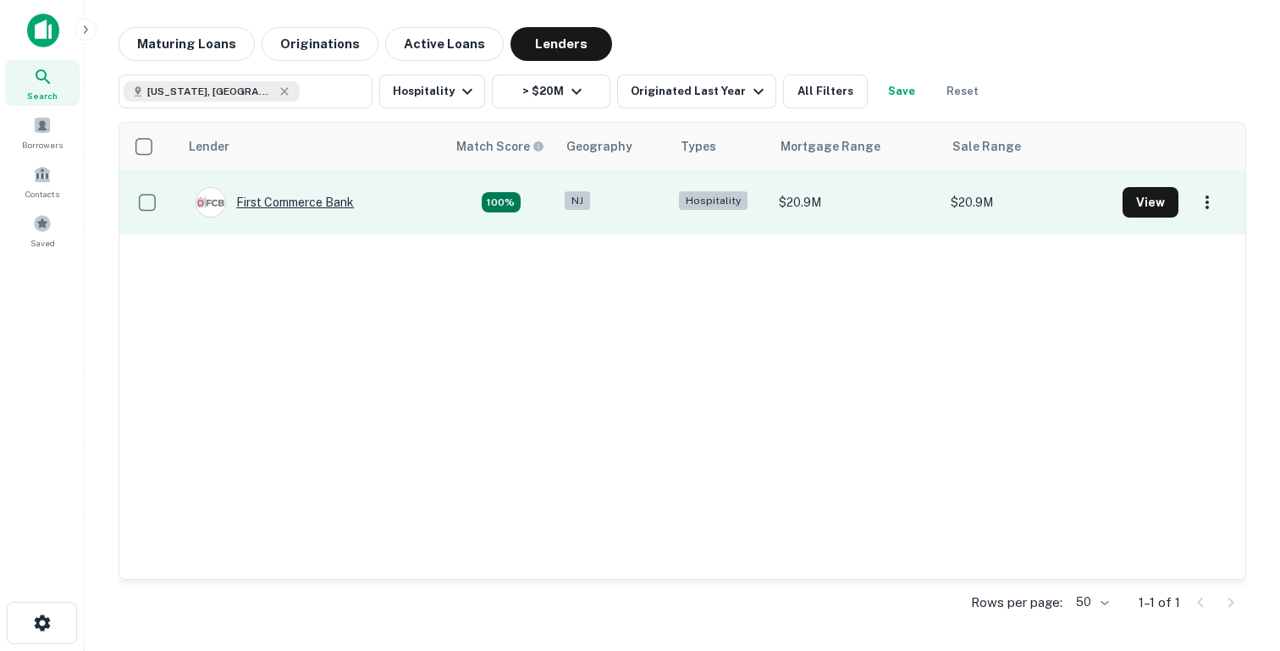
click at [281, 203] on div "First Commerce Bank" at bounding box center [275, 202] width 158 height 30
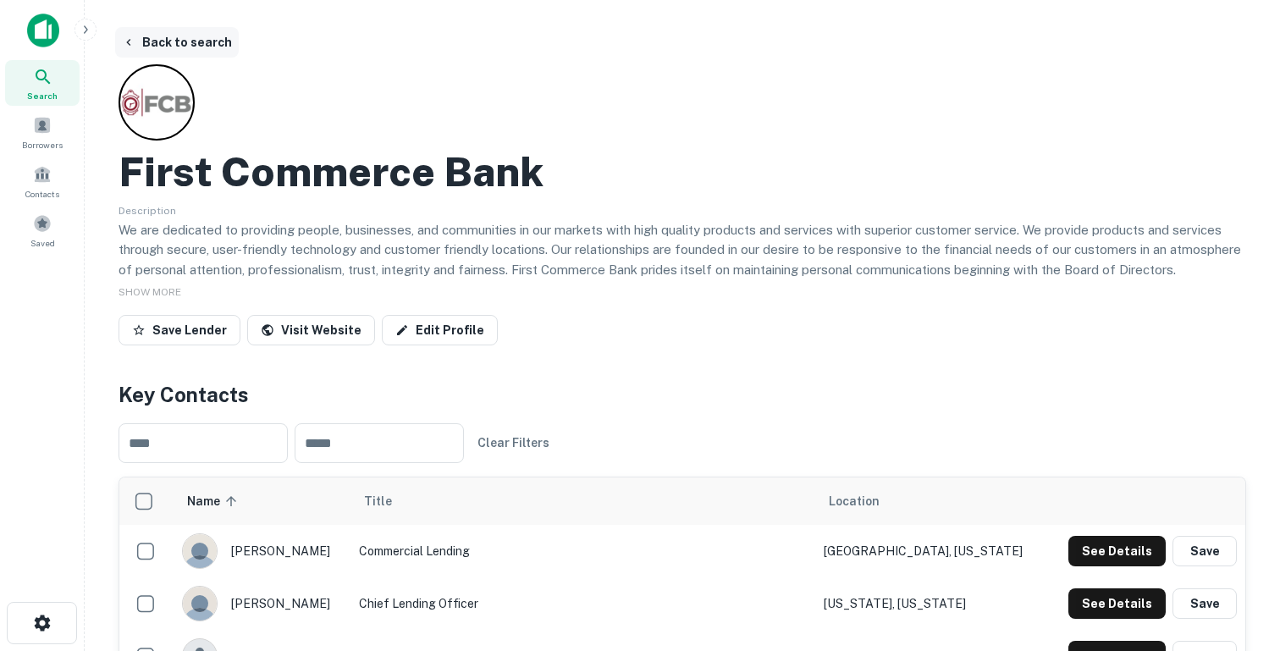
click at [185, 45] on button "Back to search" at bounding box center [177, 42] width 124 height 30
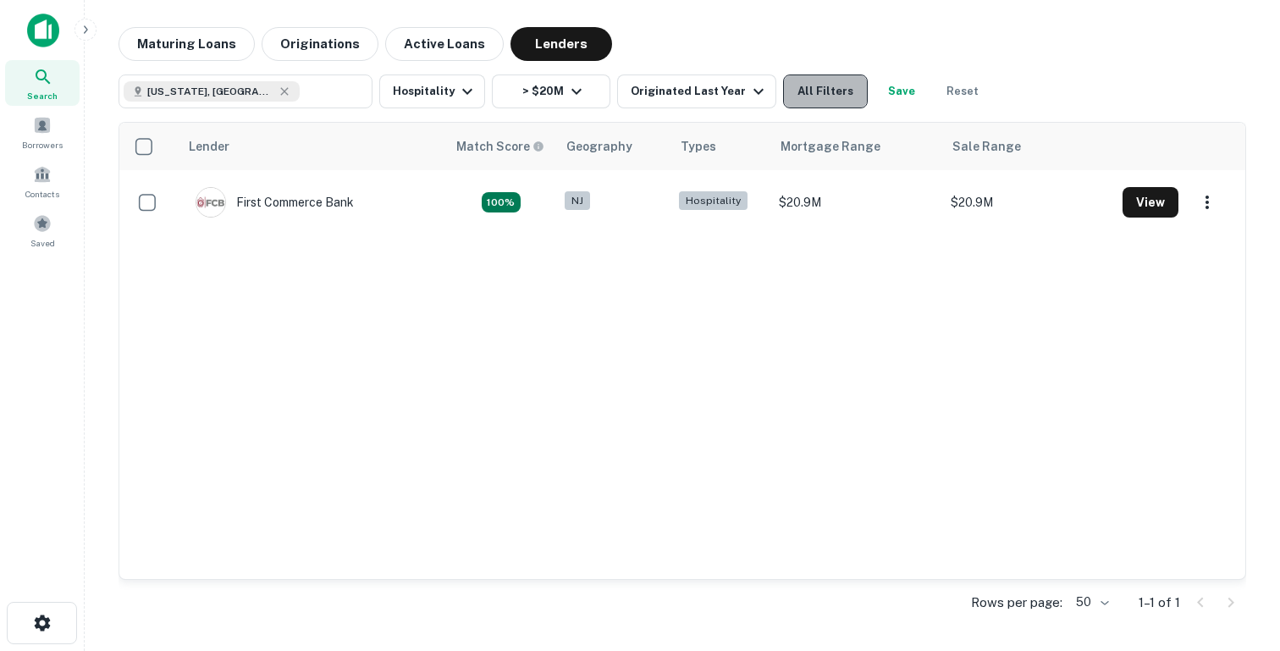
click at [821, 100] on button "All Filters" at bounding box center [825, 91] width 85 height 34
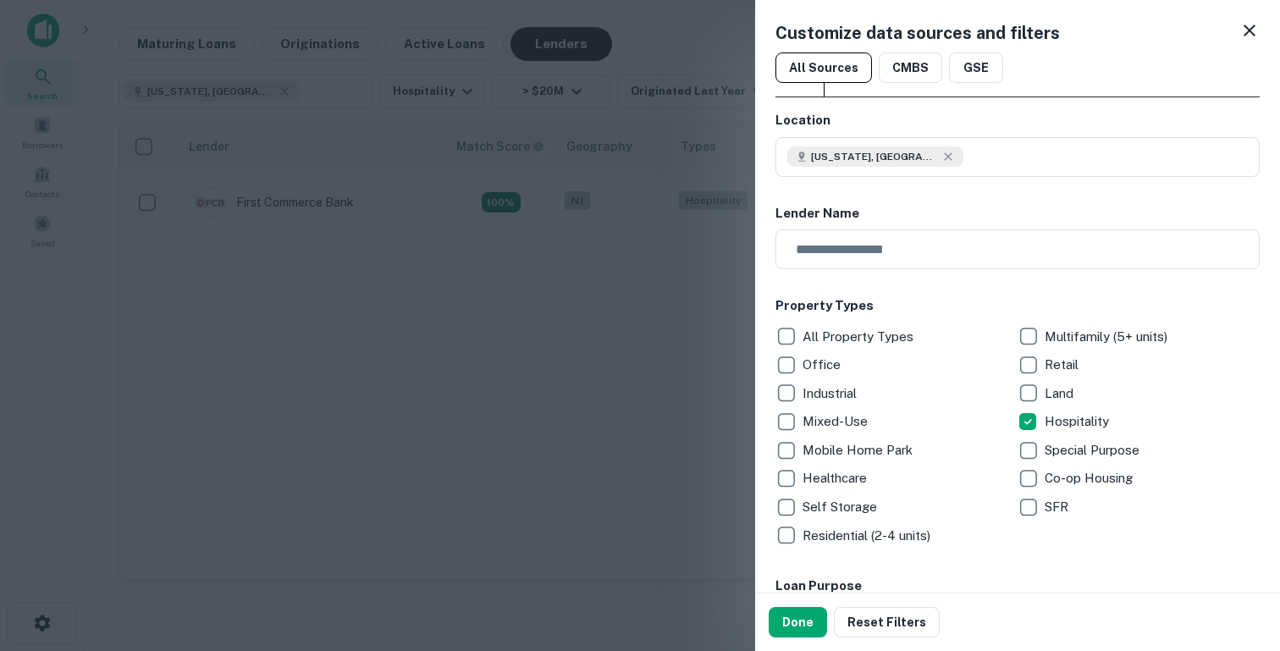
scroll to position [461, 0]
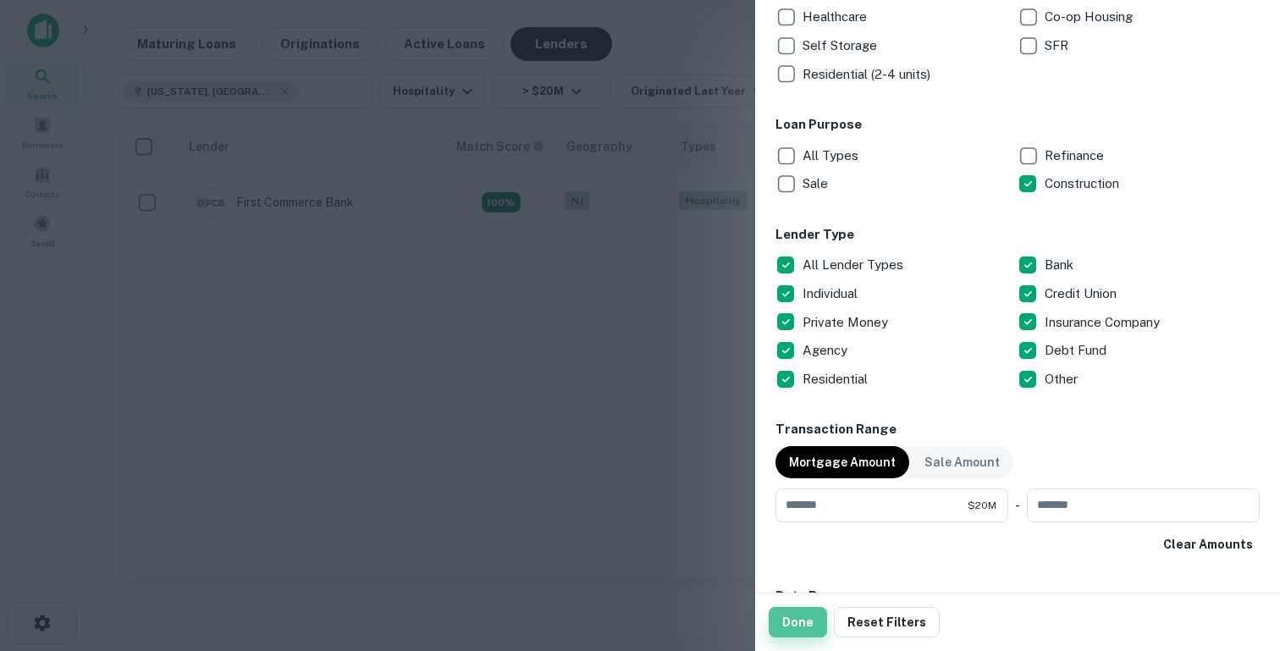
click at [813, 617] on button "Done" at bounding box center [798, 622] width 58 height 30
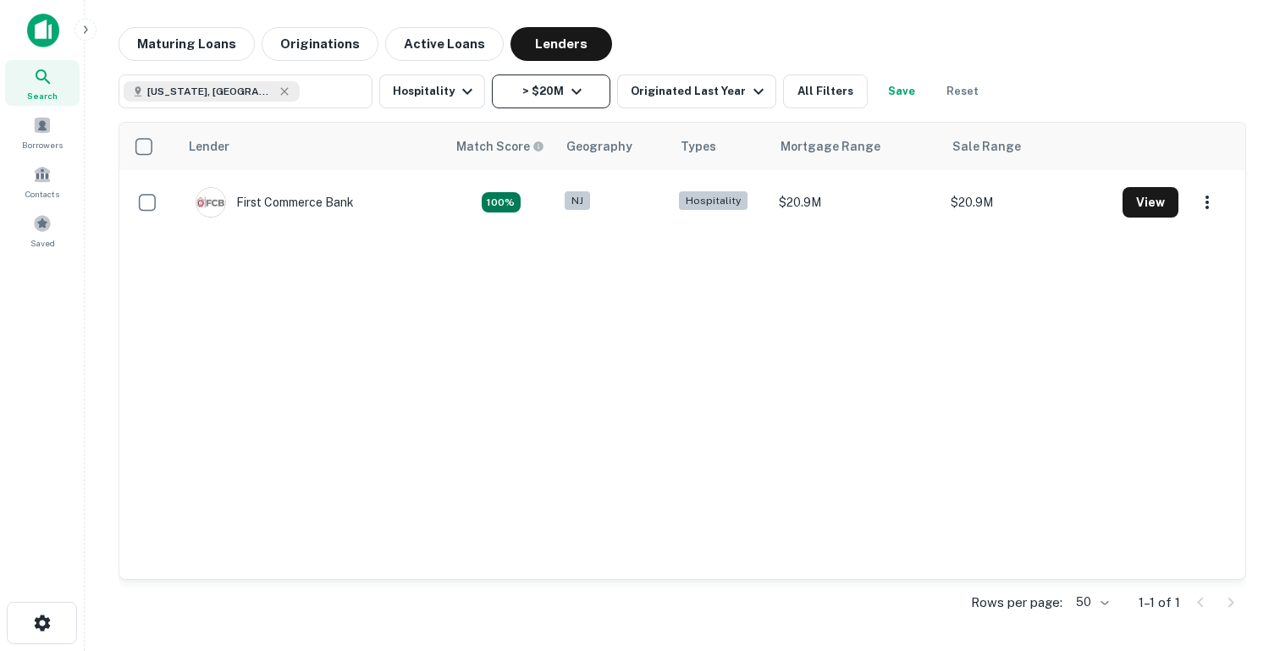
click at [566, 82] on icon "button" at bounding box center [576, 91] width 20 height 20
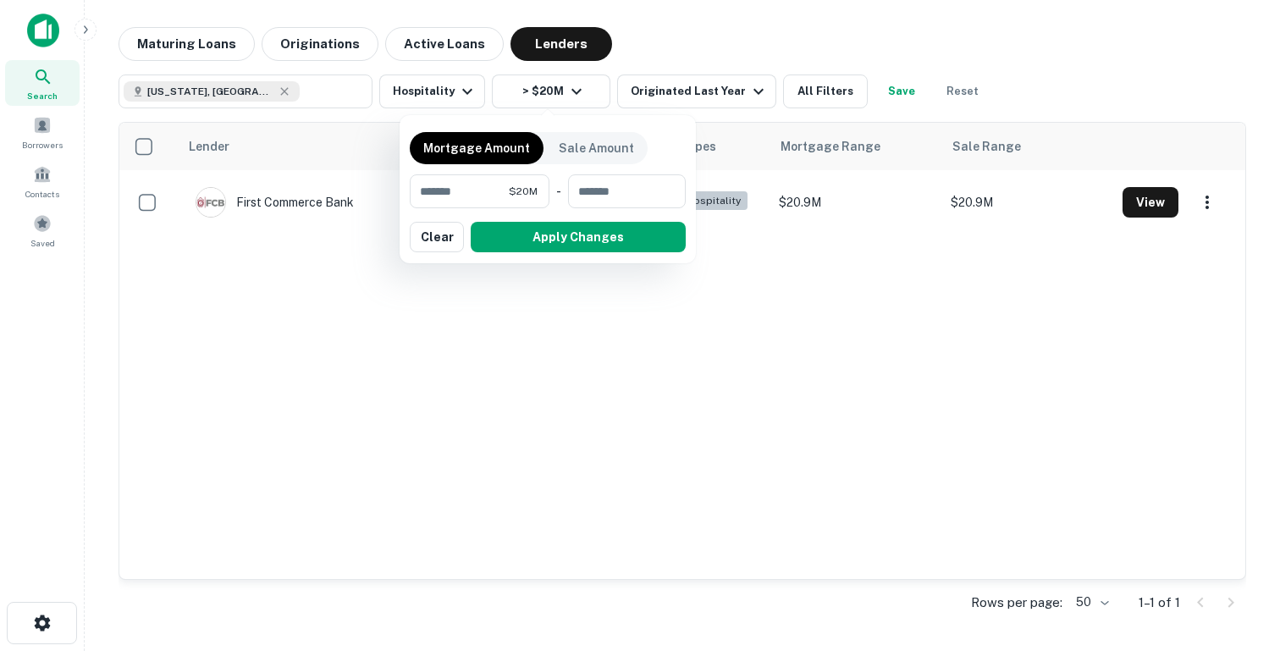
click at [429, 93] on div at bounding box center [640, 325] width 1280 height 651
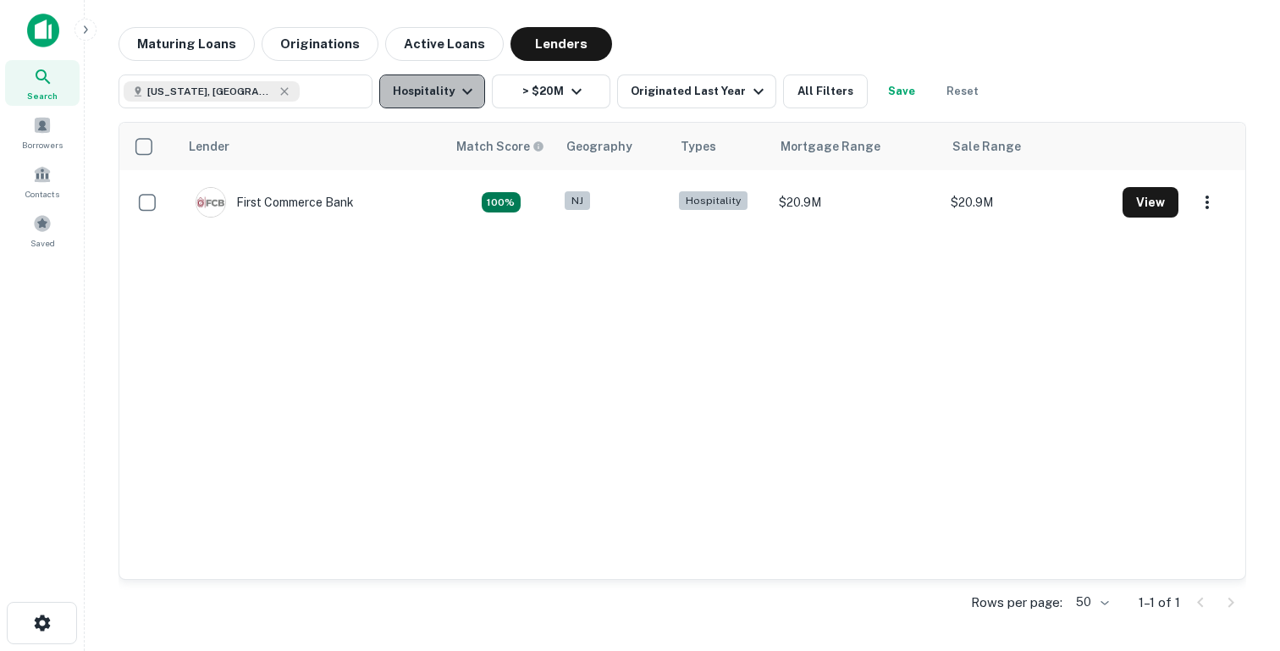
click at [442, 93] on button "Hospitality" at bounding box center [432, 91] width 106 height 34
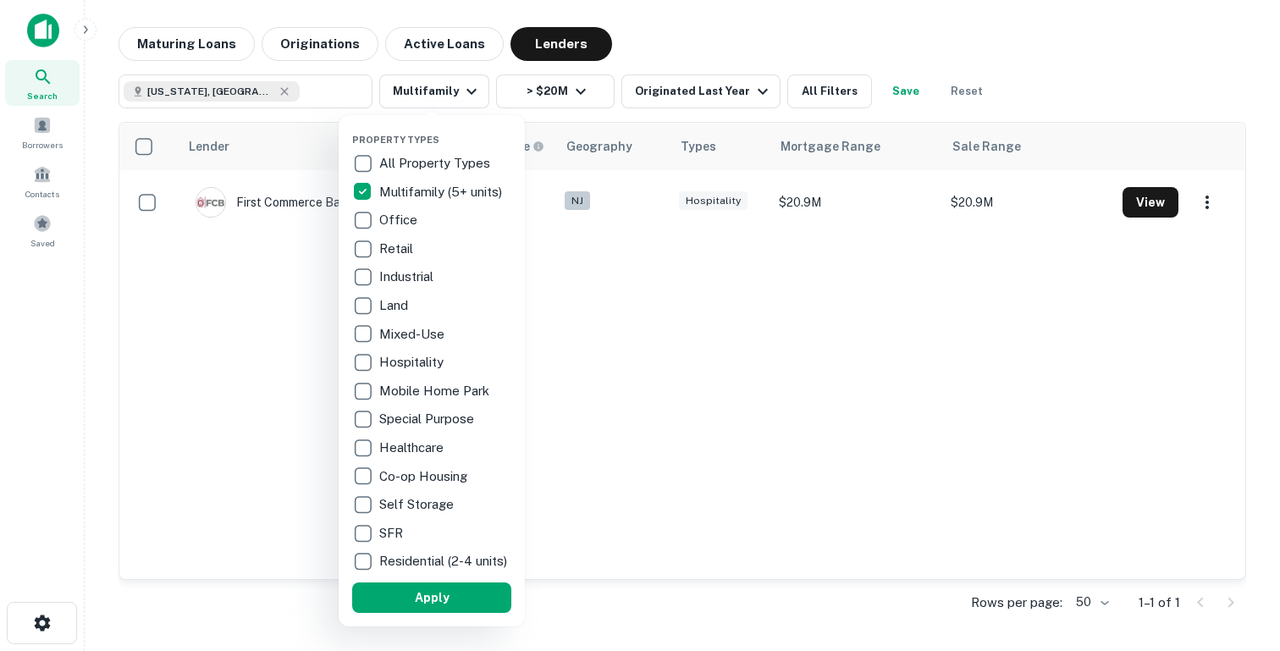
click at [400, 600] on button "Apply" at bounding box center [431, 597] width 159 height 30
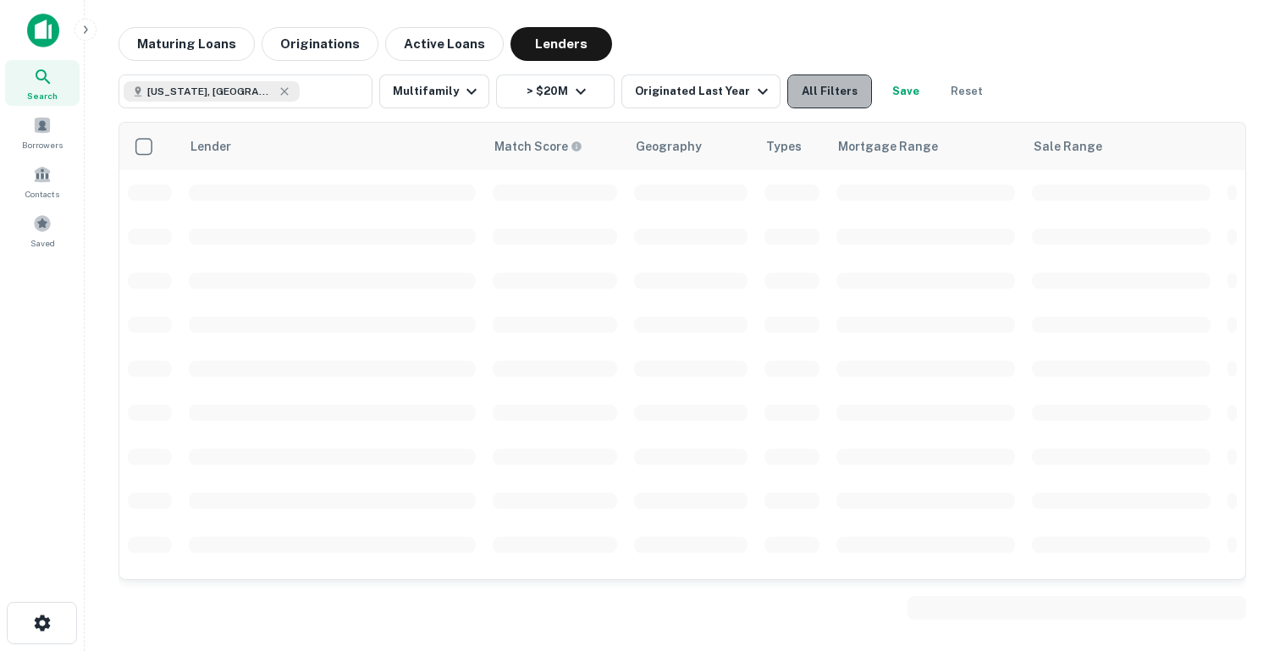
click at [837, 98] on button "All Filters" at bounding box center [829, 91] width 85 height 34
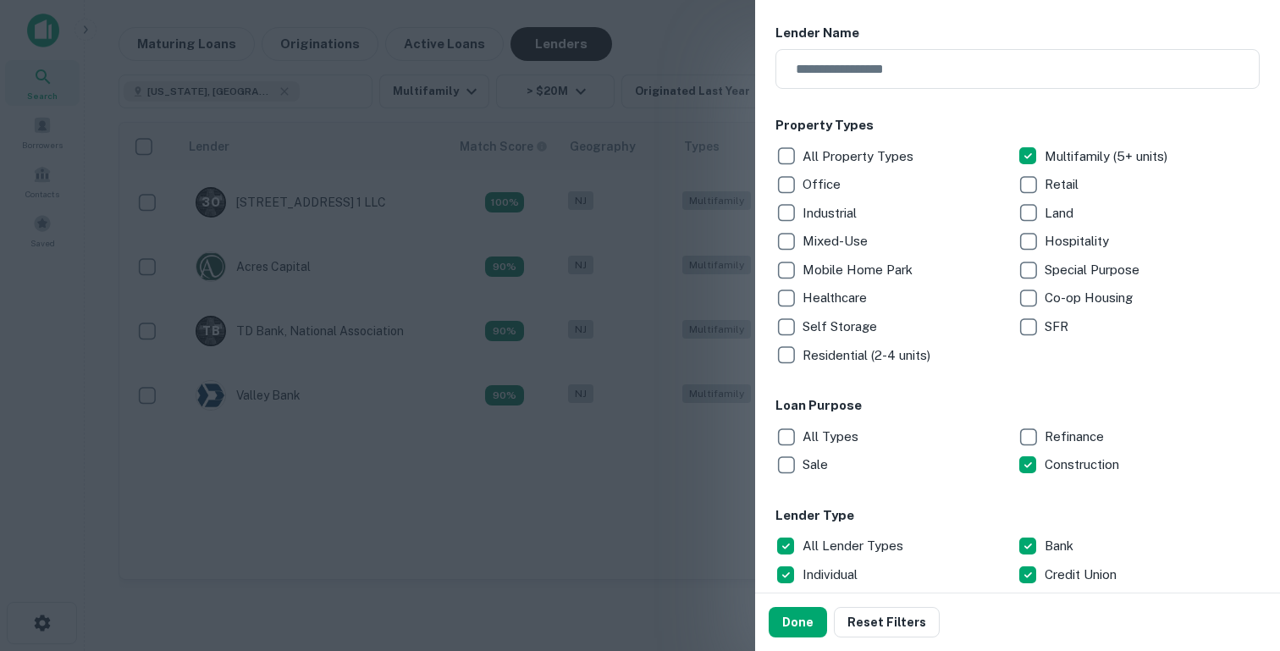
scroll to position [199, 0]
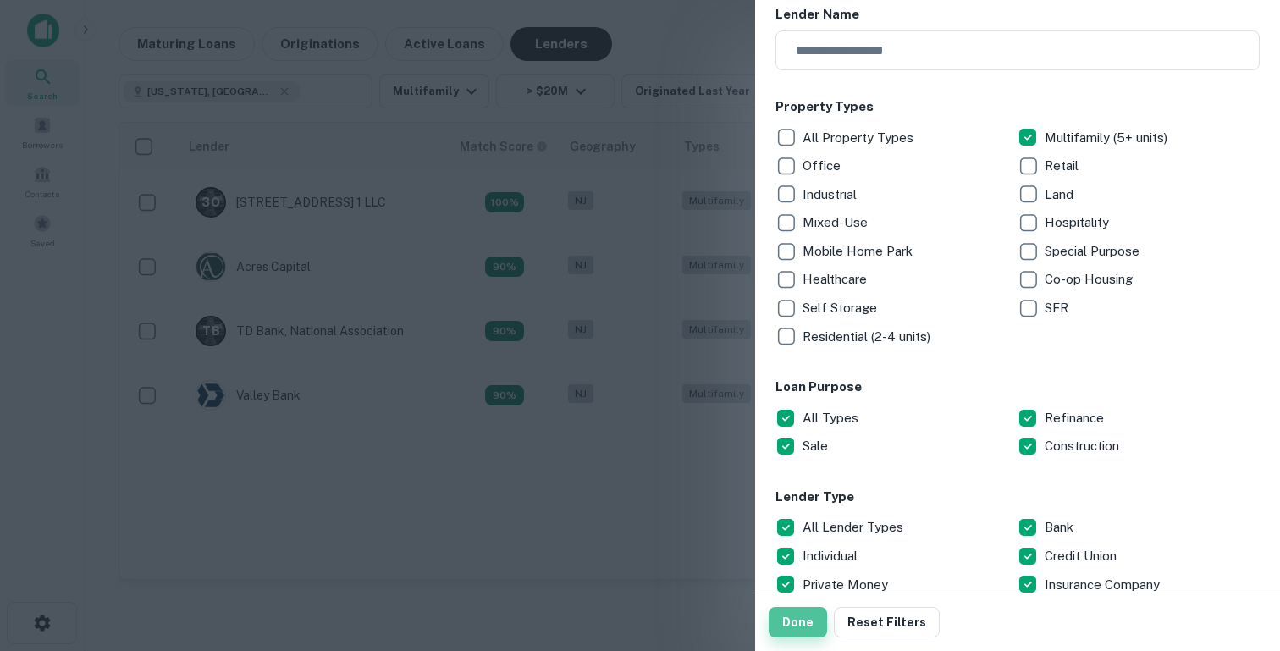
click at [804, 615] on button "Done" at bounding box center [798, 622] width 58 height 30
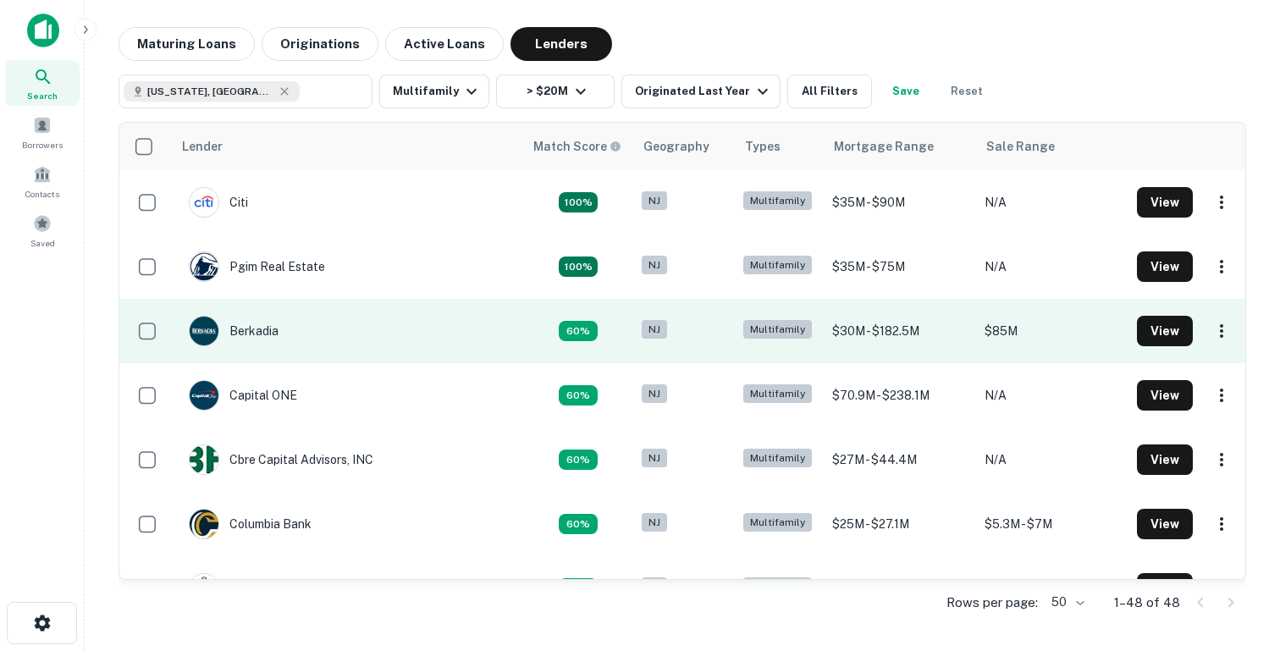
click at [442, 317] on td "Berkadia" at bounding box center [347, 331] width 351 height 64
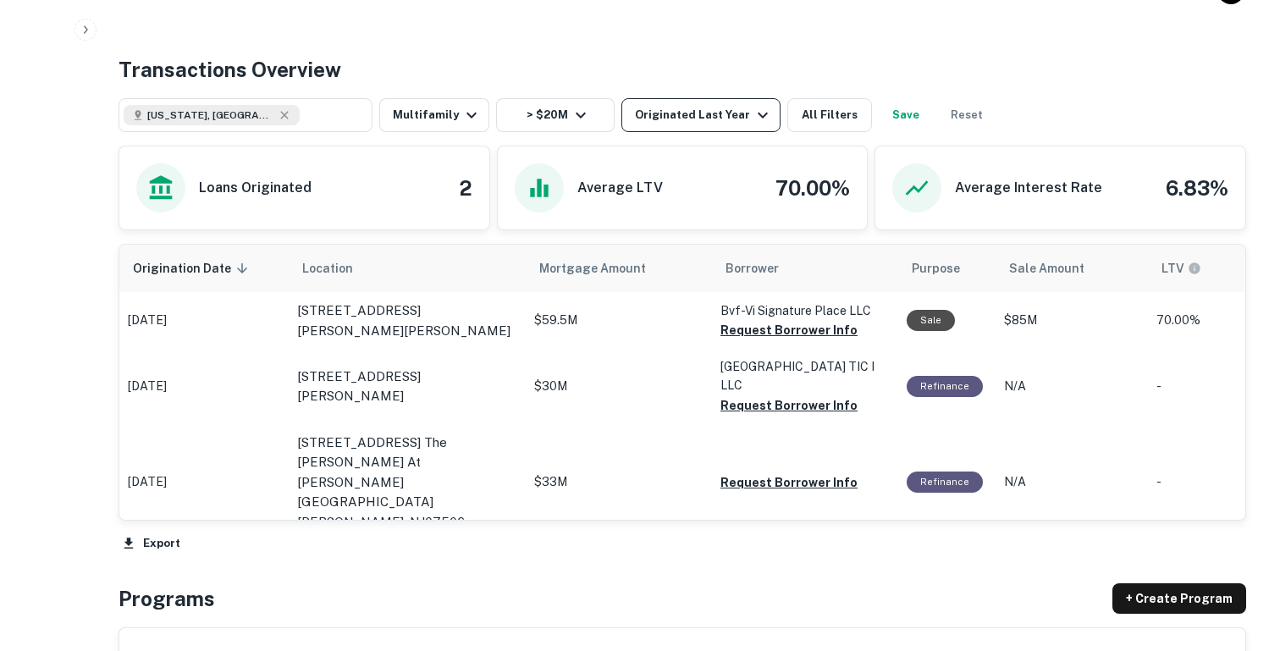
click at [688, 106] on div "Originated Last Year" at bounding box center [704, 115] width 138 height 20
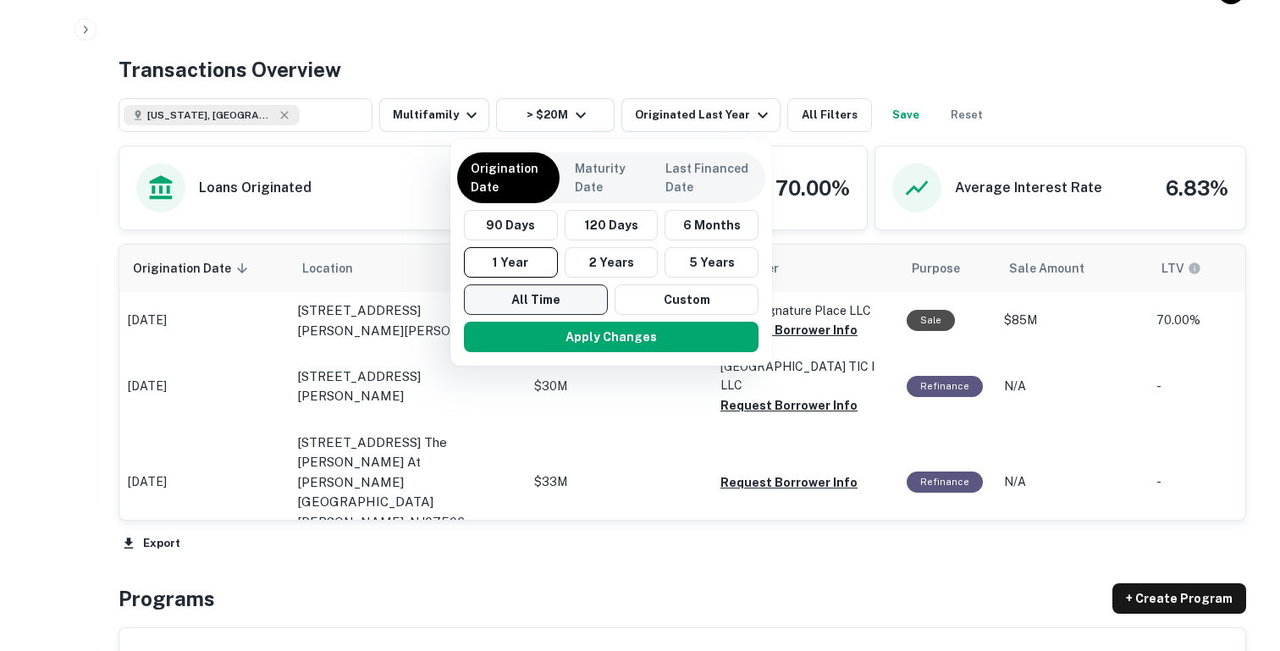
click at [542, 305] on button "All Time" at bounding box center [536, 299] width 144 height 30
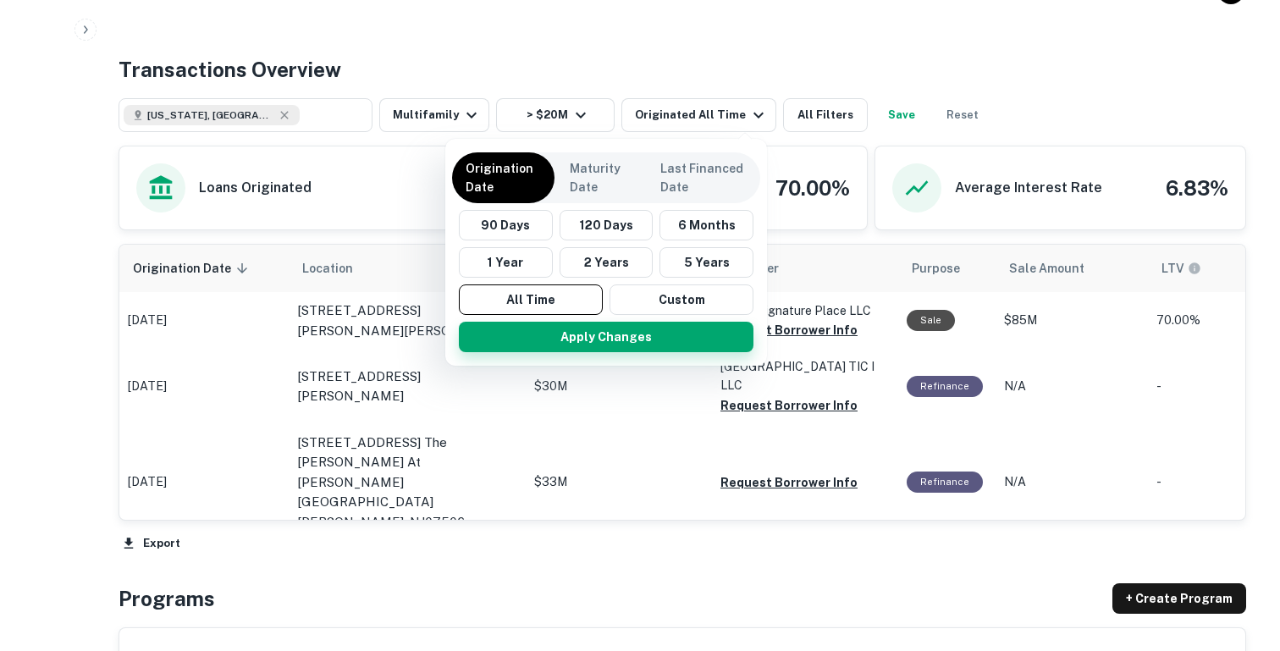
click at [542, 328] on button "Apply Changes" at bounding box center [606, 337] width 295 height 30
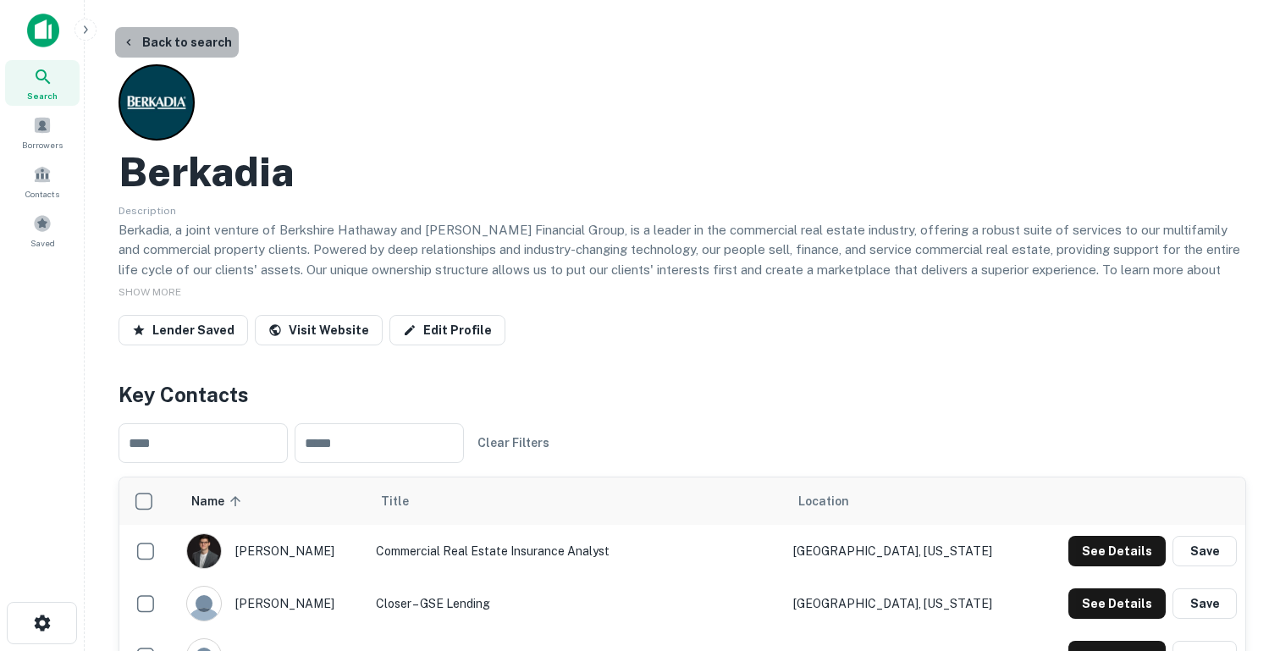
click at [180, 48] on button "Back to search" at bounding box center [177, 42] width 124 height 30
